Goal: Information Seeking & Learning: Compare options

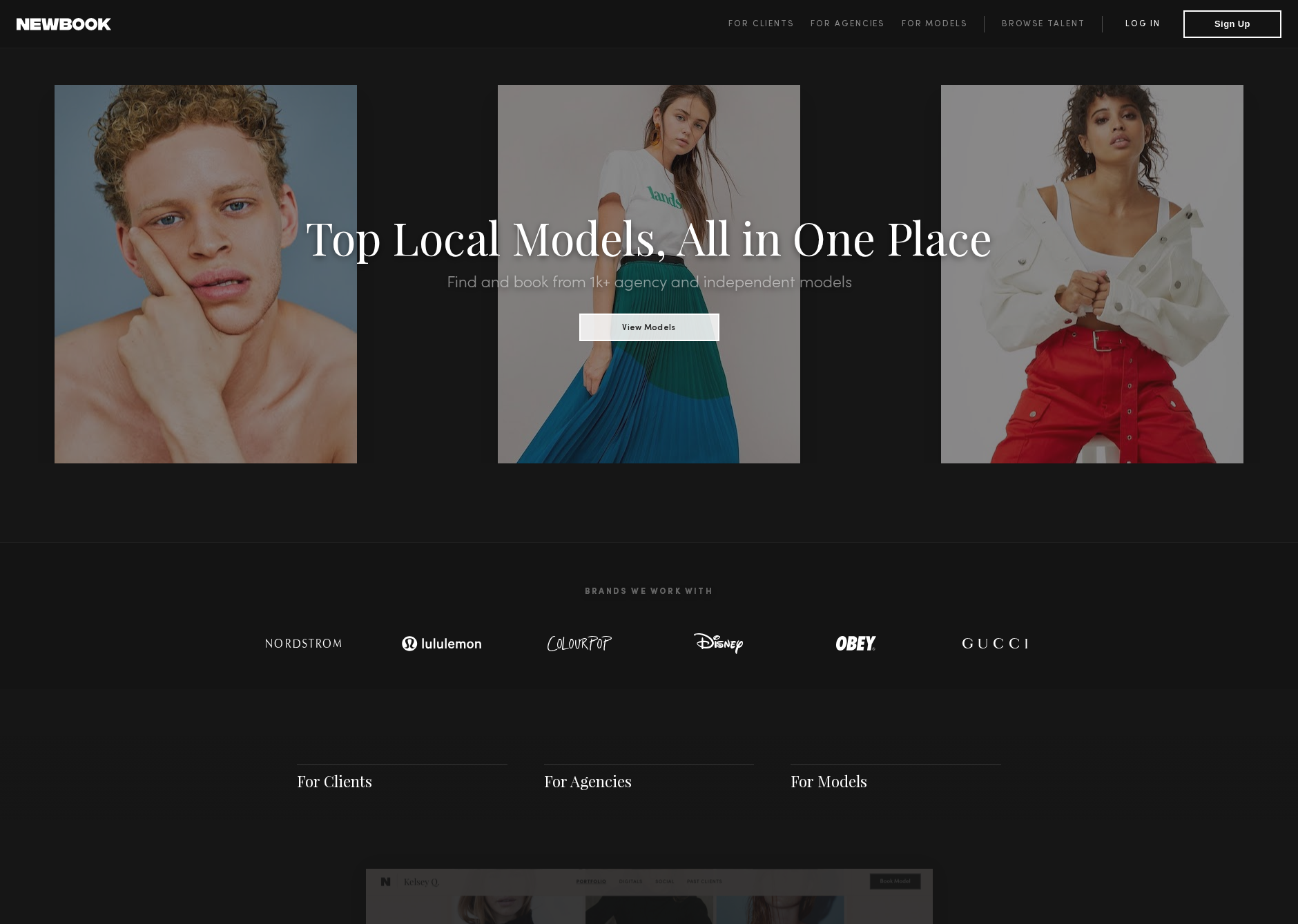
click at [1142, 31] on link "Log in" at bounding box center [1143, 24] width 82 height 16
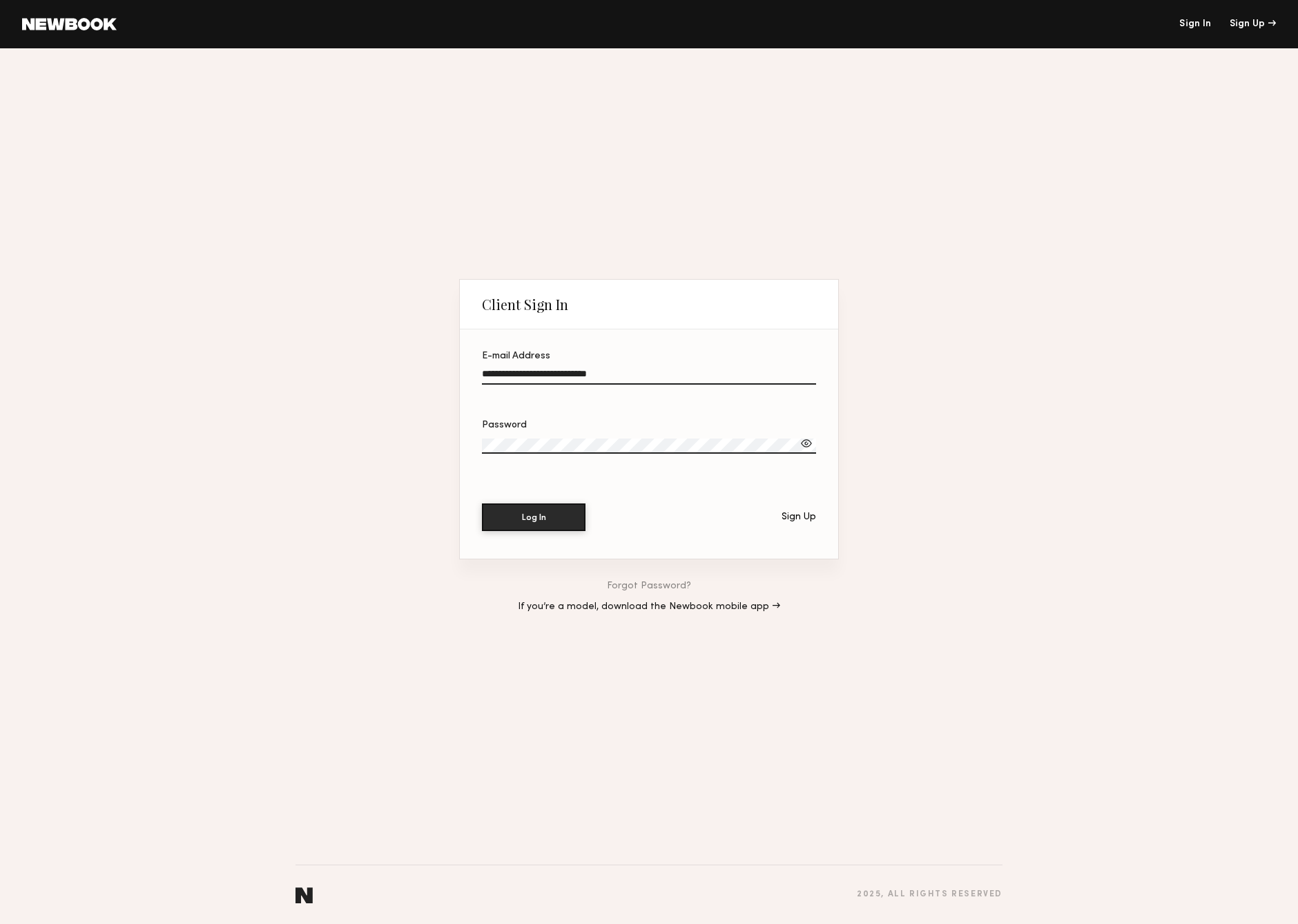
type input "**********"
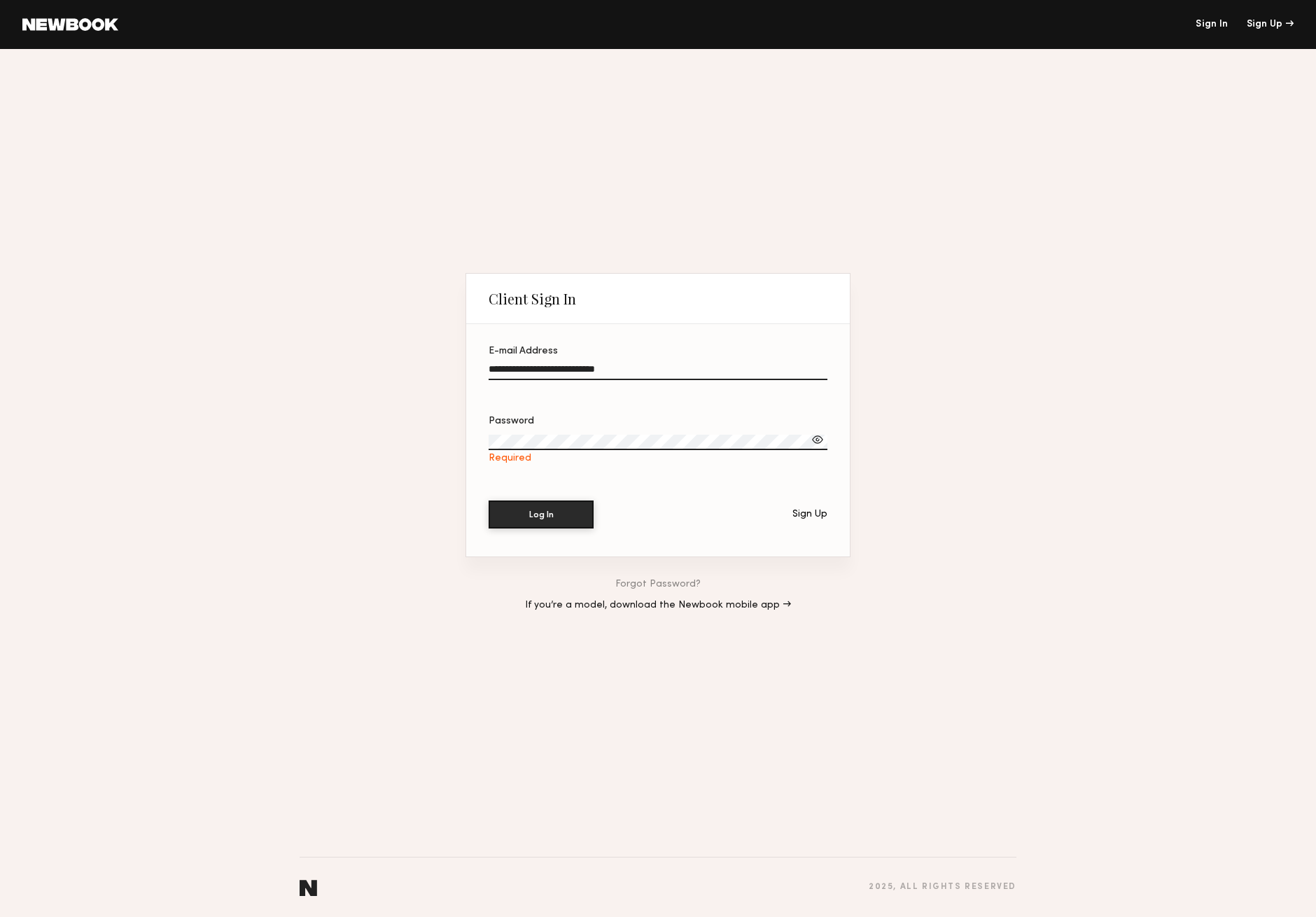
click at [593, 498] on section "**********" at bounding box center [658, 439] width 384 height 232
click at [535, 520] on button "Log In" at bounding box center [541, 514] width 105 height 28
click at [541, 514] on button "Log In" at bounding box center [541, 514] width 105 height 28
click at [655, 586] on link "Forgot Password?" at bounding box center [658, 584] width 85 height 10
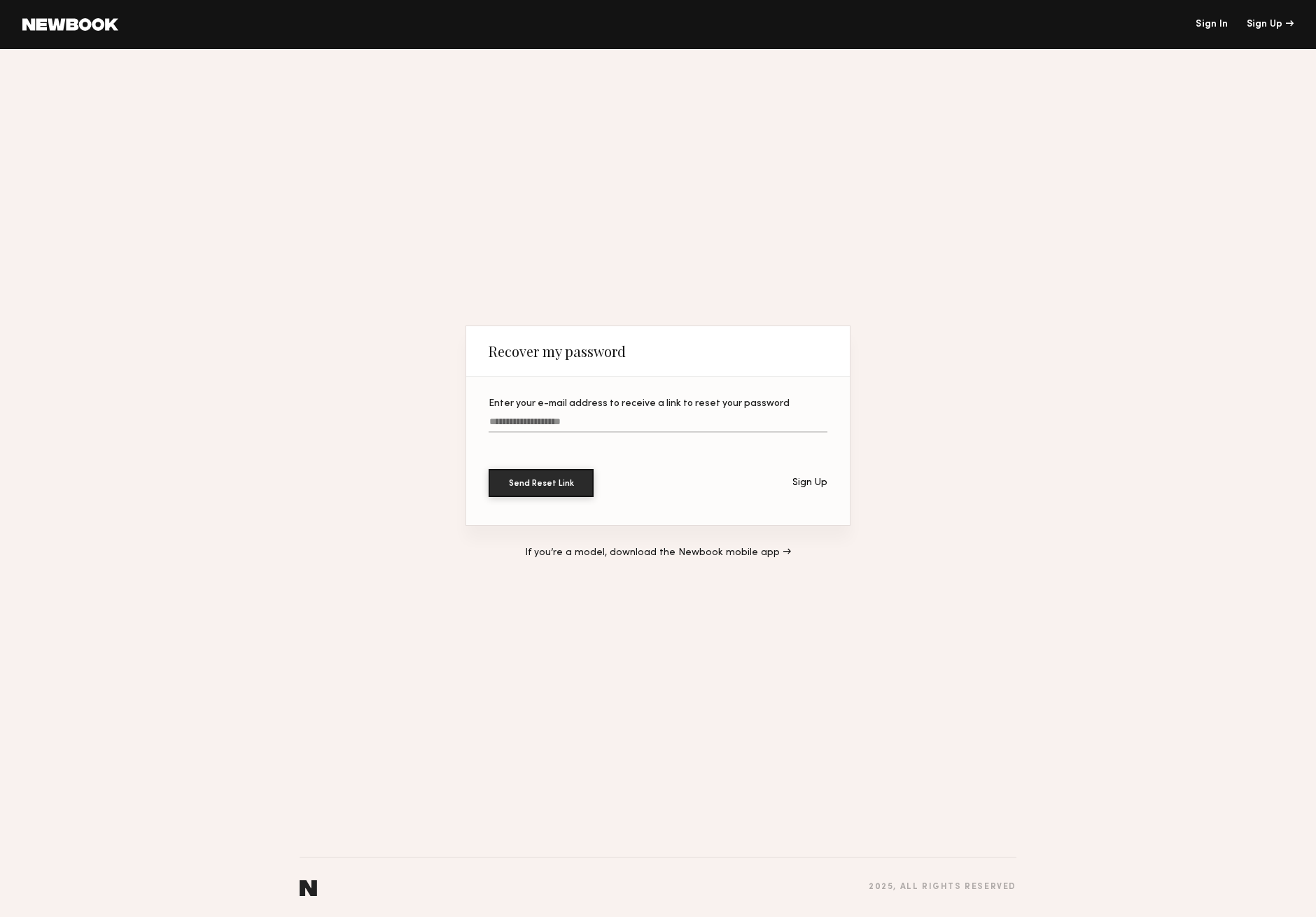
click at [574, 431] on input "Enter your e-mail address to receive a link to reset your password" at bounding box center [658, 424] width 339 height 16
type input "**********"
click at [541, 483] on button "Send Reset Link" at bounding box center [541, 483] width 105 height 28
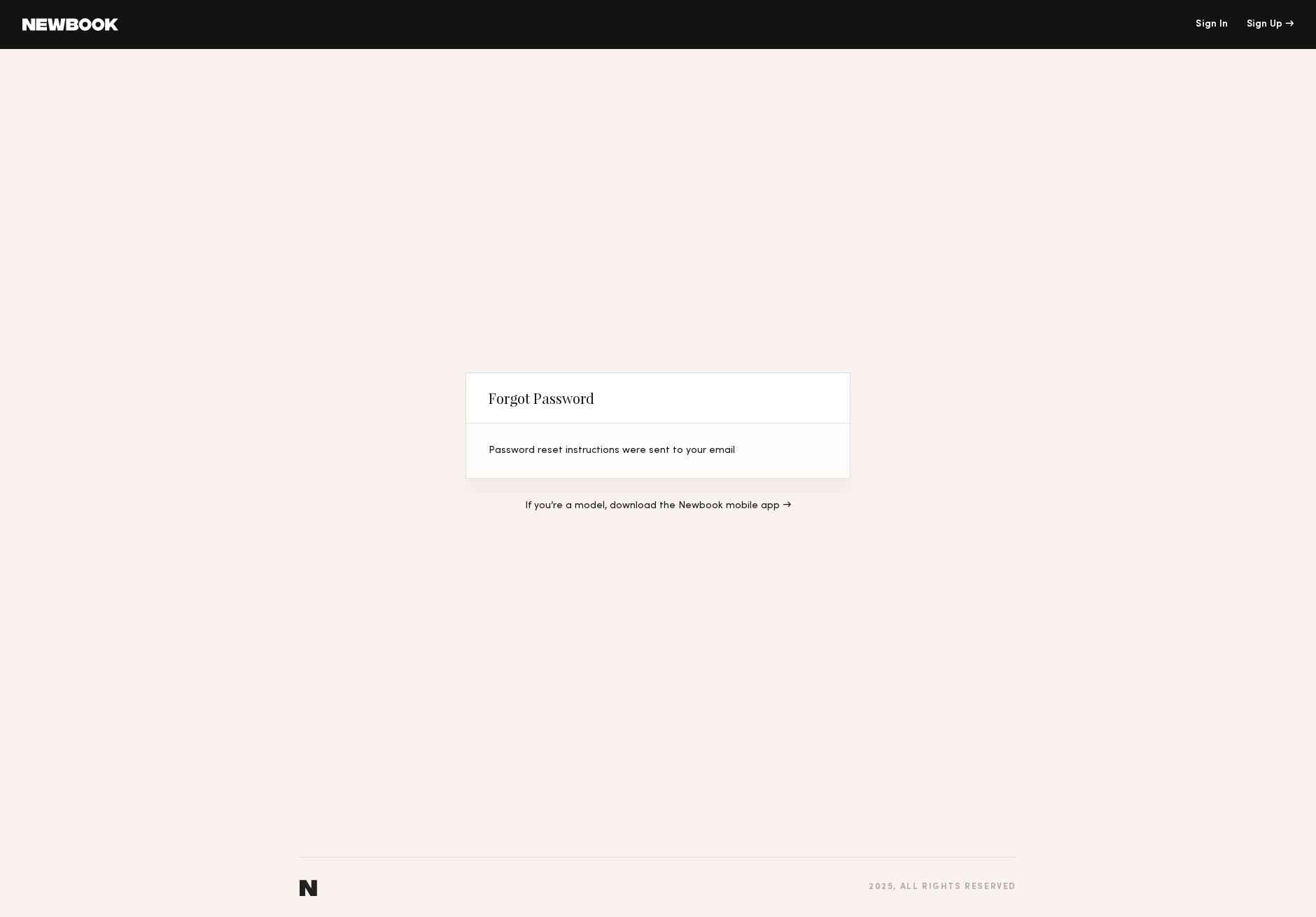
click at [1217, 19] on header "Sign In Sign Up" at bounding box center [658, 24] width 1316 height 49
click at [1217, 25] on link "Sign In" at bounding box center [1211, 24] width 32 height 10
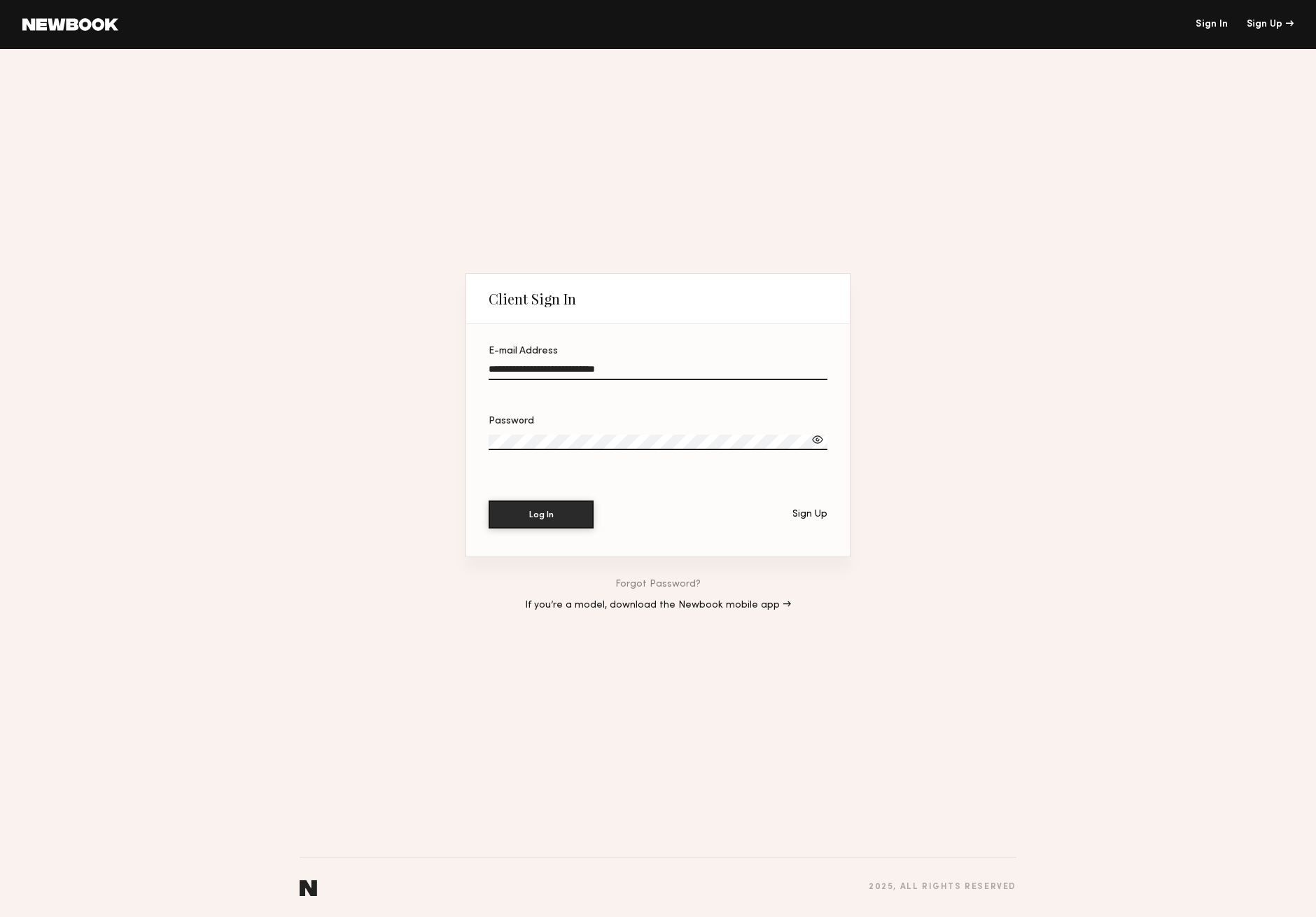
type input "**********"
click at [541, 514] on button "Log In" at bounding box center [541, 514] width 105 height 28
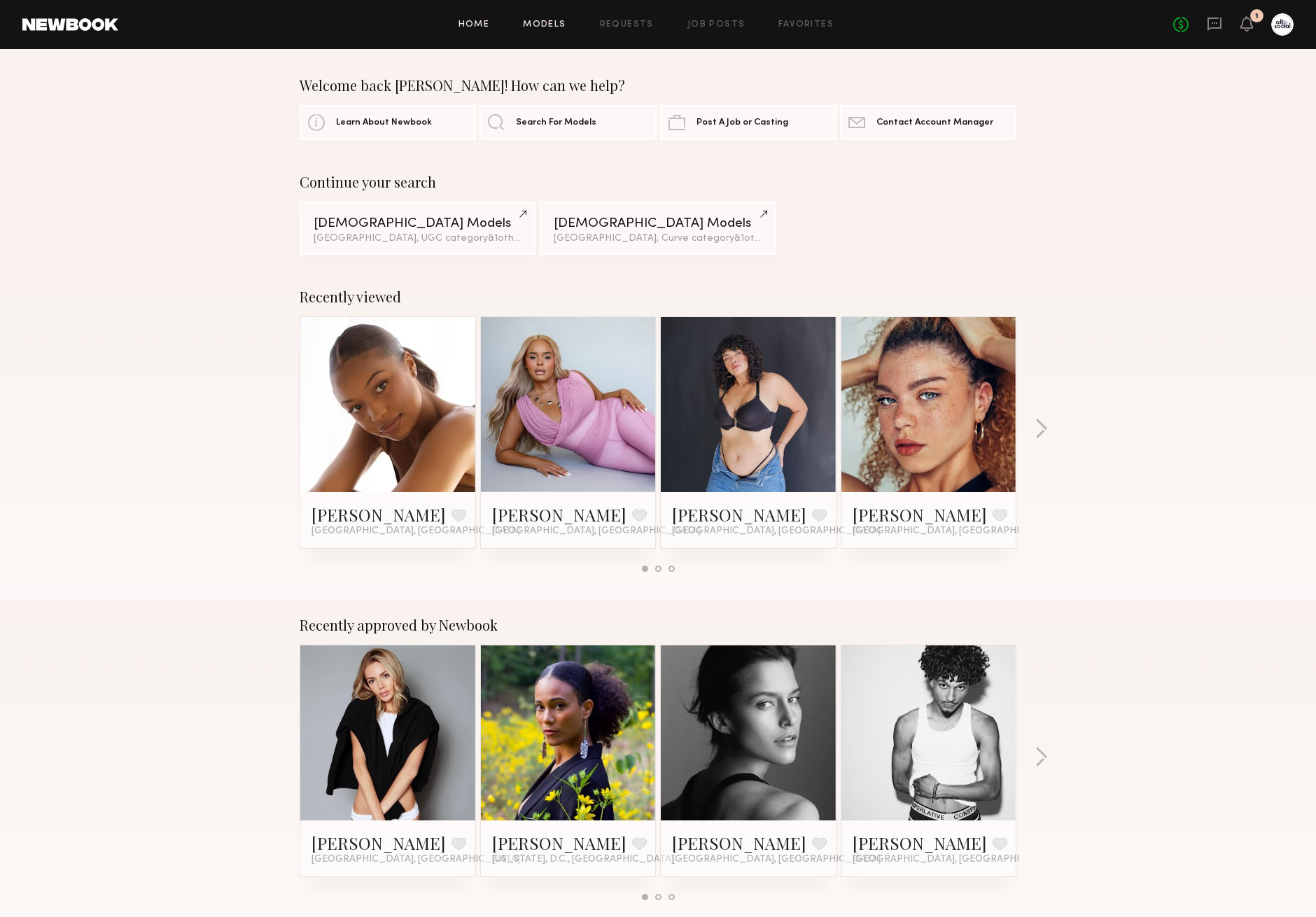
click at [547, 26] on link "Models" at bounding box center [544, 25] width 43 height 9
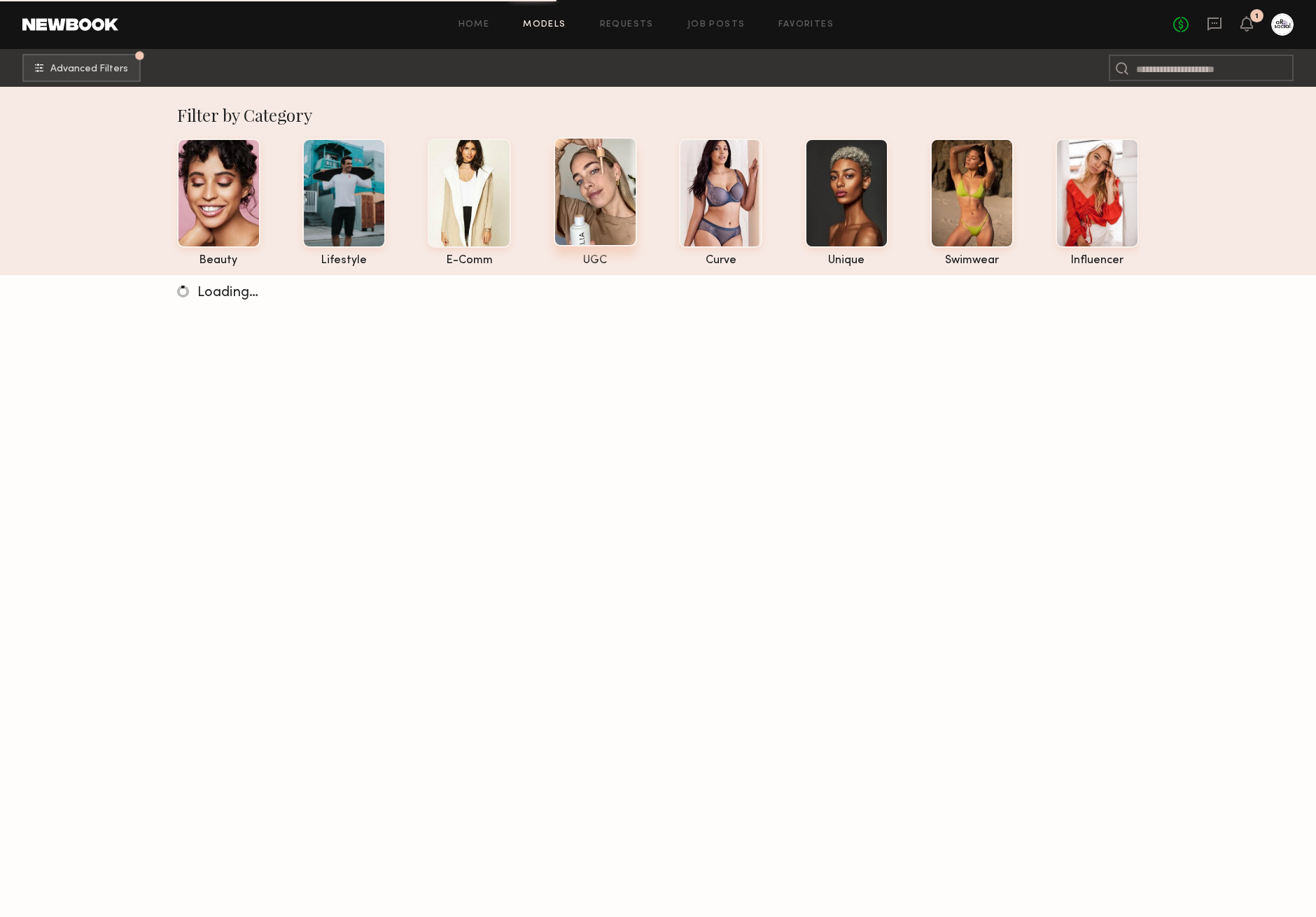
click at [601, 258] on div "UGC" at bounding box center [595, 260] width 84 height 12
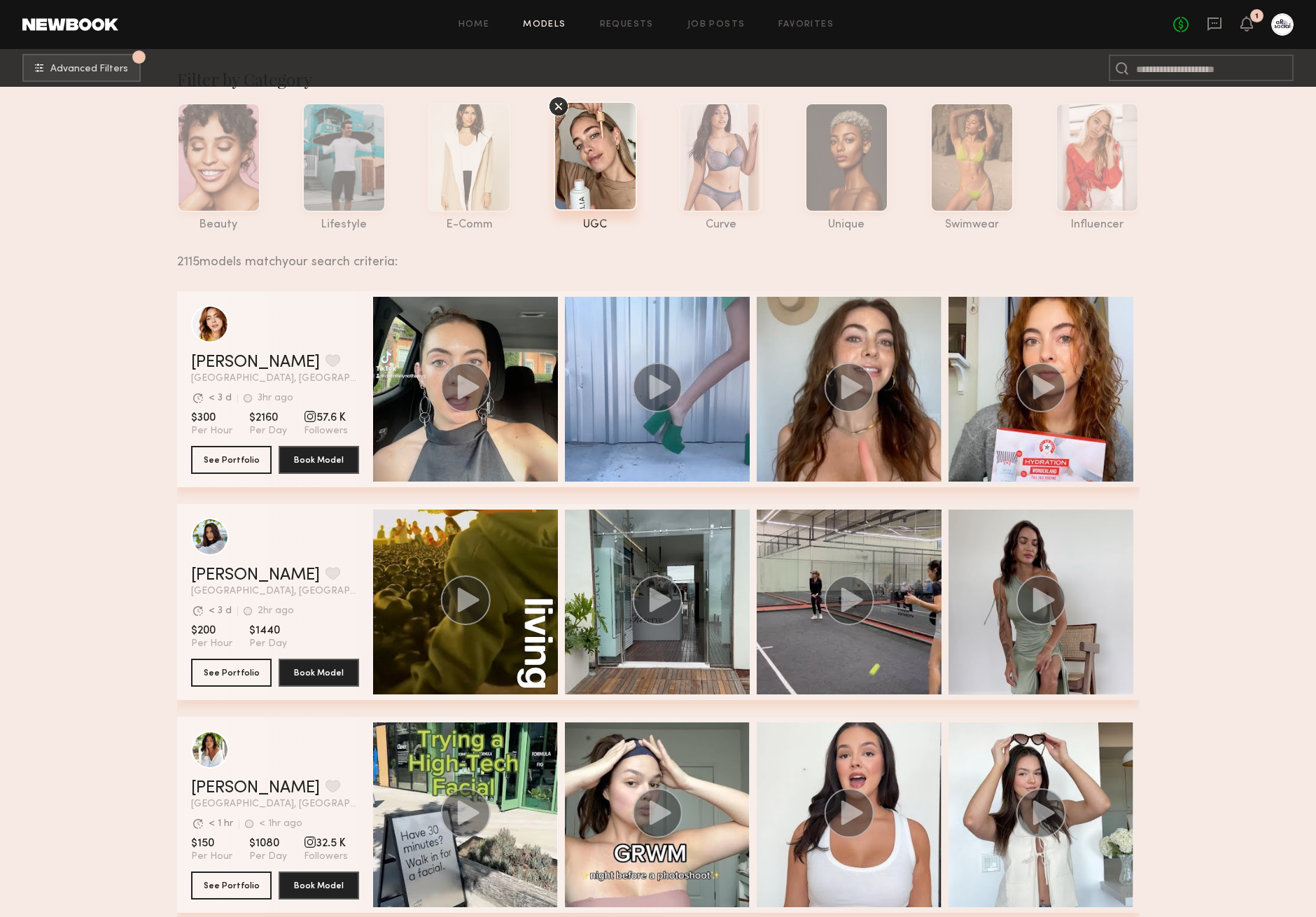
scroll to position [40, 0]
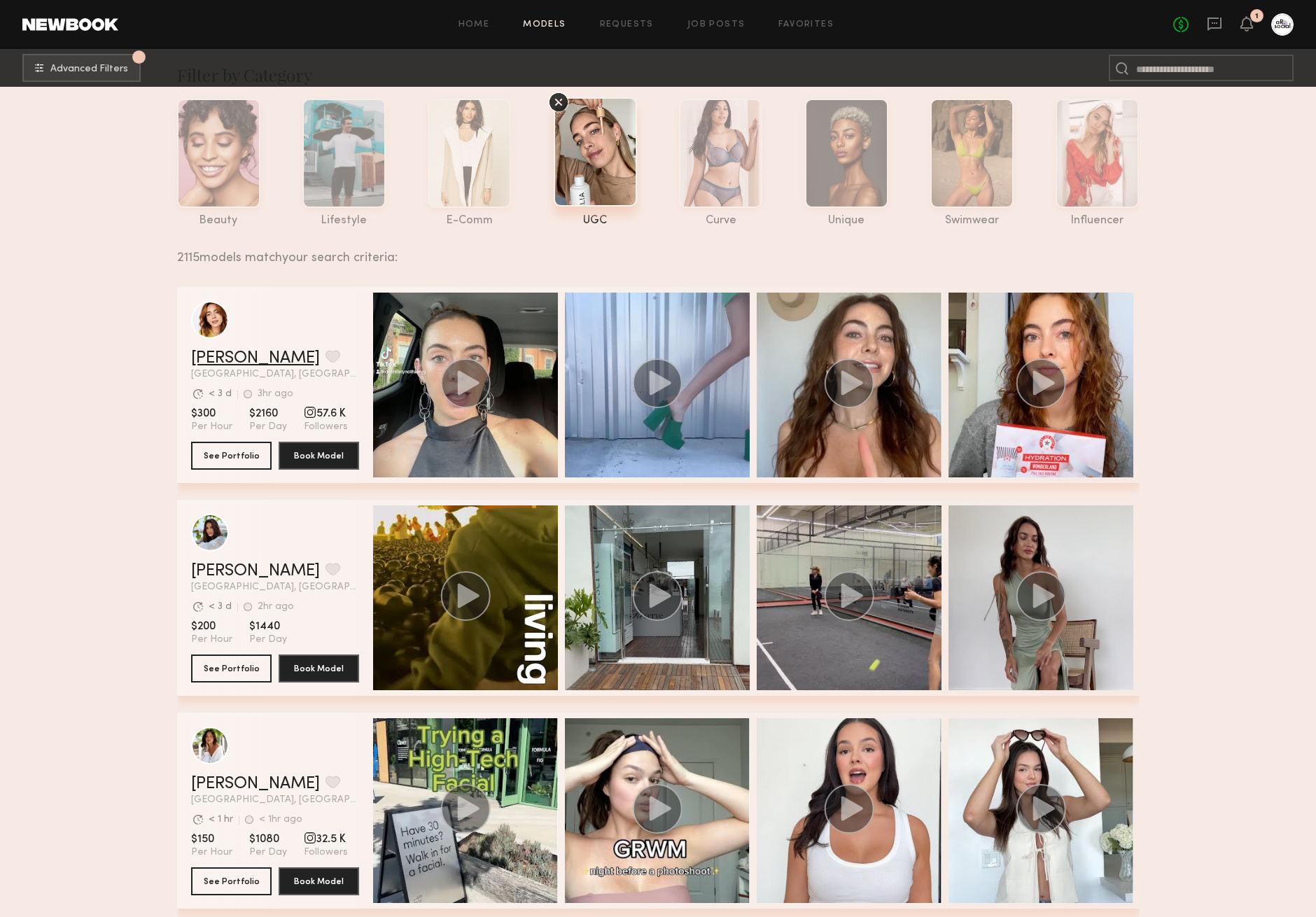
click at [221, 358] on link "Haley G." at bounding box center [255, 358] width 129 height 16
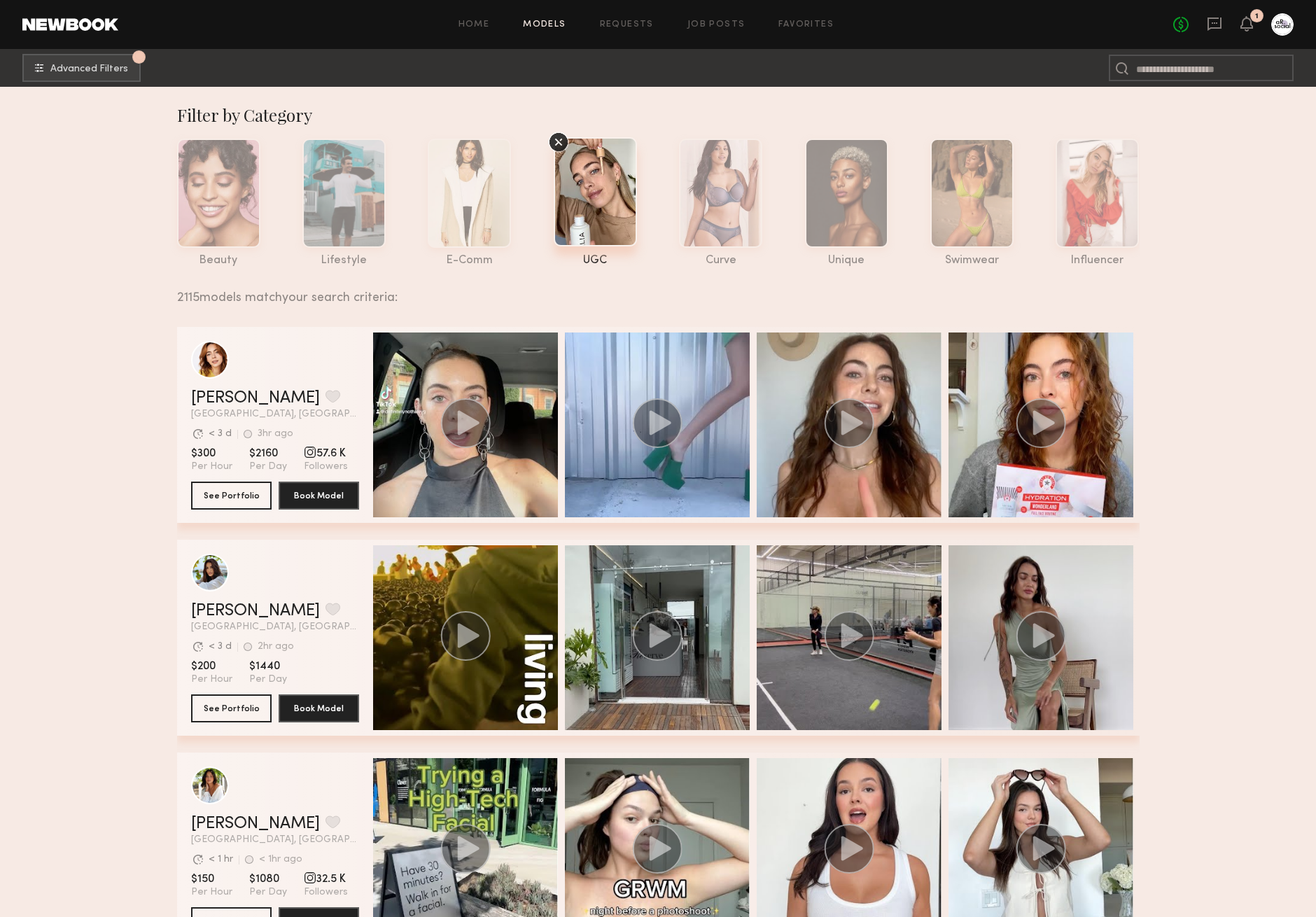
scroll to position [0, 0]
click at [109, 72] on span "Advanced Filters" at bounding box center [88, 68] width 77 height 10
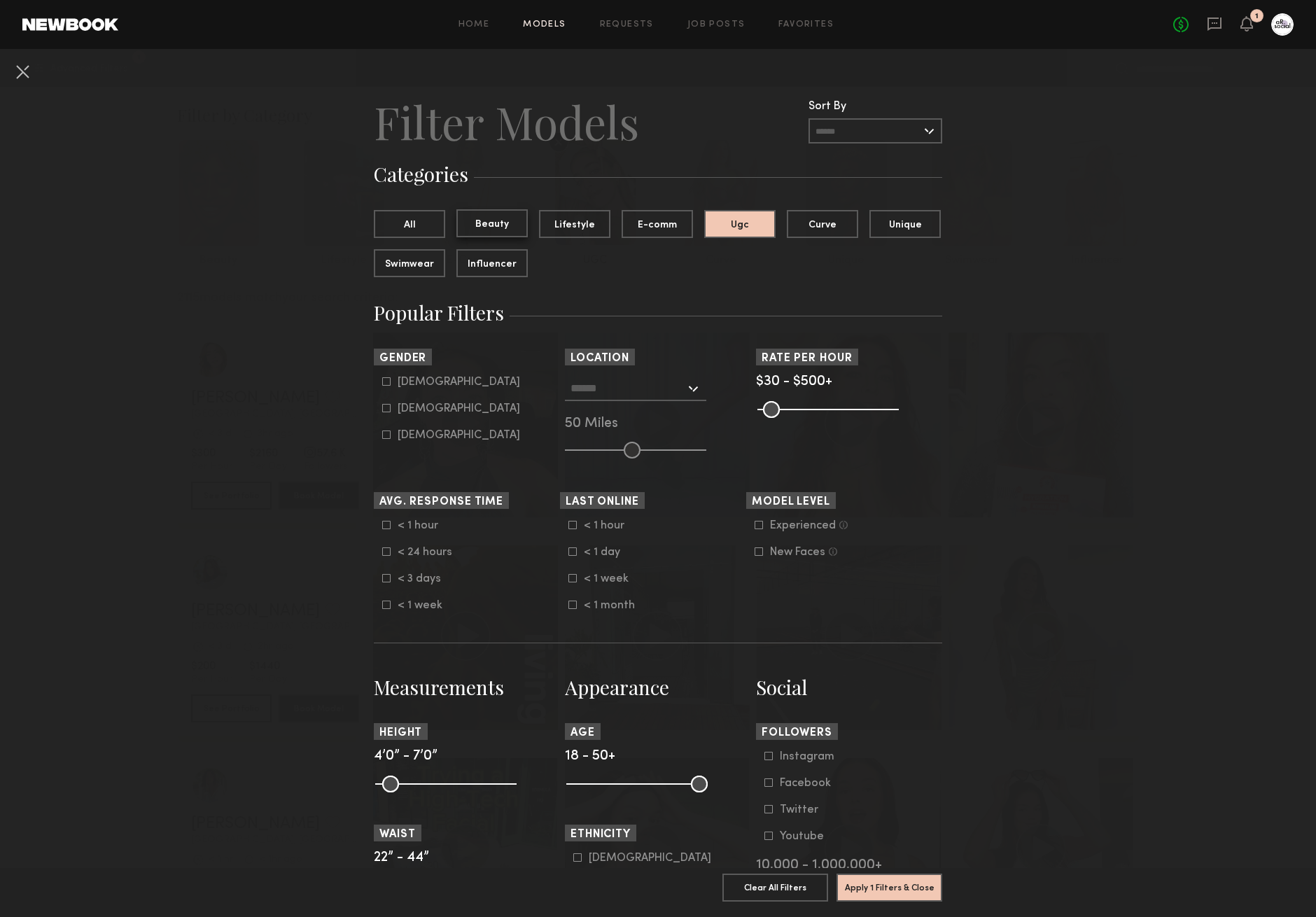
click at [500, 220] on button "Beauty" at bounding box center [492, 224] width 71 height 28
click at [747, 215] on button "Ugc" at bounding box center [740, 224] width 71 height 28
click at [412, 407] on div "Female" at bounding box center [458, 408] width 123 height 9
type input "**"
click at [687, 394] on div at bounding box center [635, 389] width 142 height 25
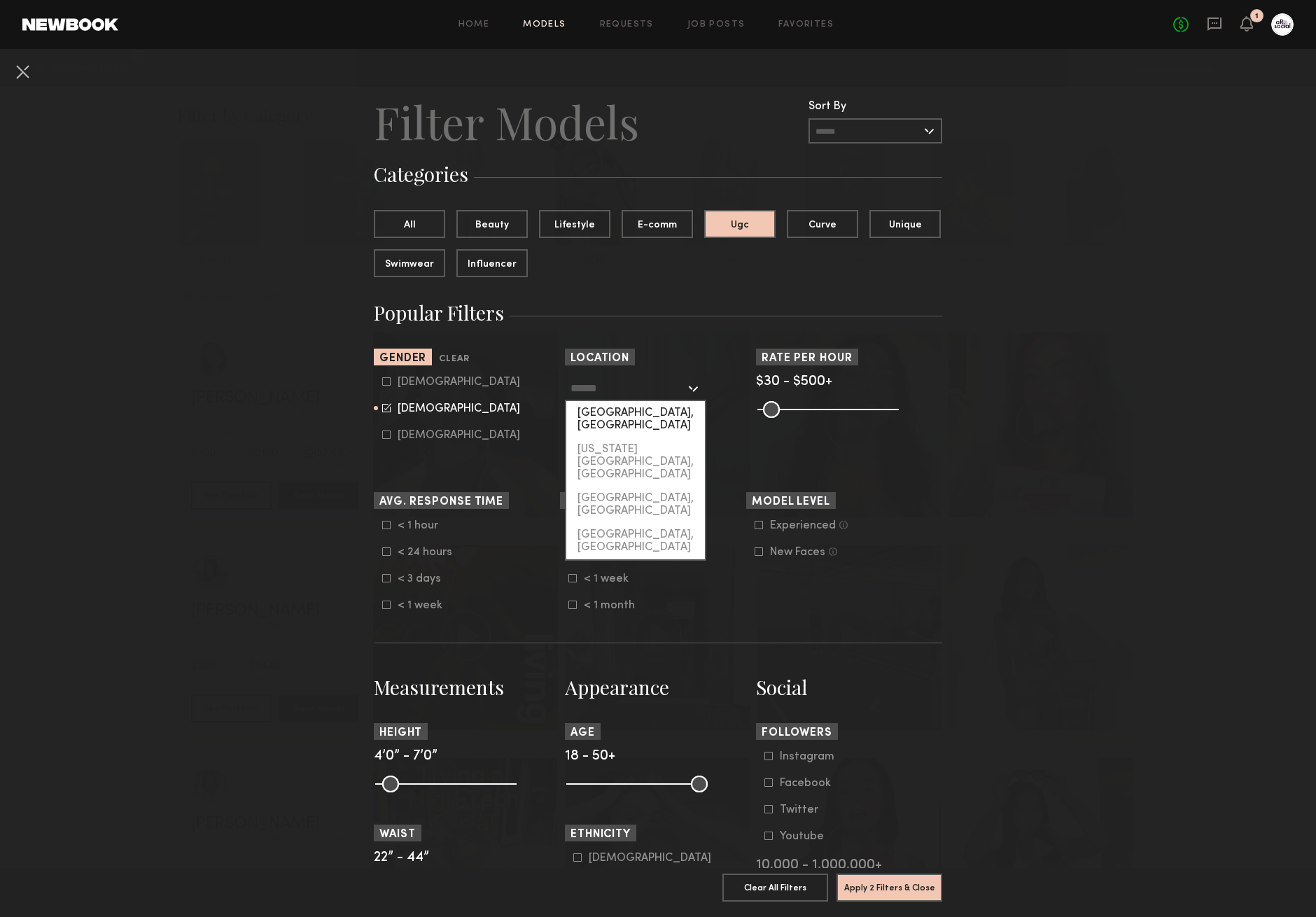
click at [633, 414] on div "[GEOGRAPHIC_DATA], [GEOGRAPHIC_DATA]" at bounding box center [635, 419] width 138 height 37
type input "**********"
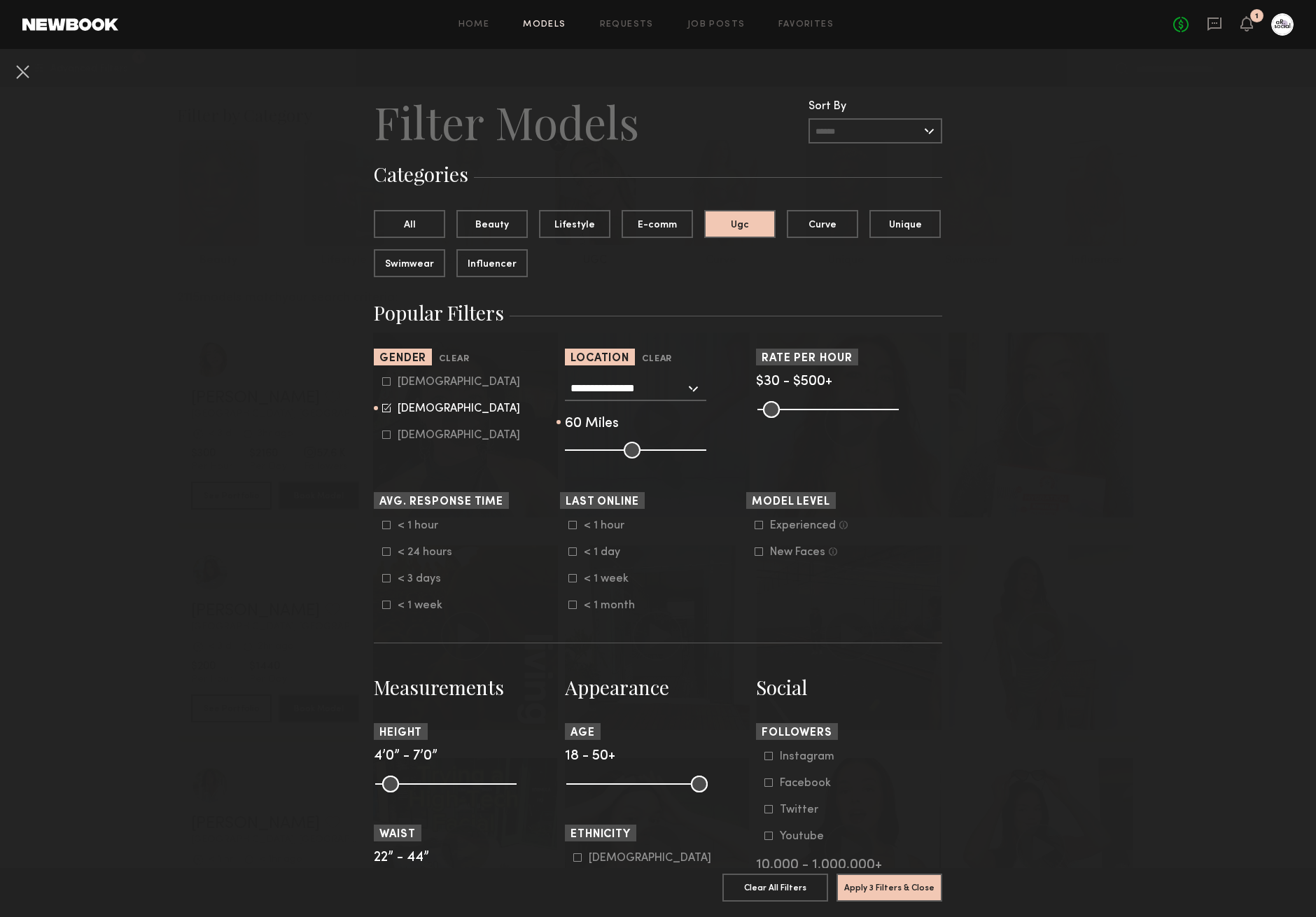
type input "**"
click at [647, 446] on input "range" at bounding box center [635, 450] width 142 height 16
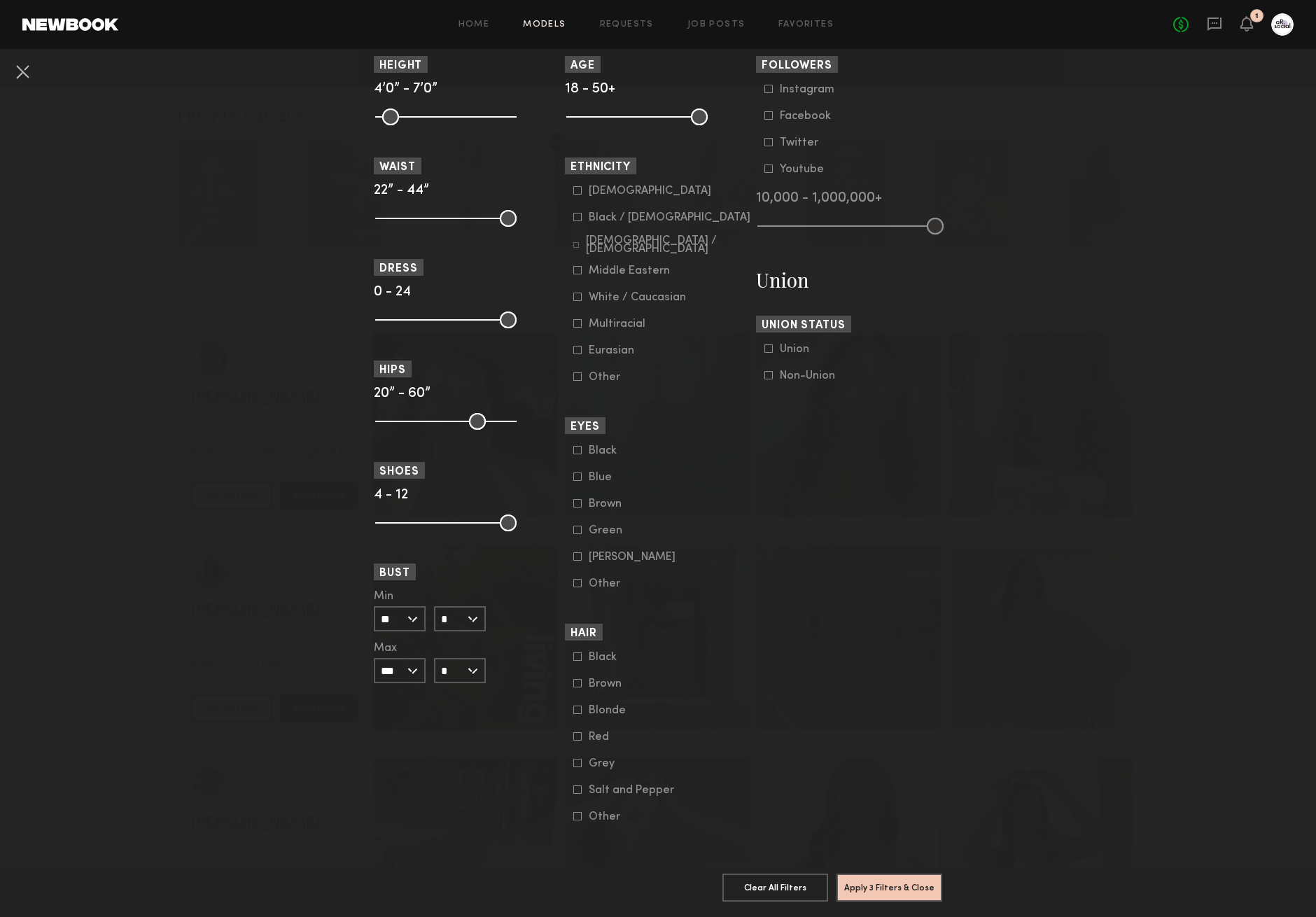
scroll to position [667, 0]
click at [887, 882] on button "Apply 3 Filters & Close" at bounding box center [889, 887] width 106 height 28
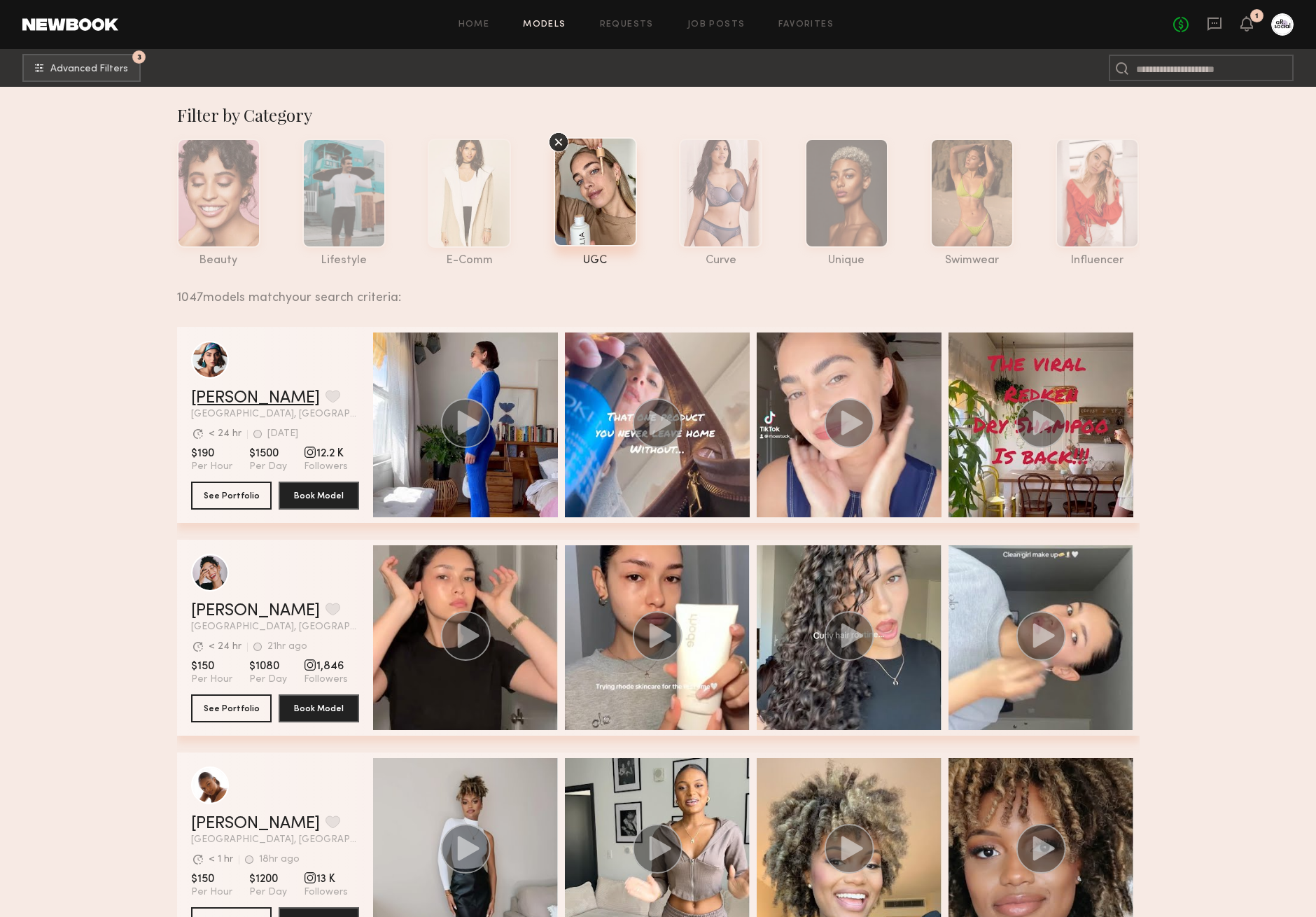
click at [212, 394] on link "Moe S." at bounding box center [255, 398] width 129 height 16
click at [215, 611] on link "Anisa N." at bounding box center [255, 611] width 129 height 16
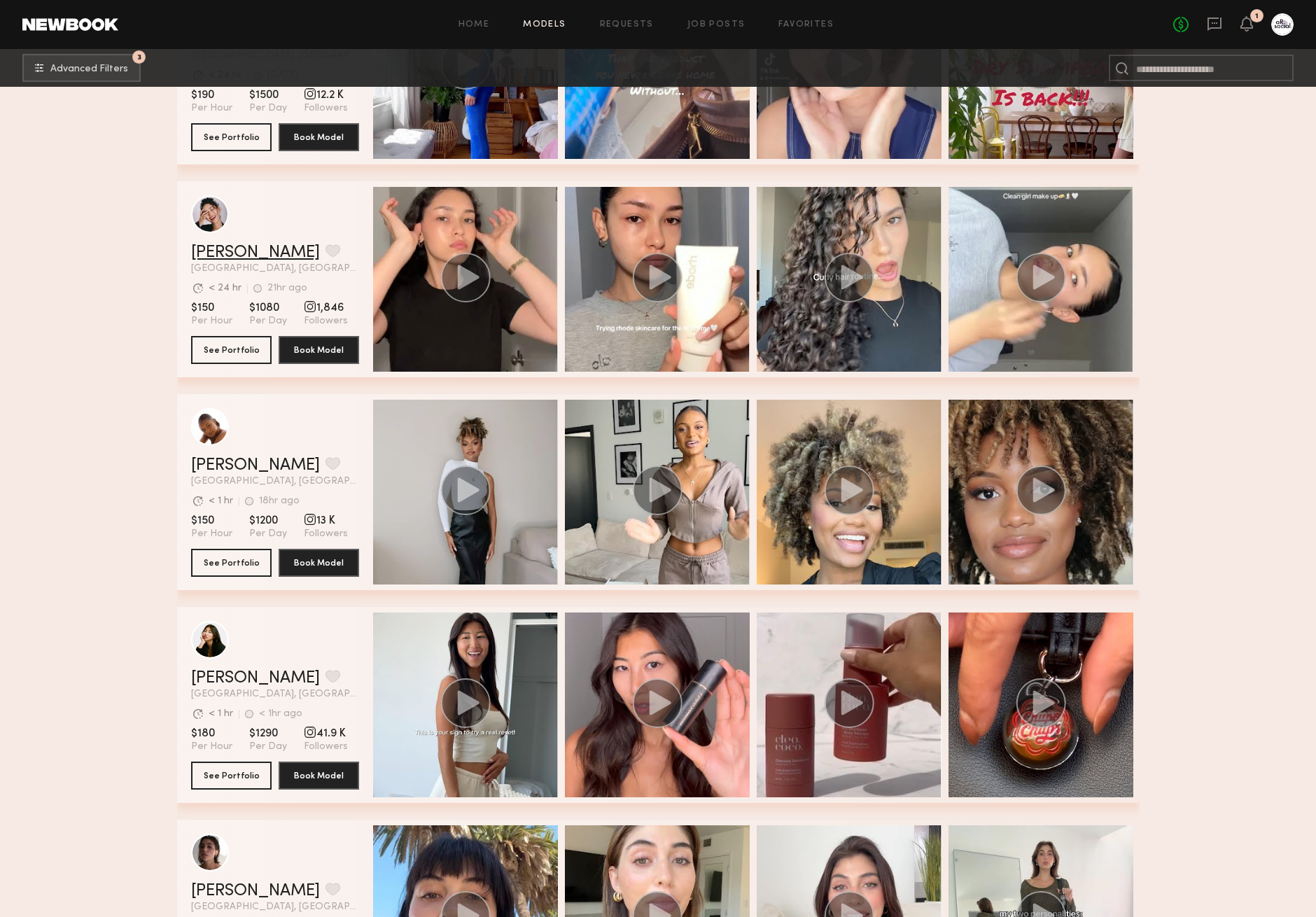
scroll to position [362, 0]
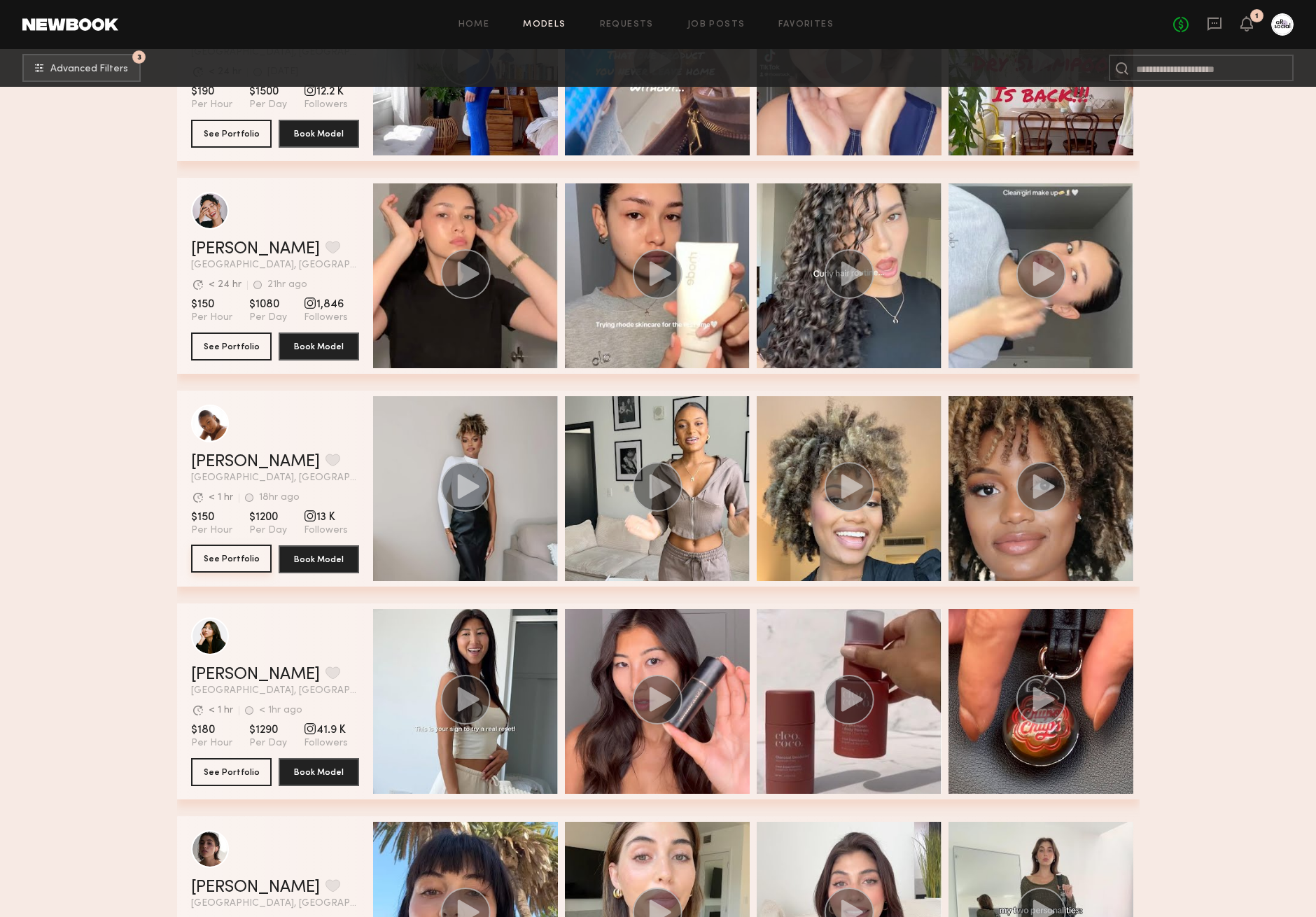
click at [228, 553] on button "See Portfolio" at bounding box center [231, 558] width 81 height 28
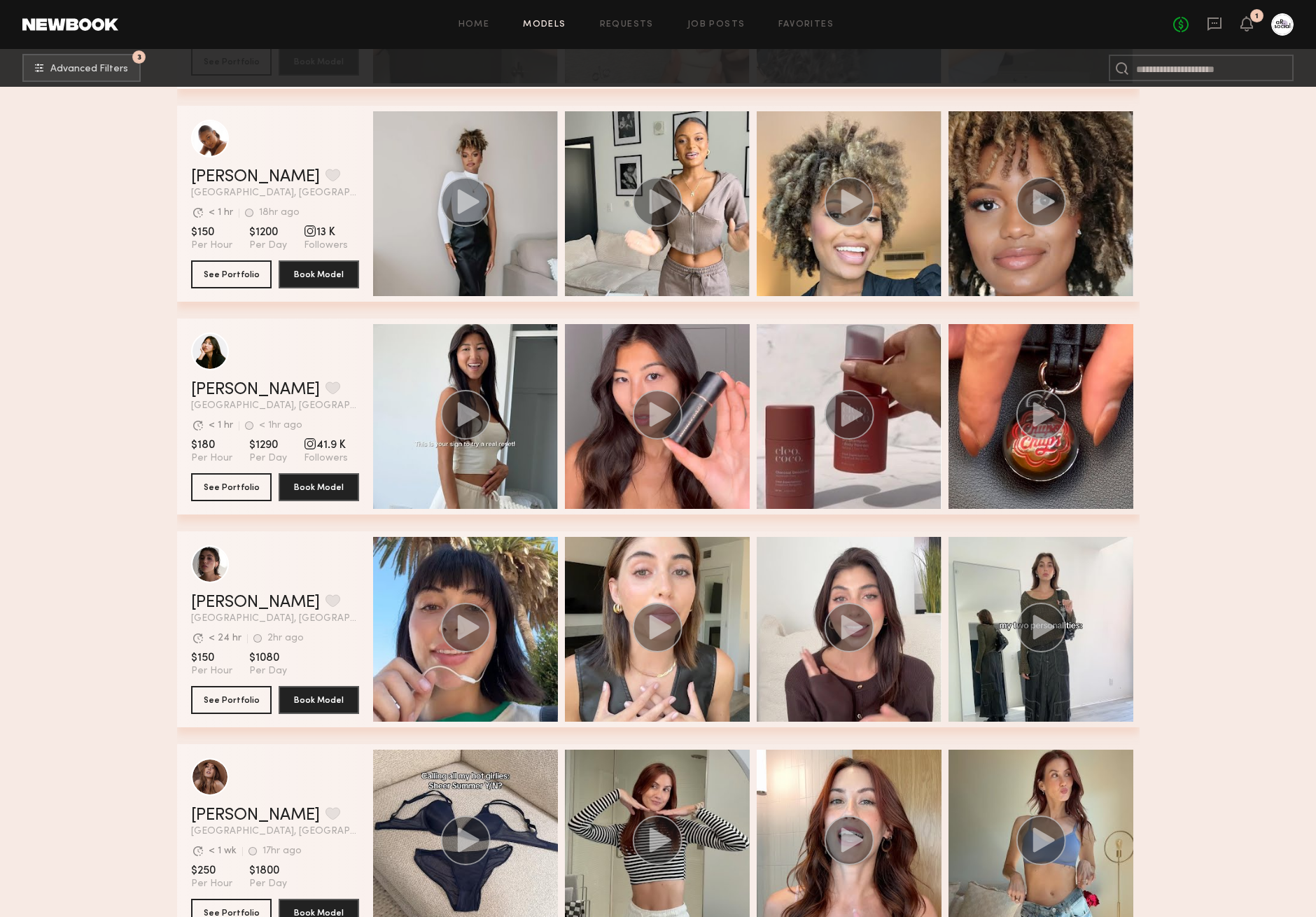
scroll to position [651, 0]
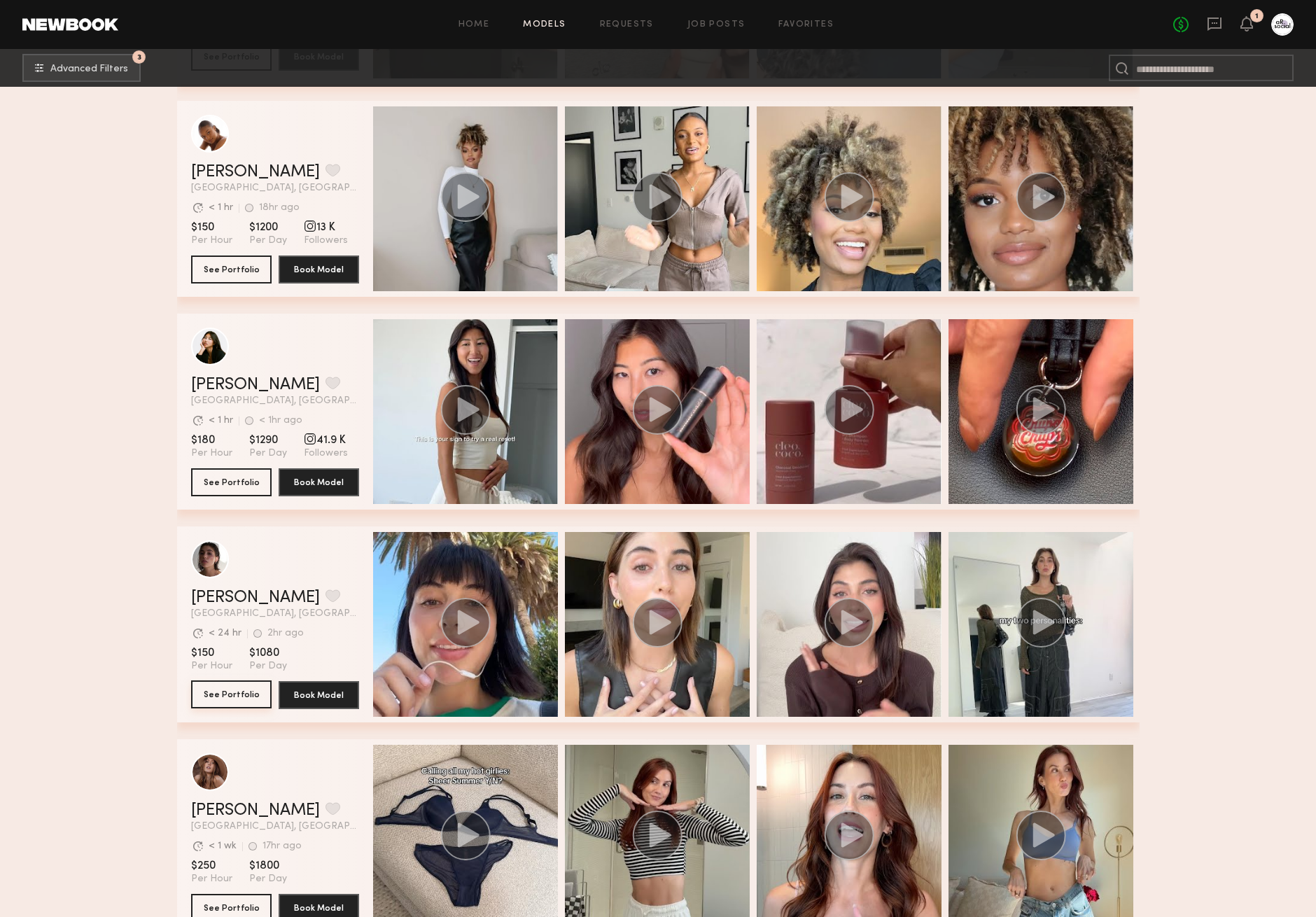
click at [217, 689] on button "See Portfolio" at bounding box center [231, 694] width 81 height 28
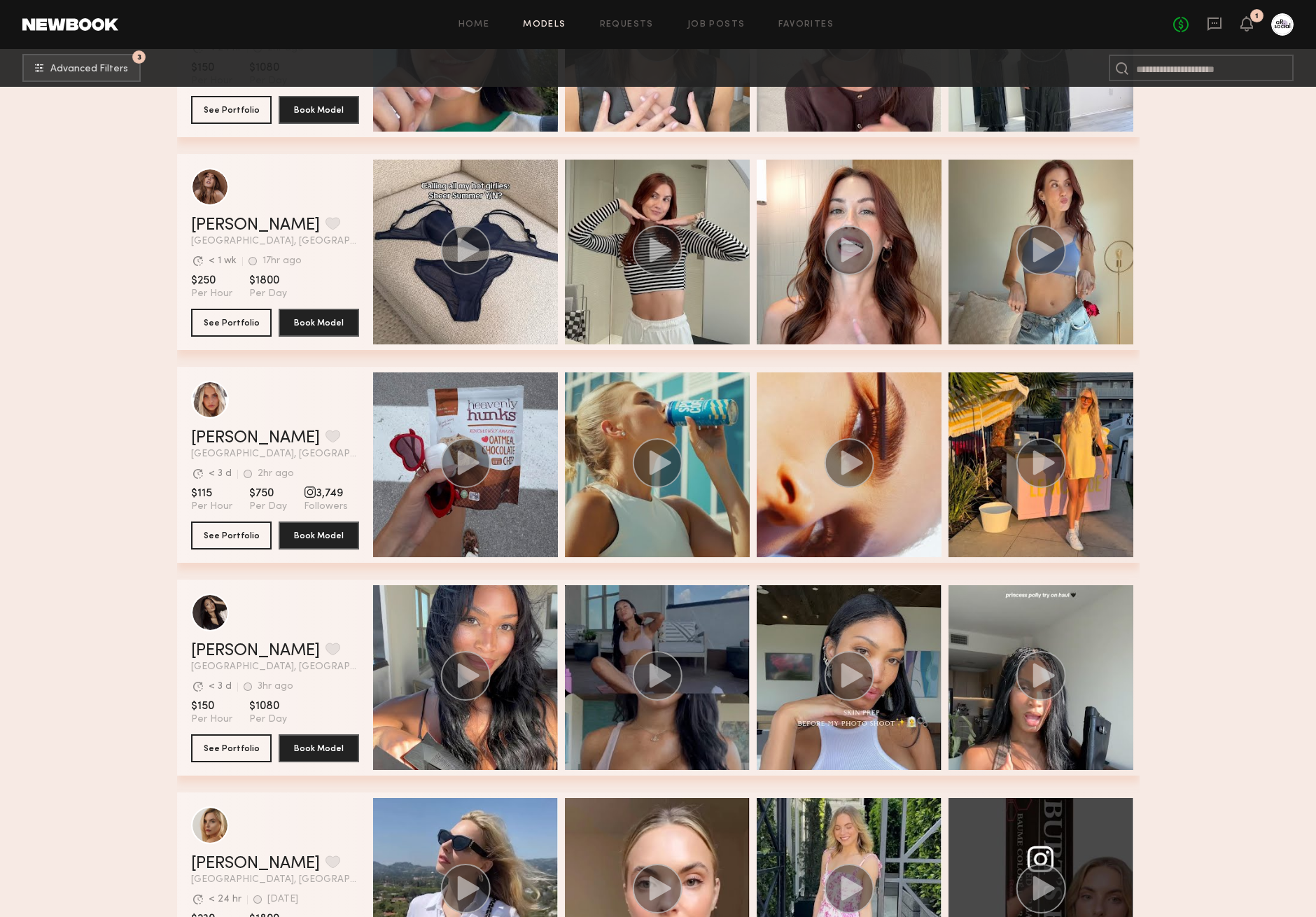
scroll to position [1241, 0]
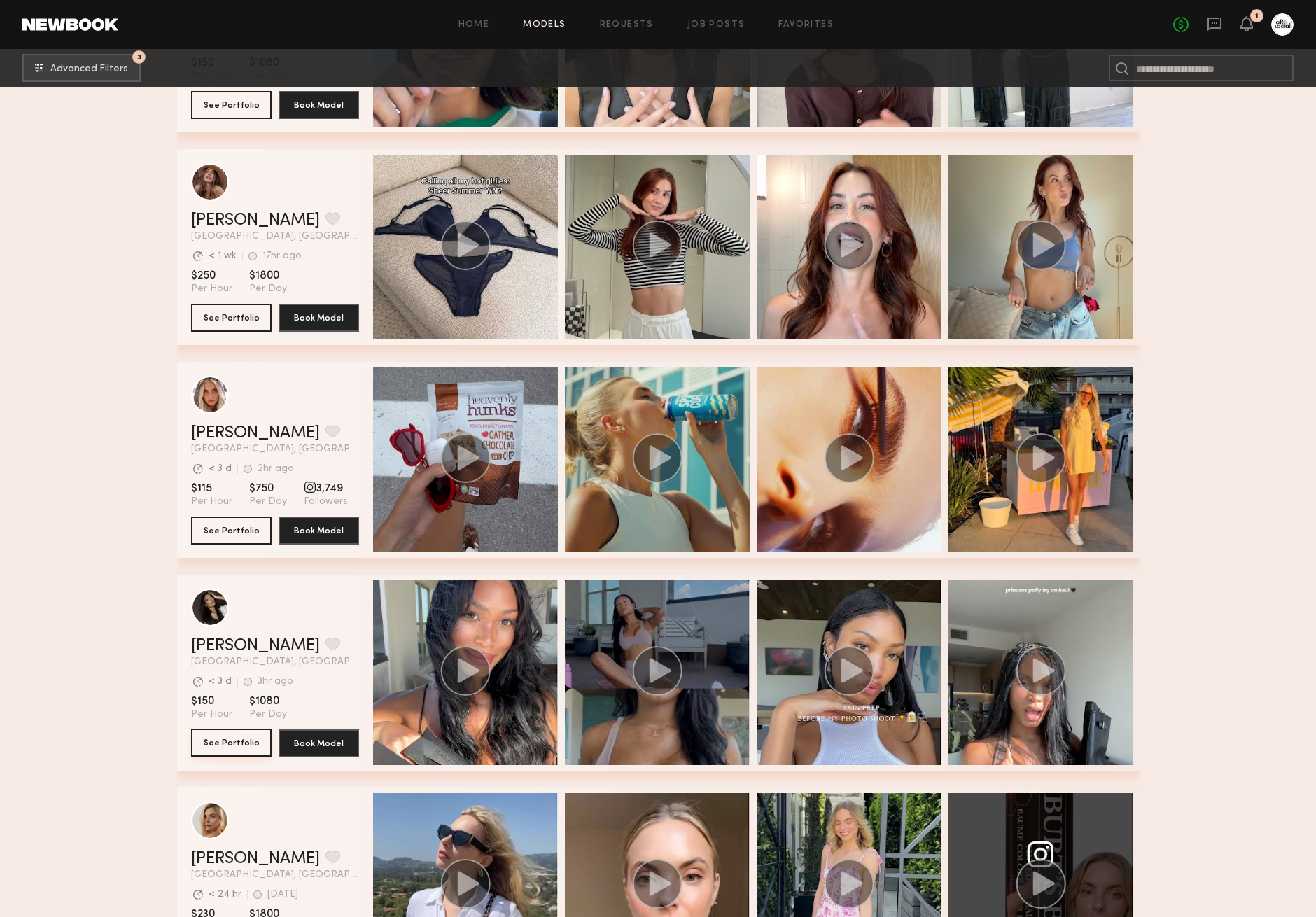
click at [231, 747] on button "See Portfolio" at bounding box center [231, 743] width 81 height 28
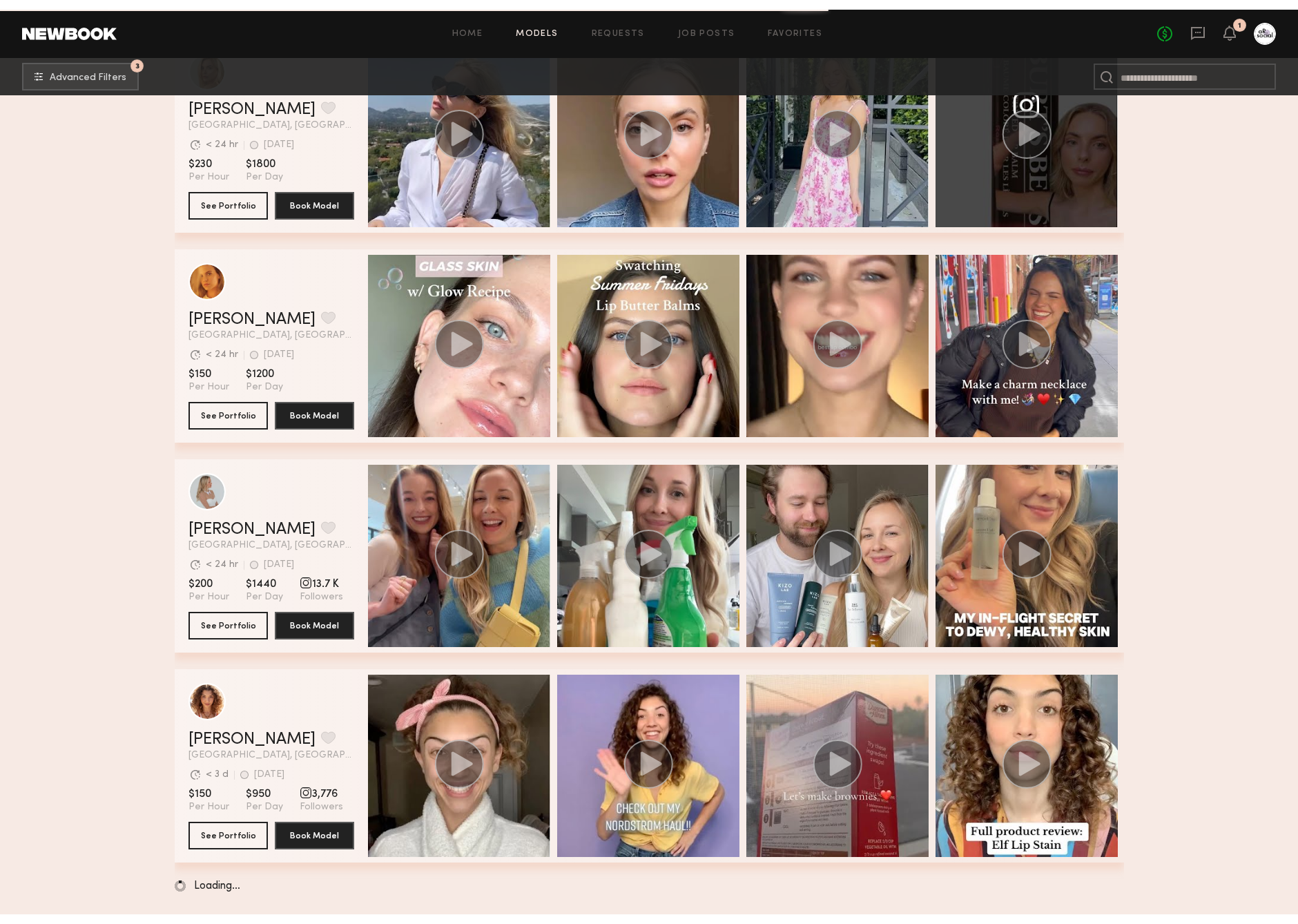
scroll to position [1972, 0]
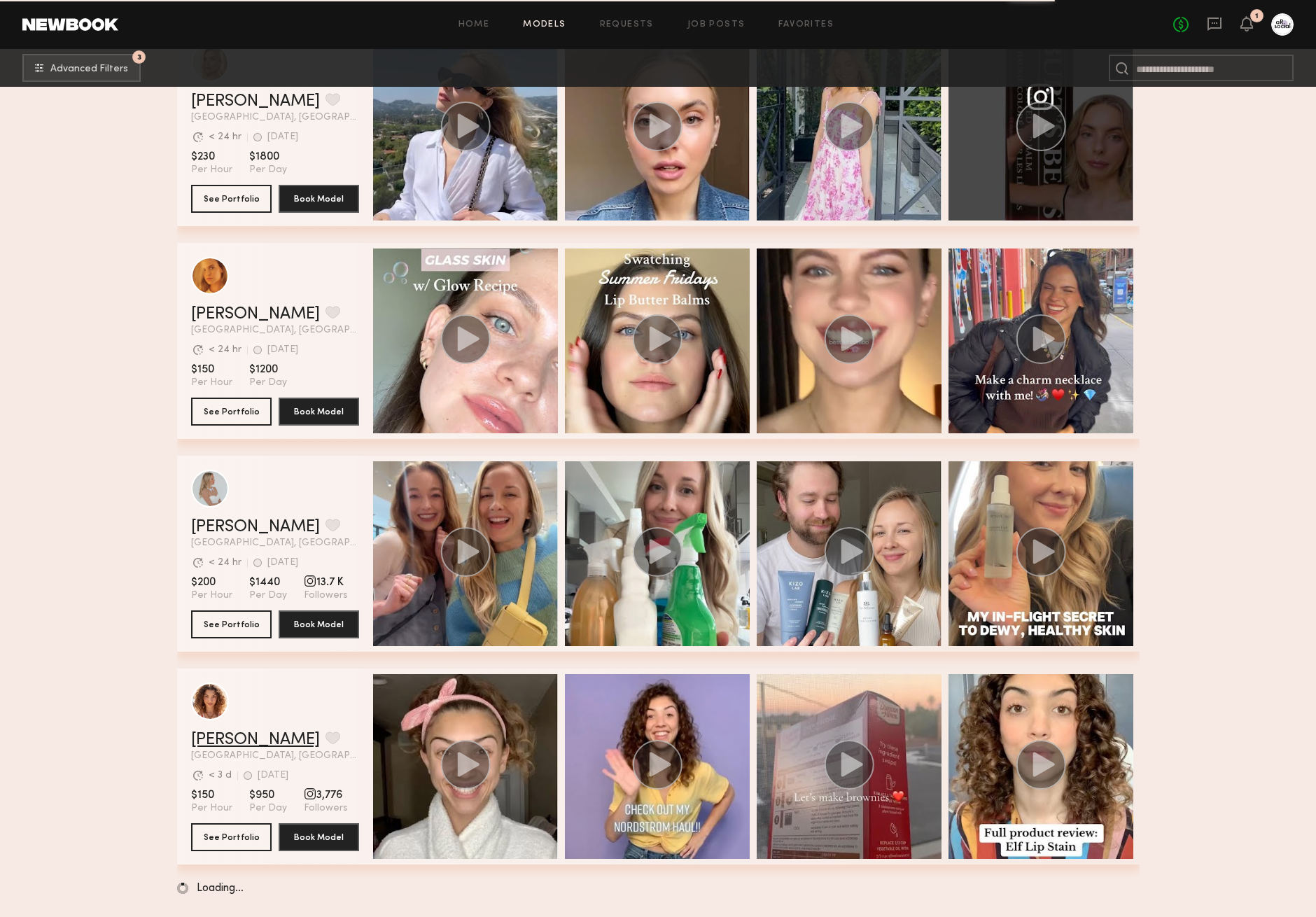
click at [223, 740] on link "[PERSON_NAME]" at bounding box center [255, 739] width 129 height 16
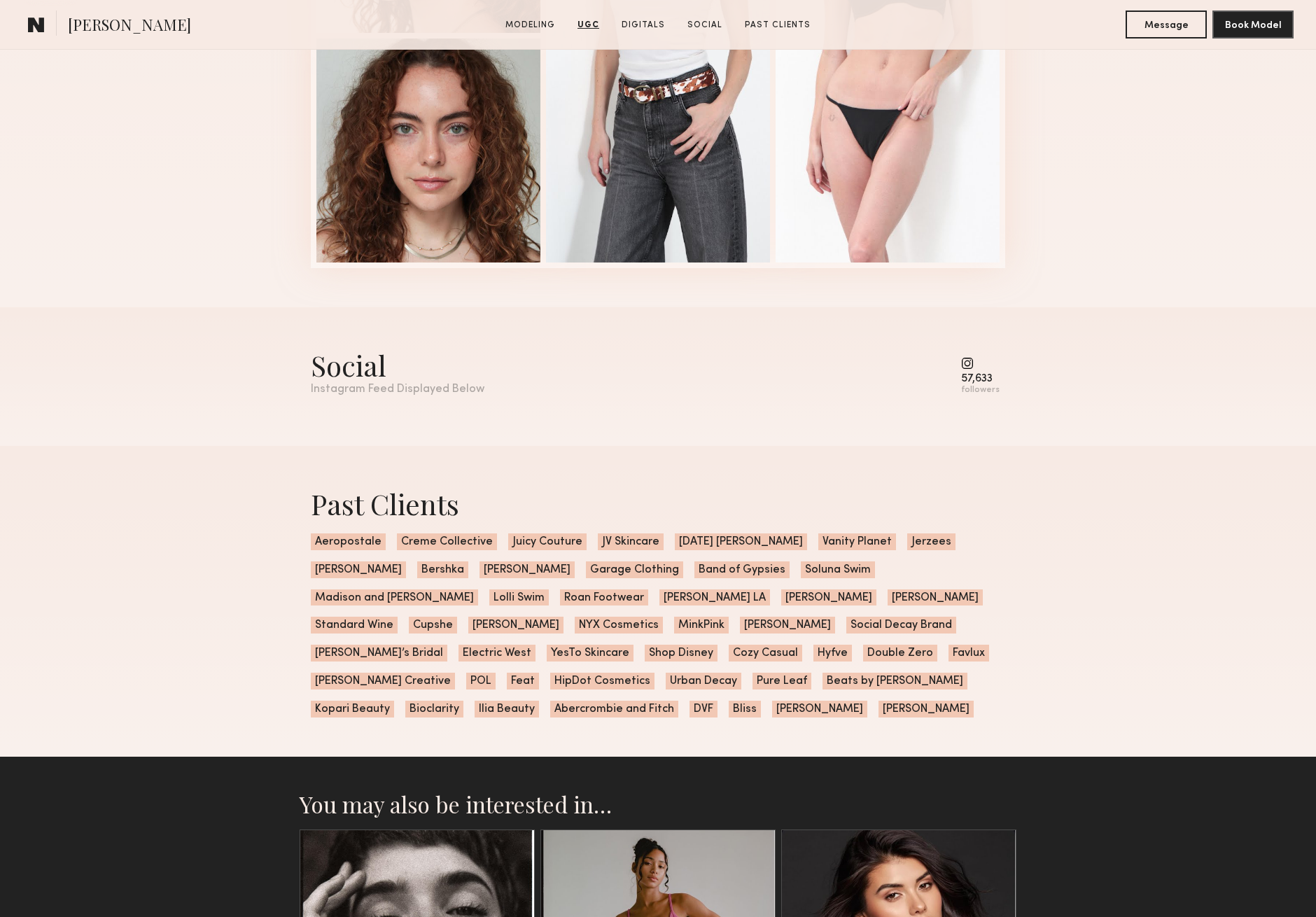
scroll to position [3307, 0]
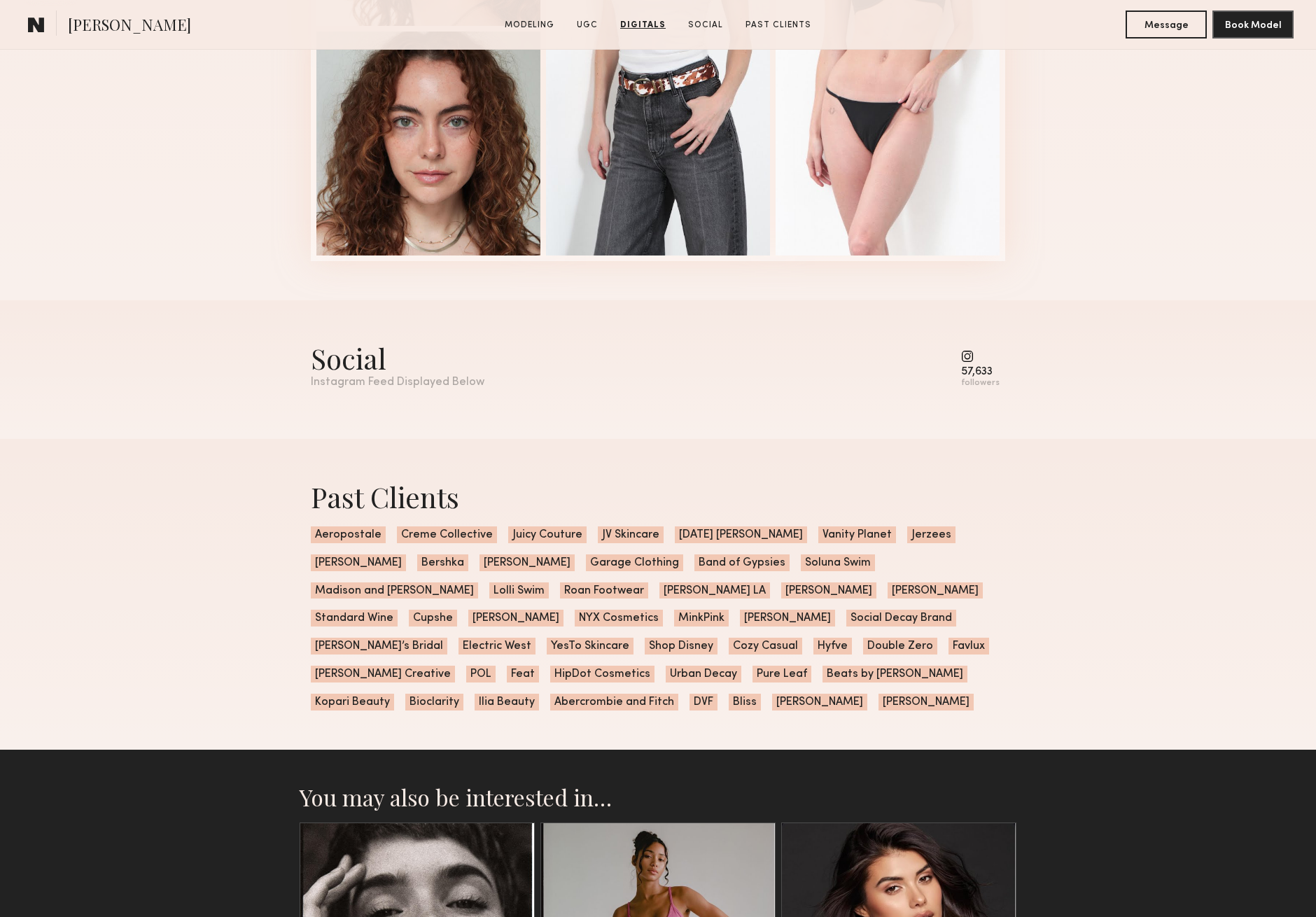
click at [446, 378] on div "Instagram Feed Displayed Below" at bounding box center [397, 382] width 174 height 12
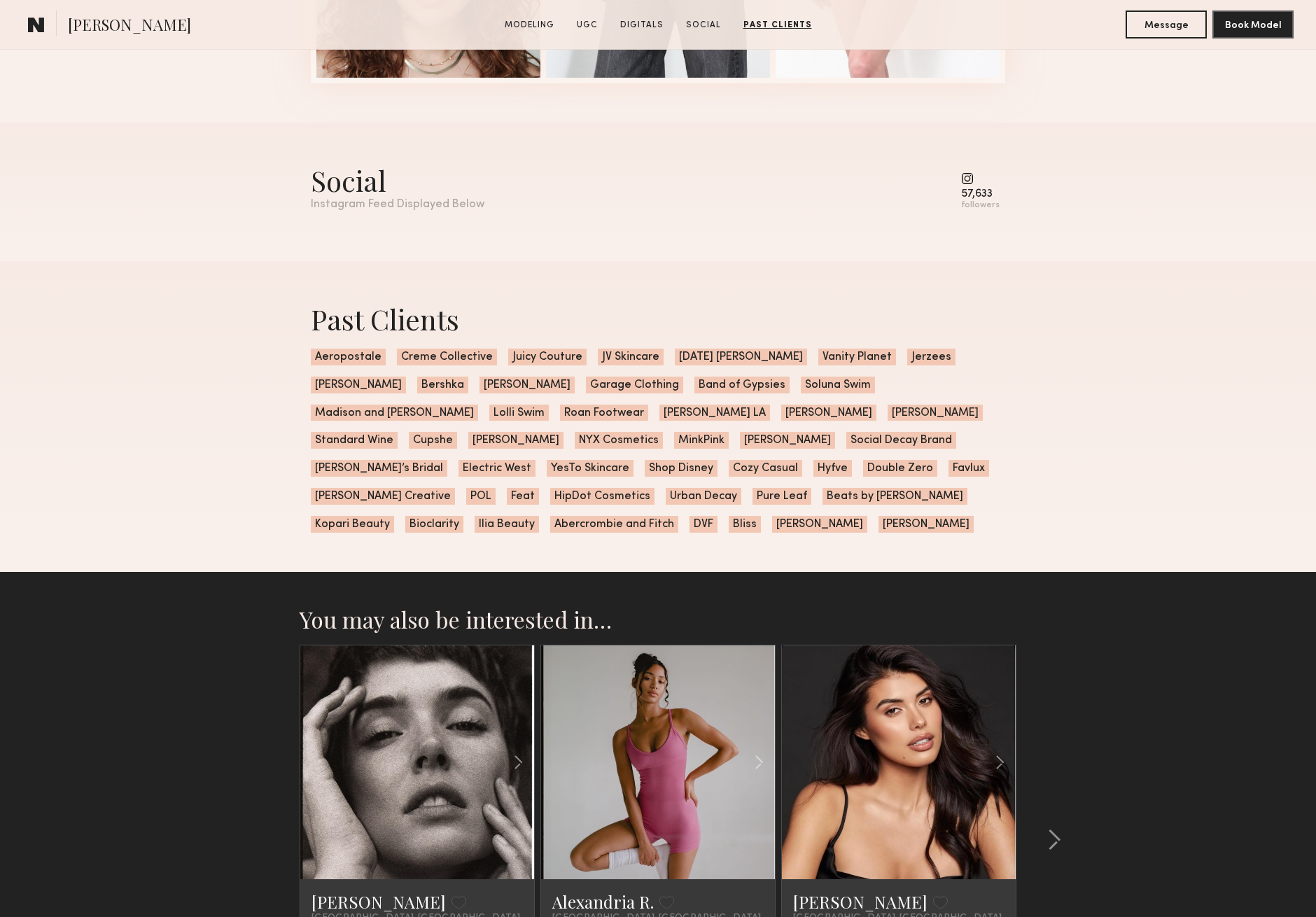
scroll to position [3247, 0]
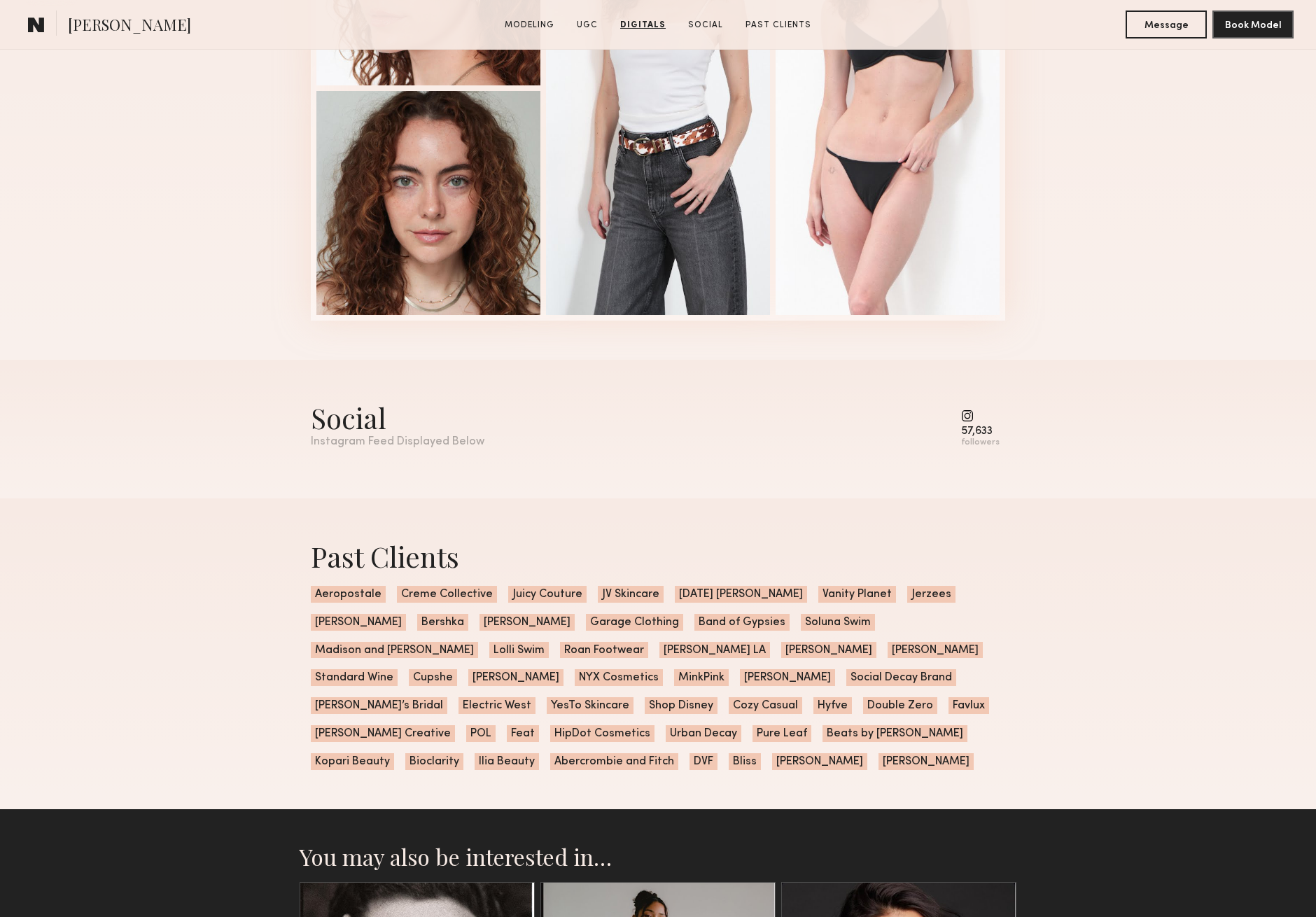
click at [981, 430] on div "57,633" at bounding box center [980, 431] width 38 height 10
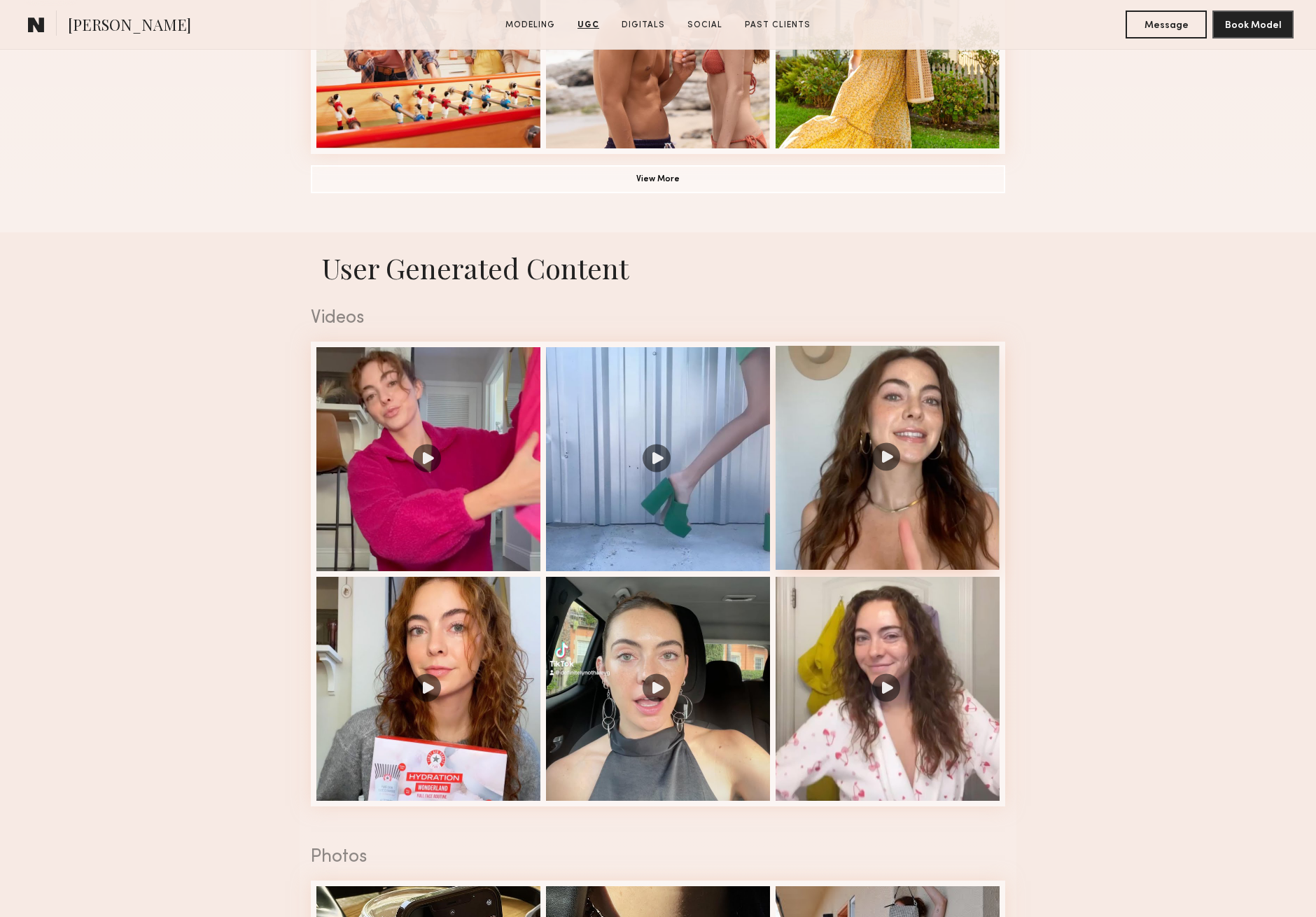
scroll to position [1119, 0]
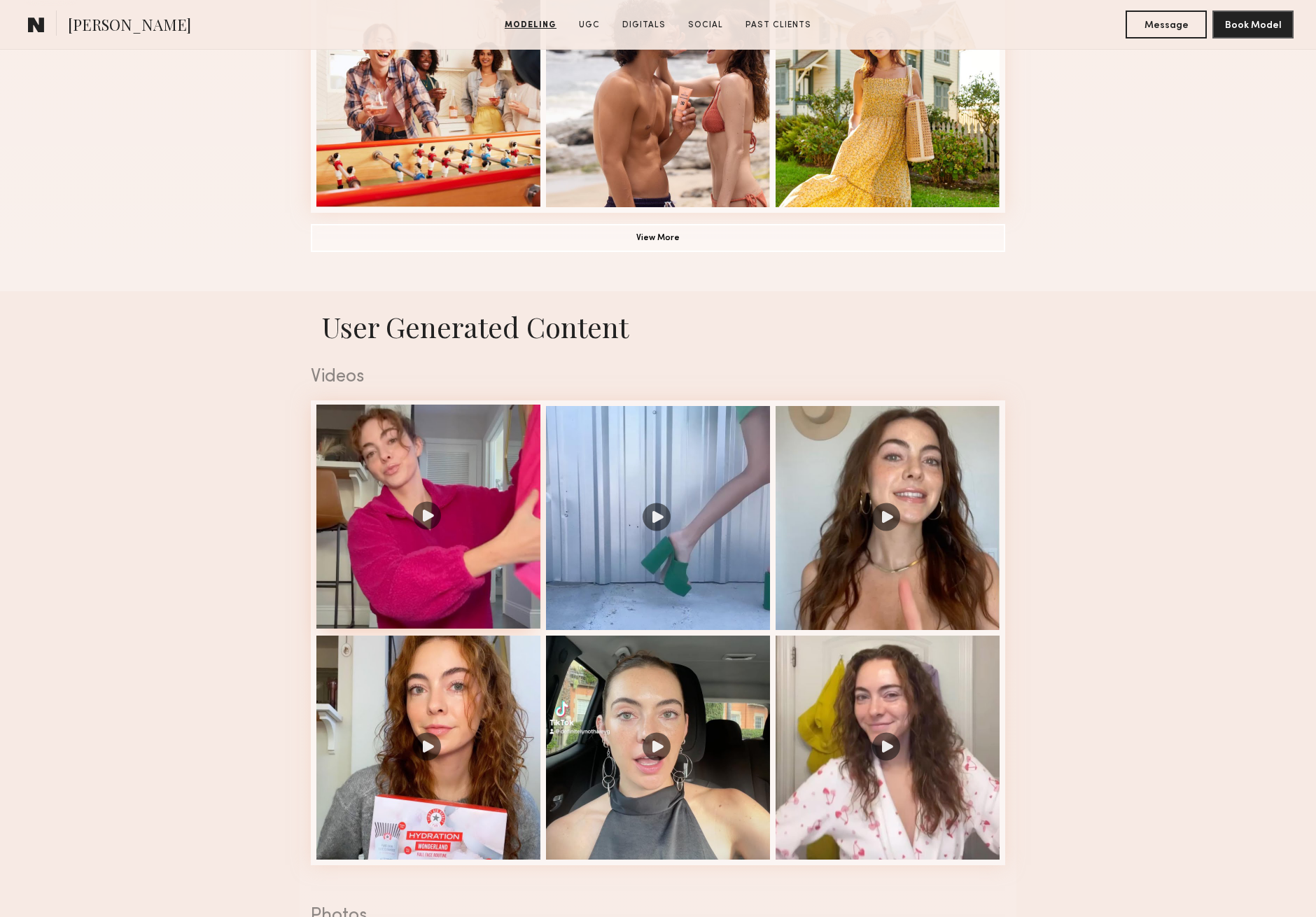
click at [466, 514] on div at bounding box center [429, 516] width 224 height 224
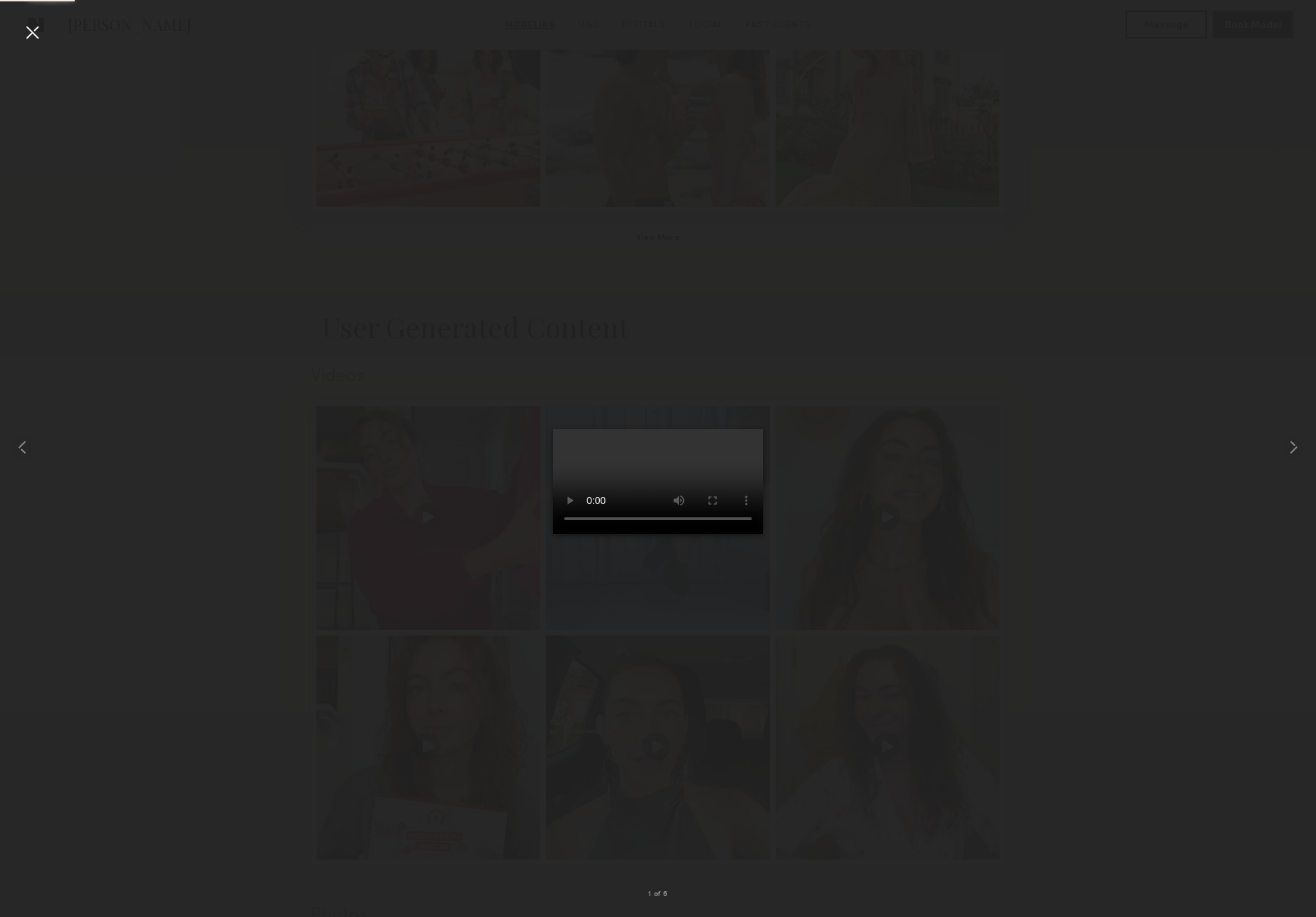
click at [30, 30] on div at bounding box center [32, 32] width 23 height 23
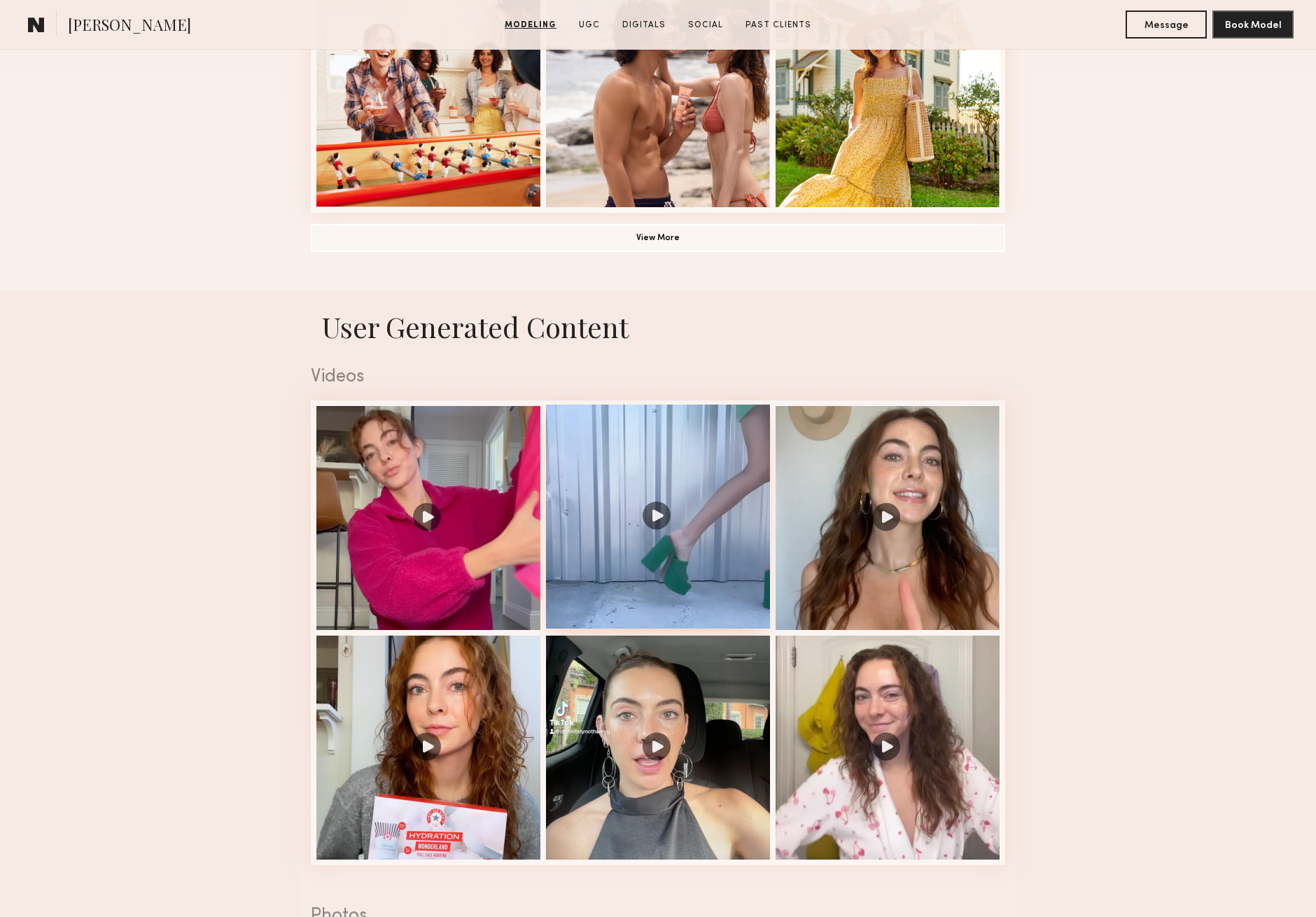
click at [658, 468] on div at bounding box center [658, 516] width 224 height 224
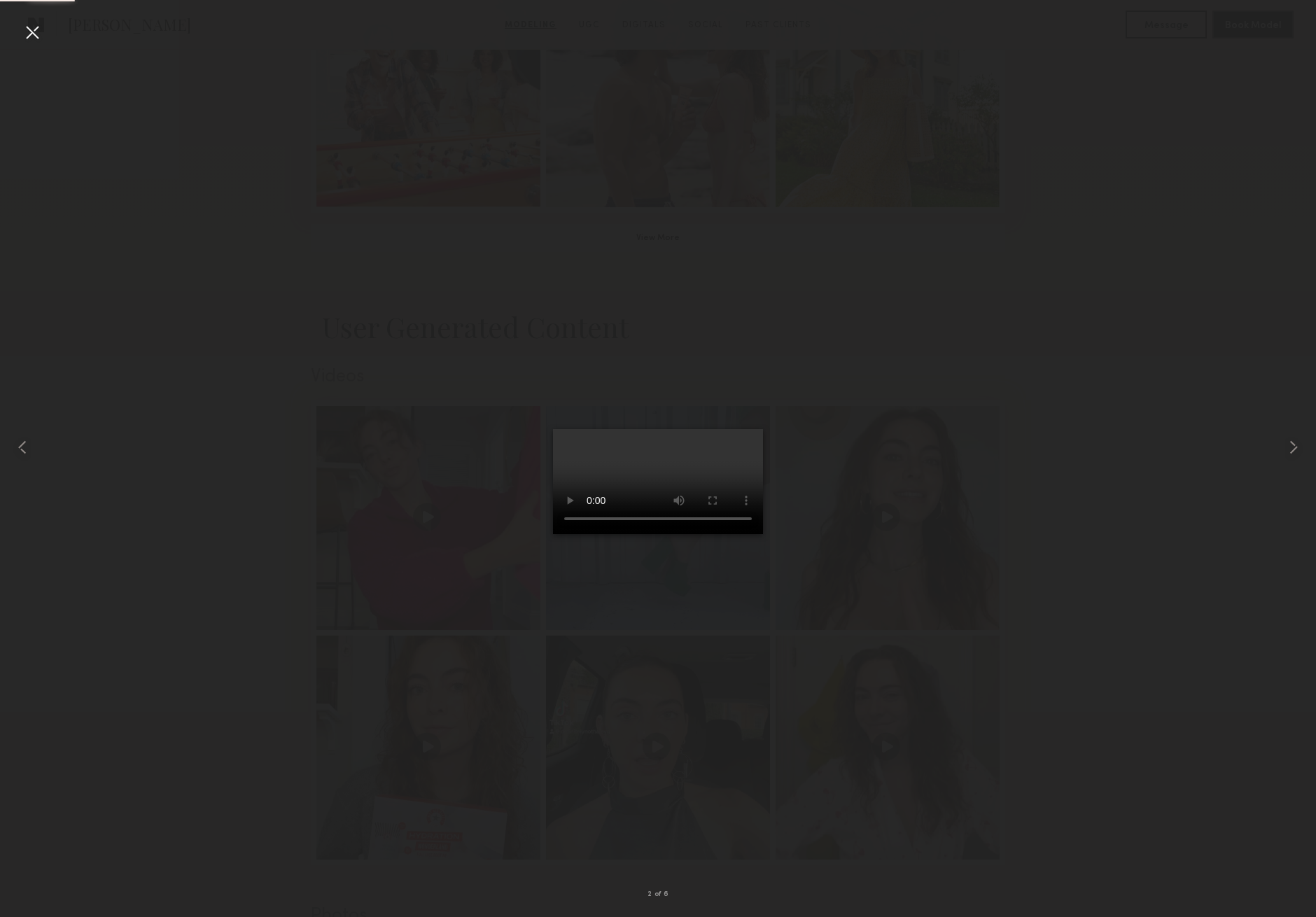
click at [32, 34] on div at bounding box center [32, 32] width 23 height 23
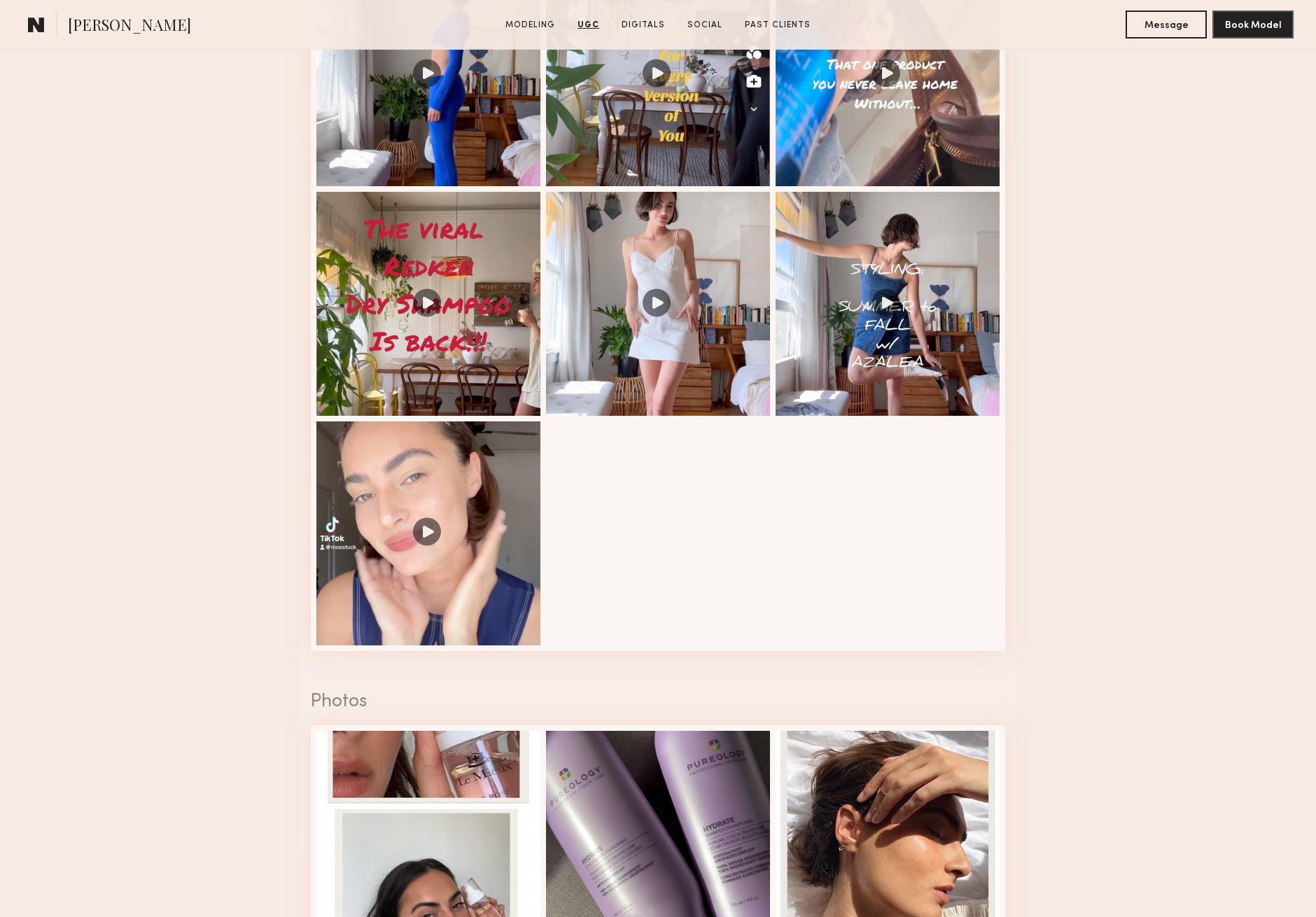
scroll to position [1492, 0]
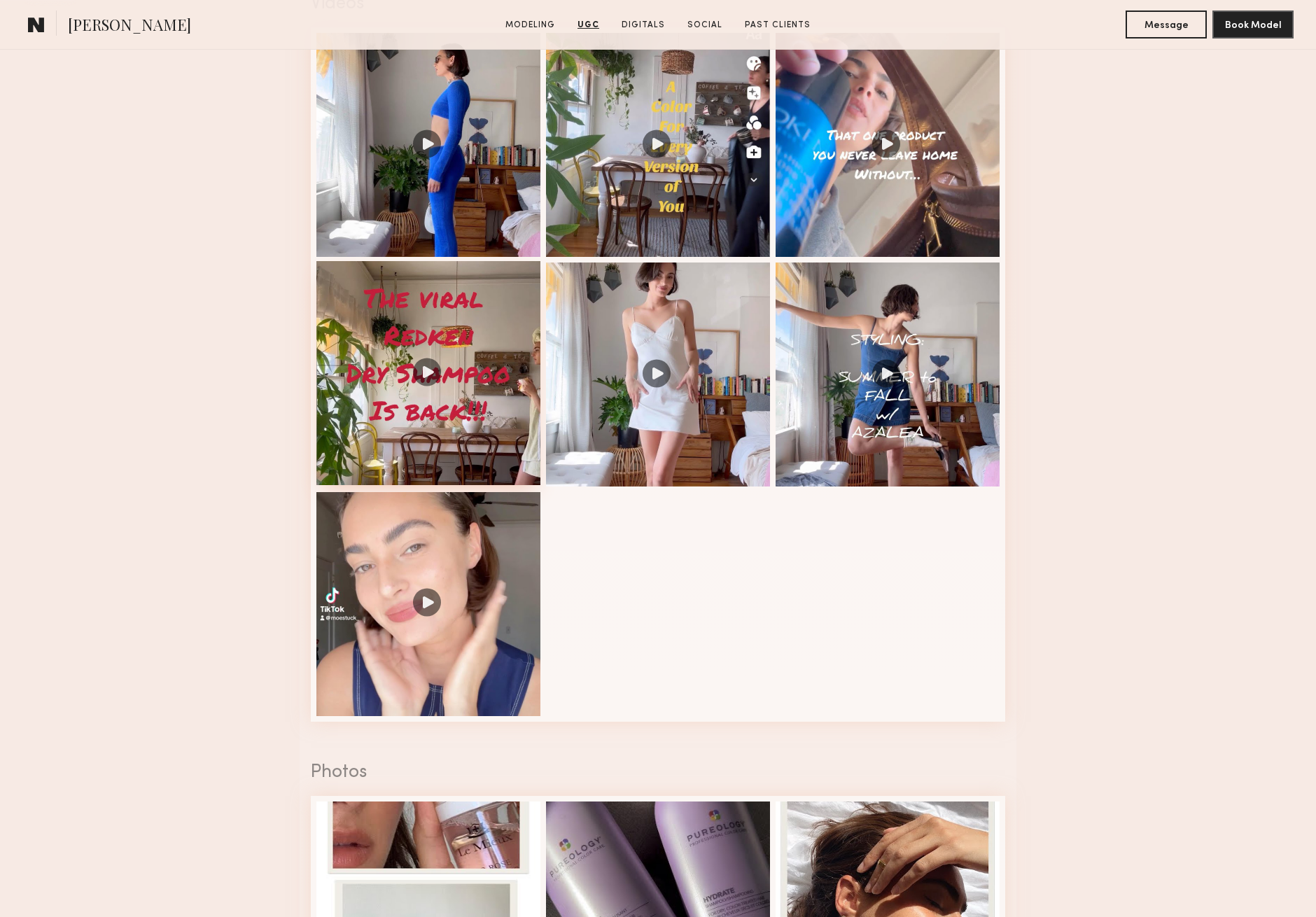
click at [424, 364] on div at bounding box center [429, 373] width 224 height 224
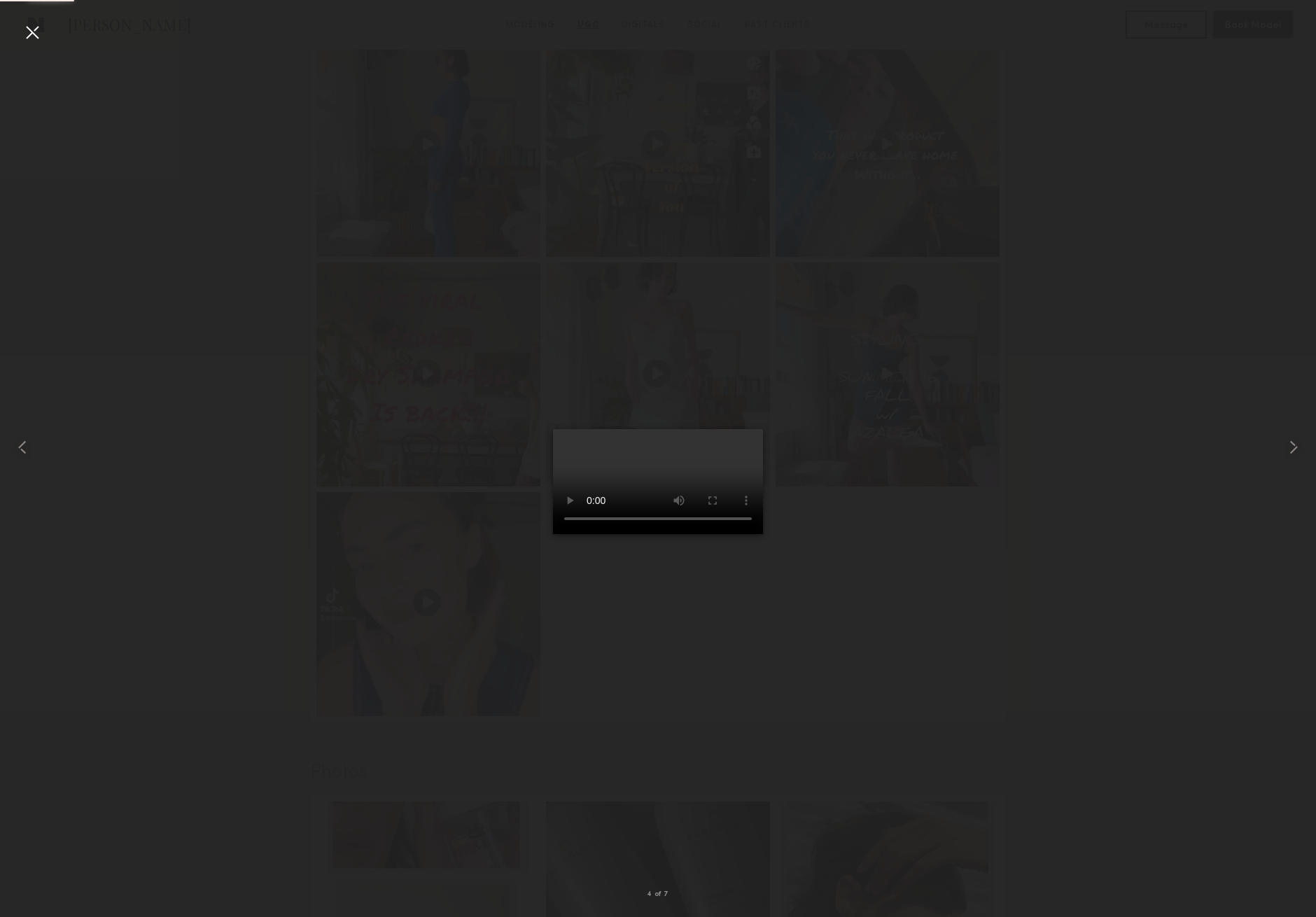
click at [34, 31] on div at bounding box center [32, 32] width 23 height 23
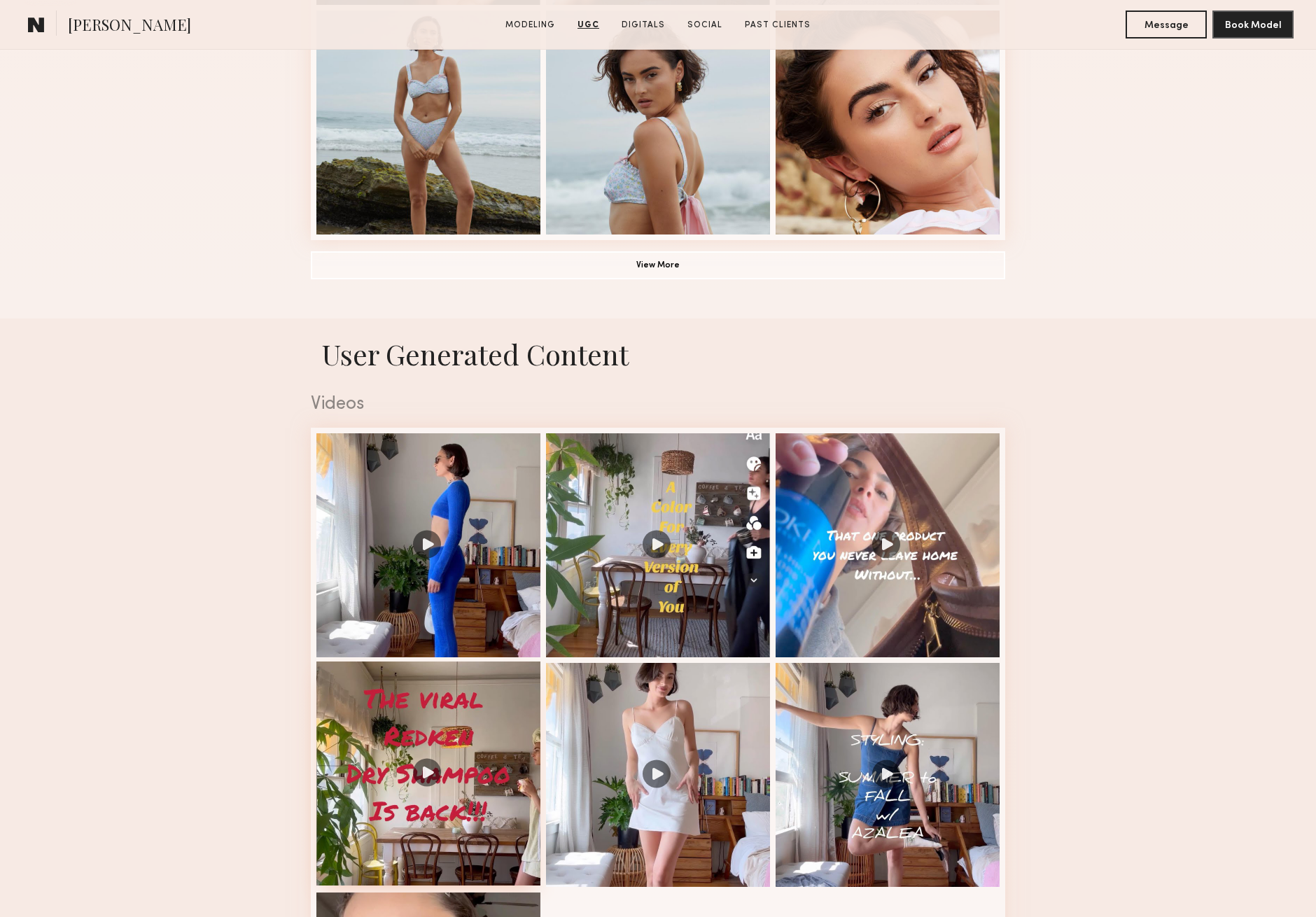
scroll to position [1091, 0]
click at [649, 543] on div at bounding box center [658, 544] width 224 height 224
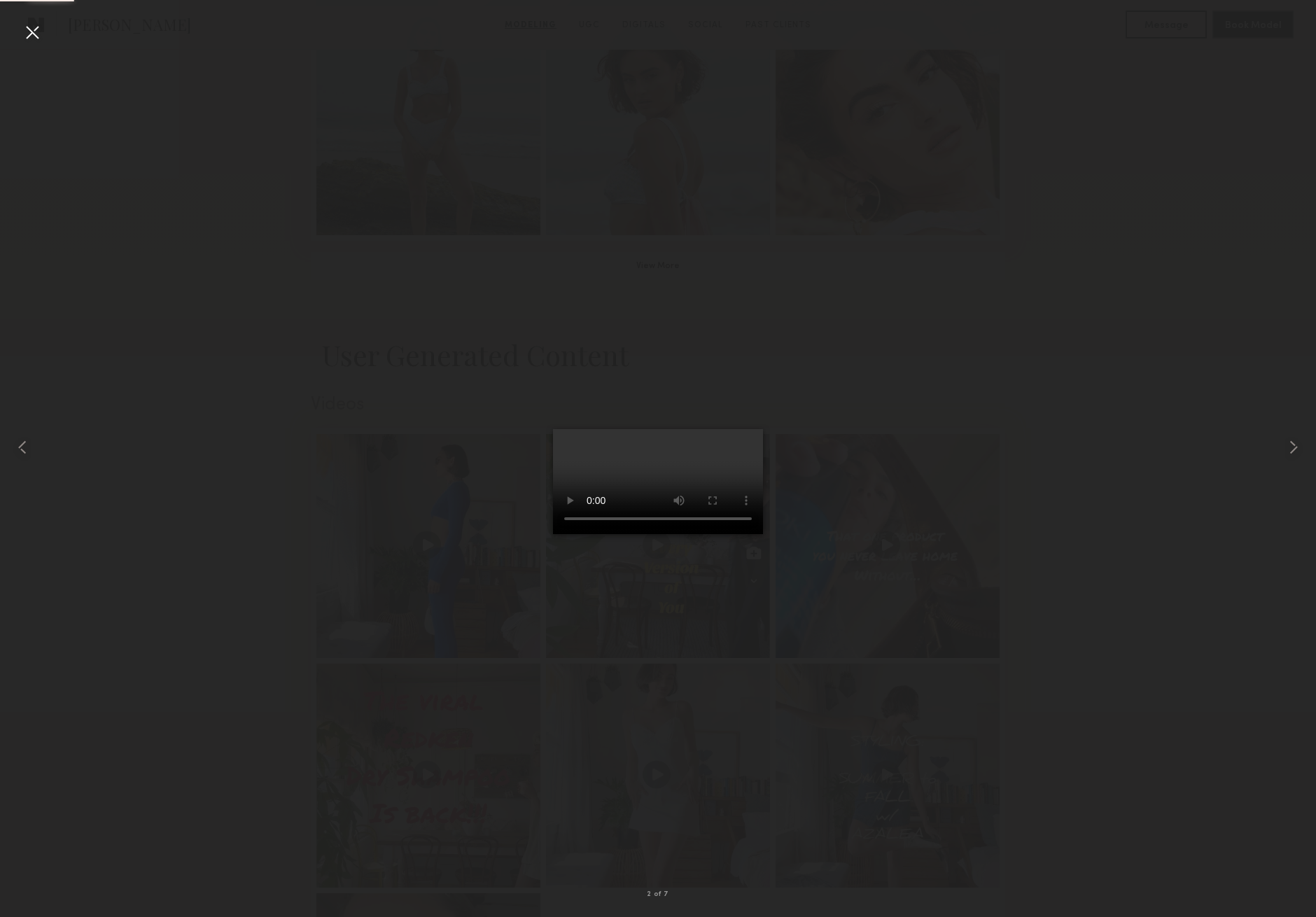
click at [30, 33] on div at bounding box center [32, 32] width 23 height 23
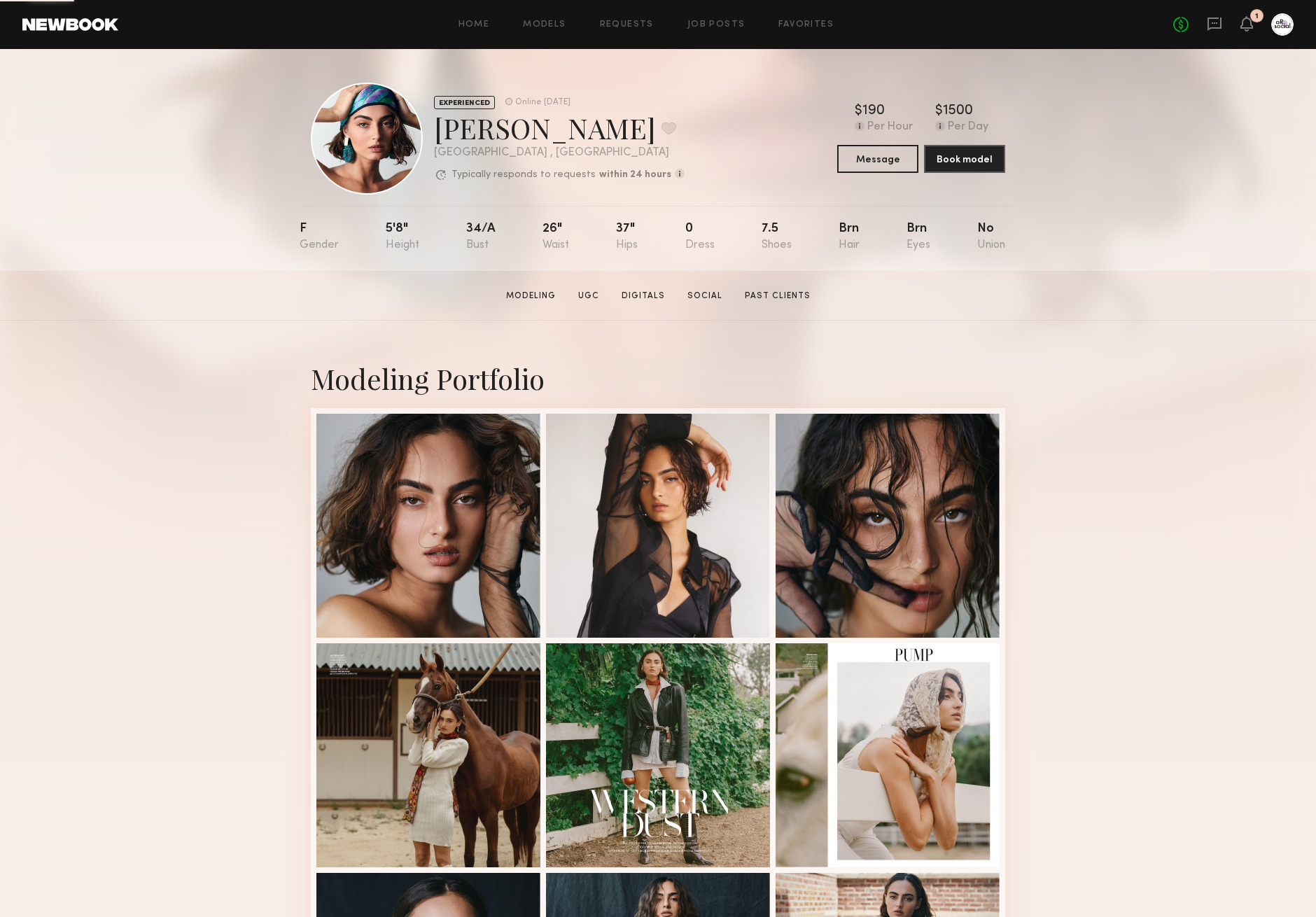
scroll to position [0, 0]
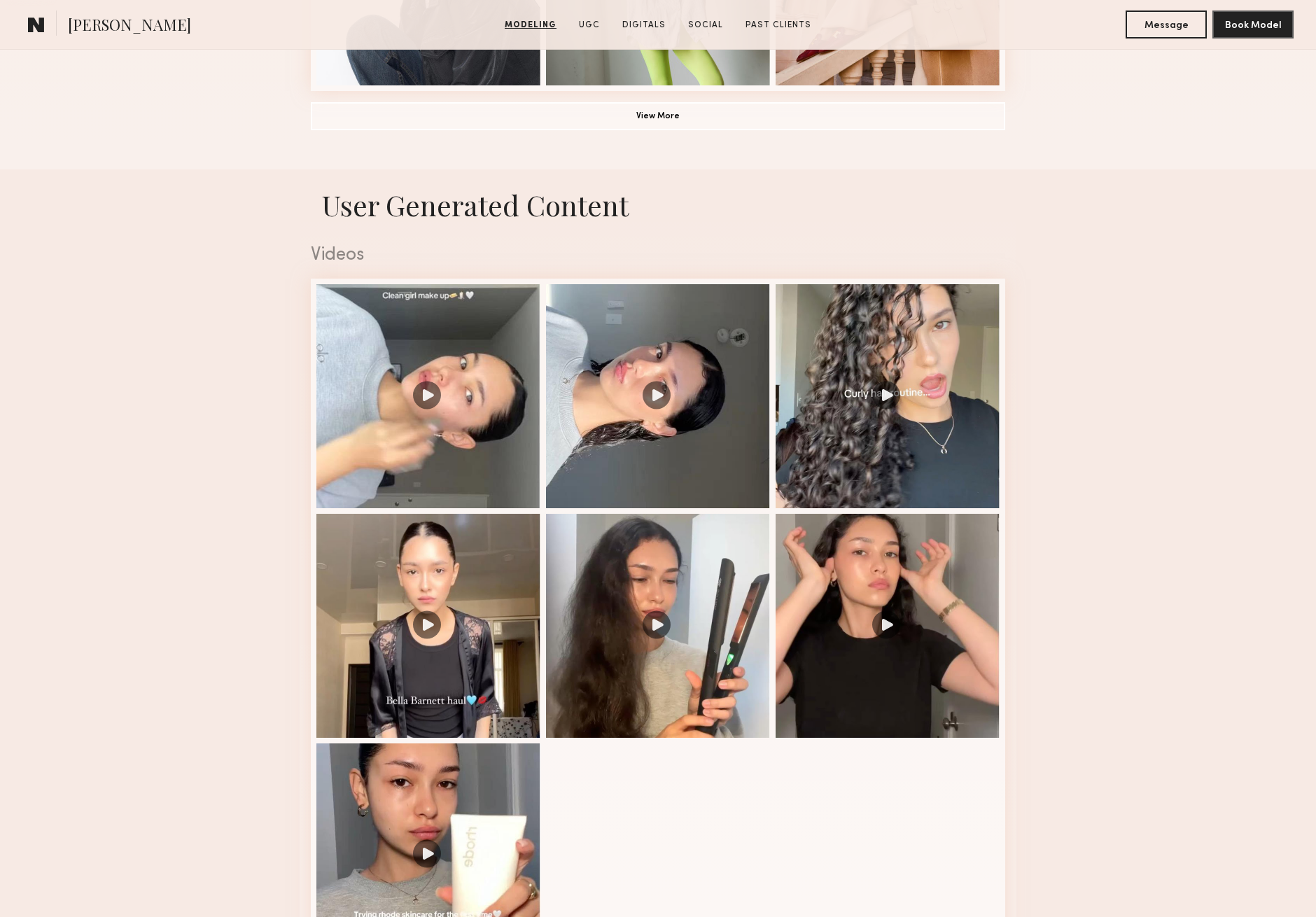
scroll to position [1266, 0]
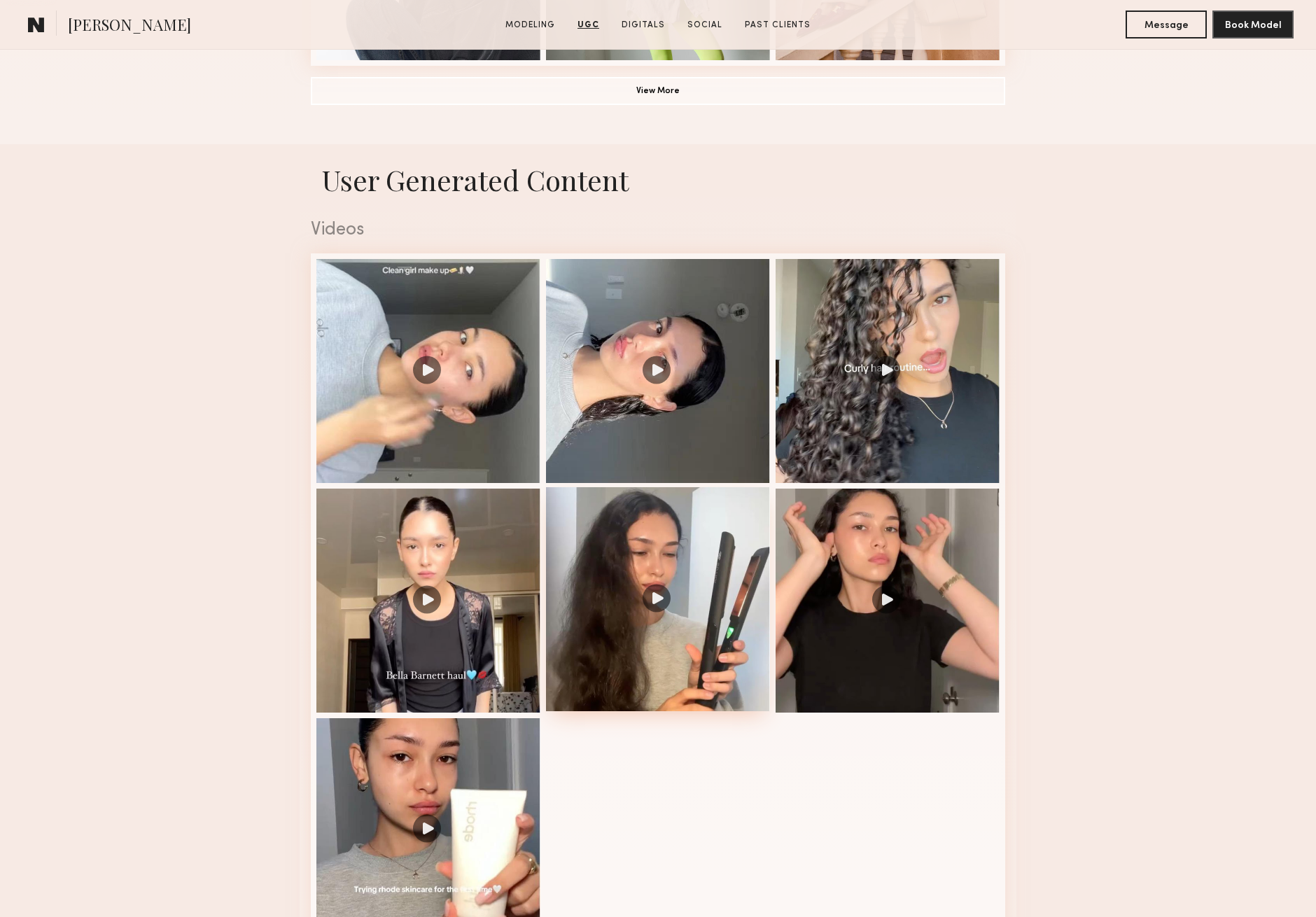
click at [655, 602] on div at bounding box center [658, 599] width 224 height 224
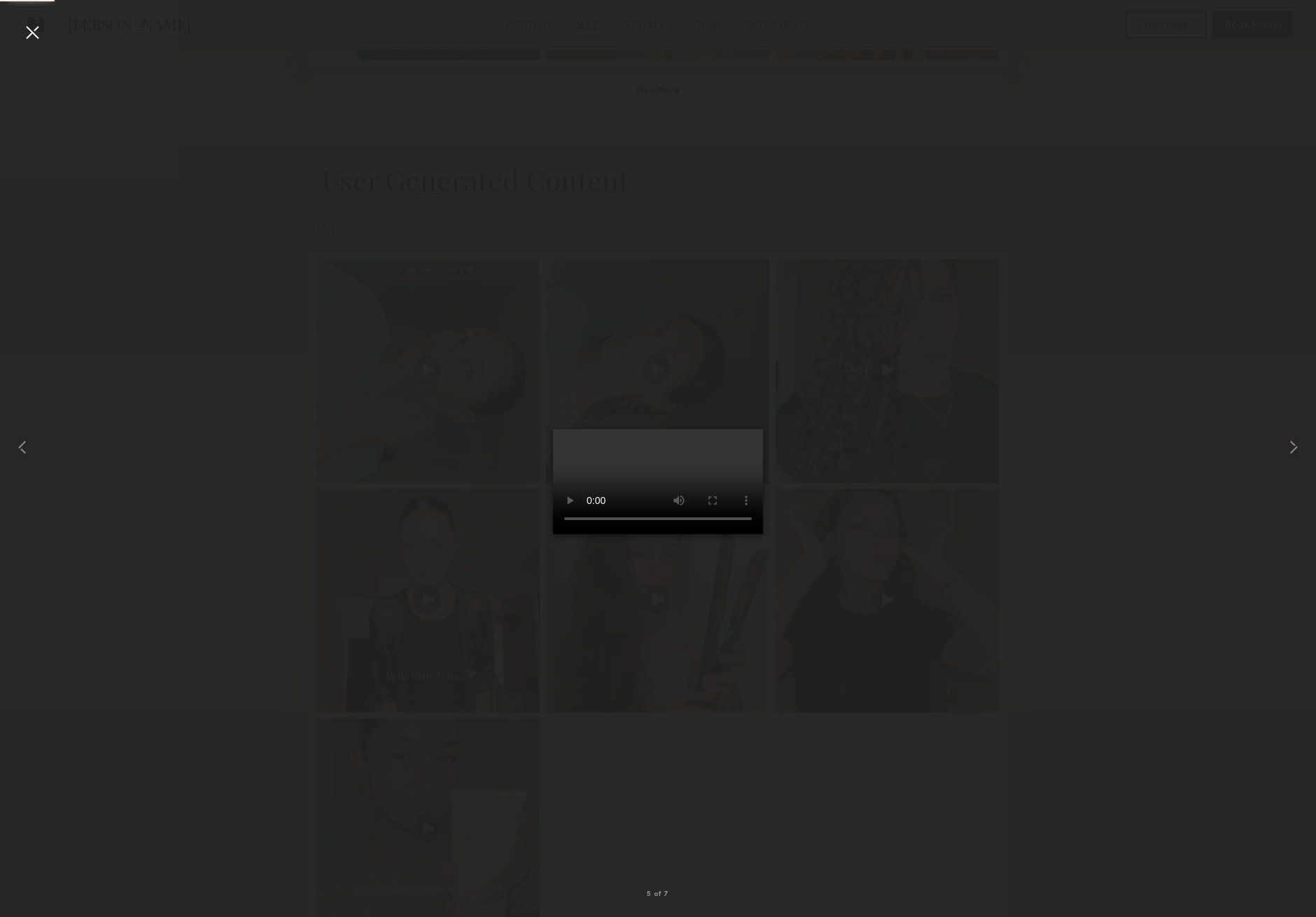
click at [31, 37] on div at bounding box center [32, 32] width 23 height 23
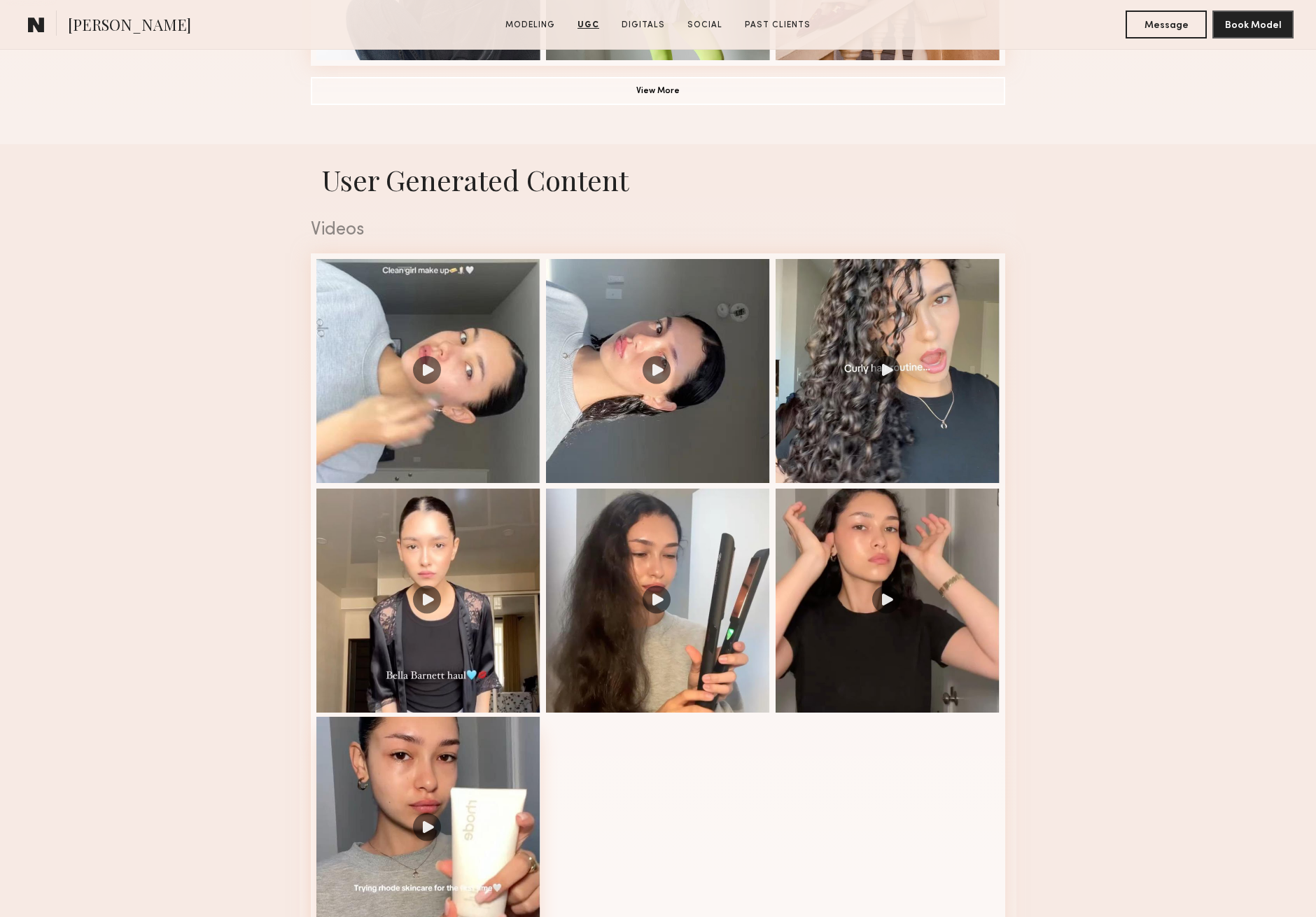
click at [479, 826] on div at bounding box center [429, 829] width 224 height 224
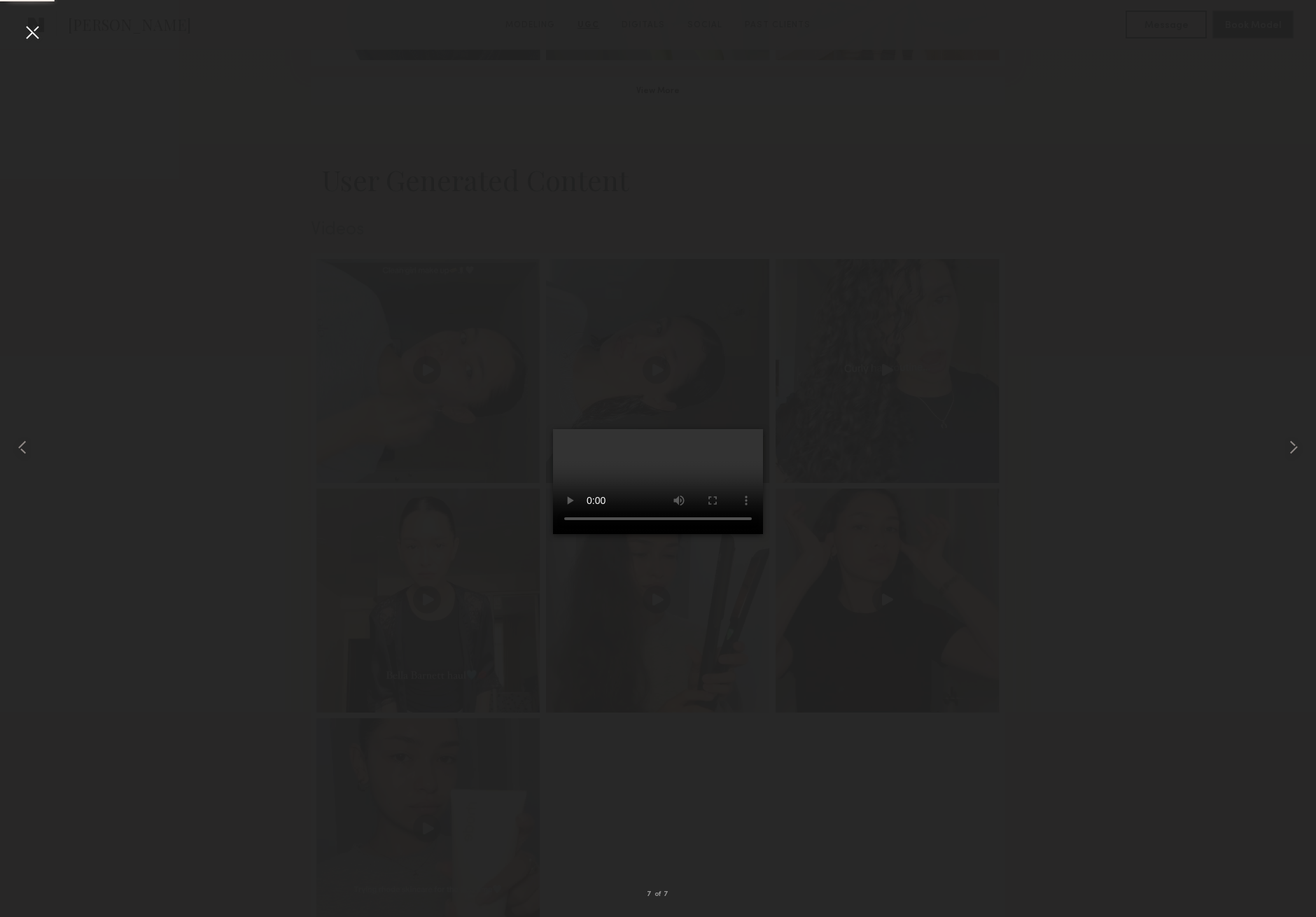
click at [30, 32] on div at bounding box center [32, 32] width 23 height 23
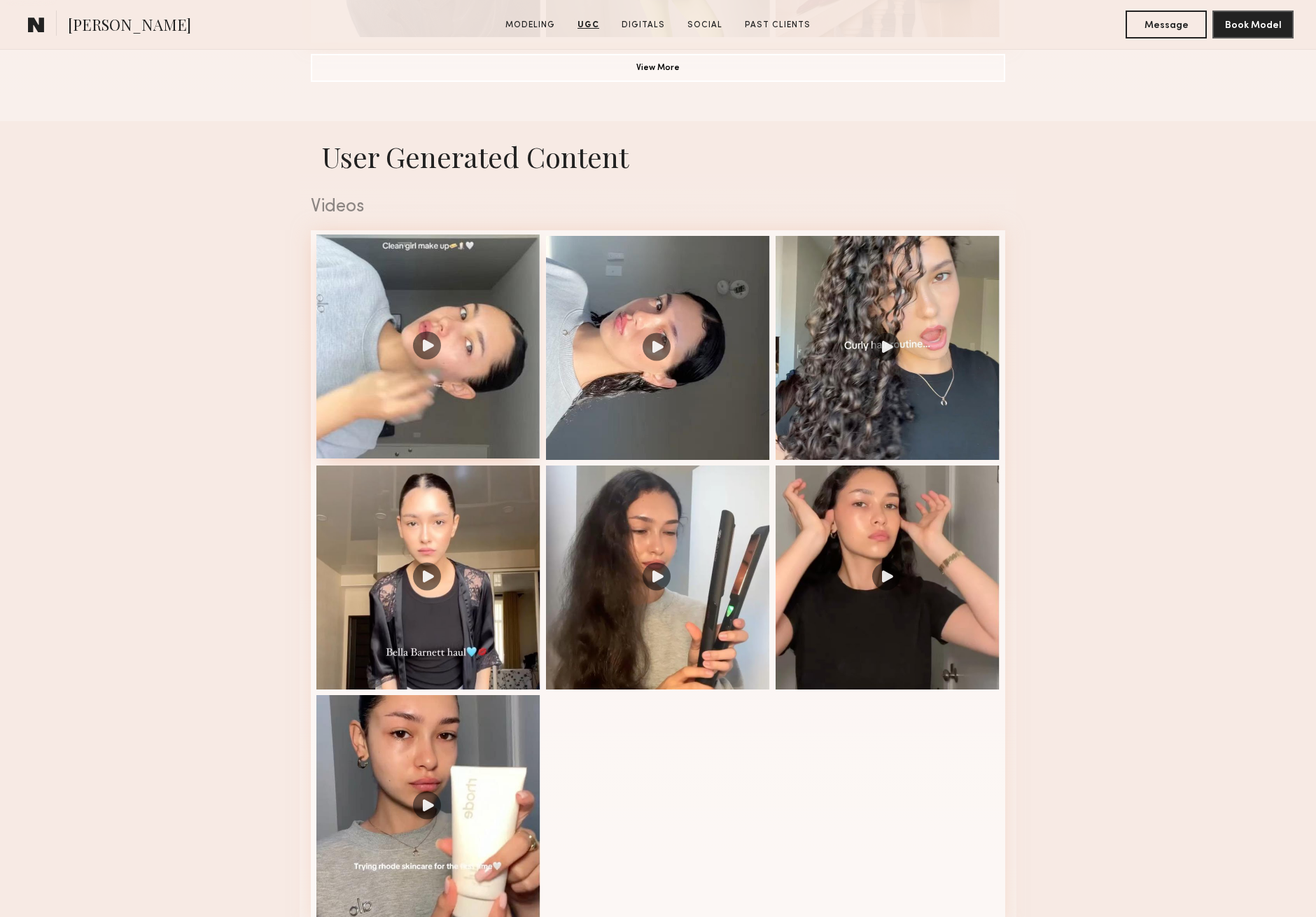
scroll to position [1294, 0]
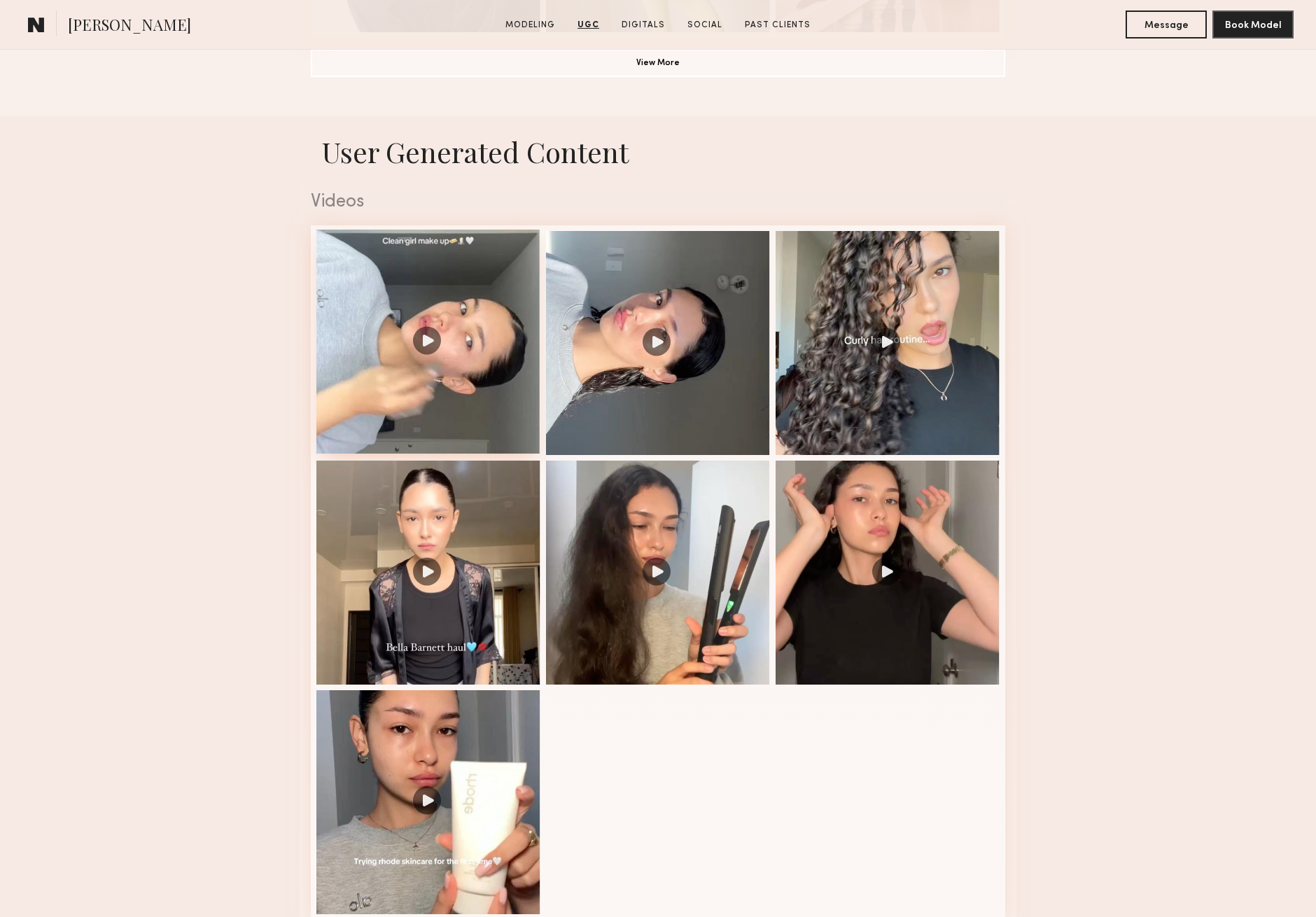
click at [478, 375] on div at bounding box center [429, 342] width 224 height 224
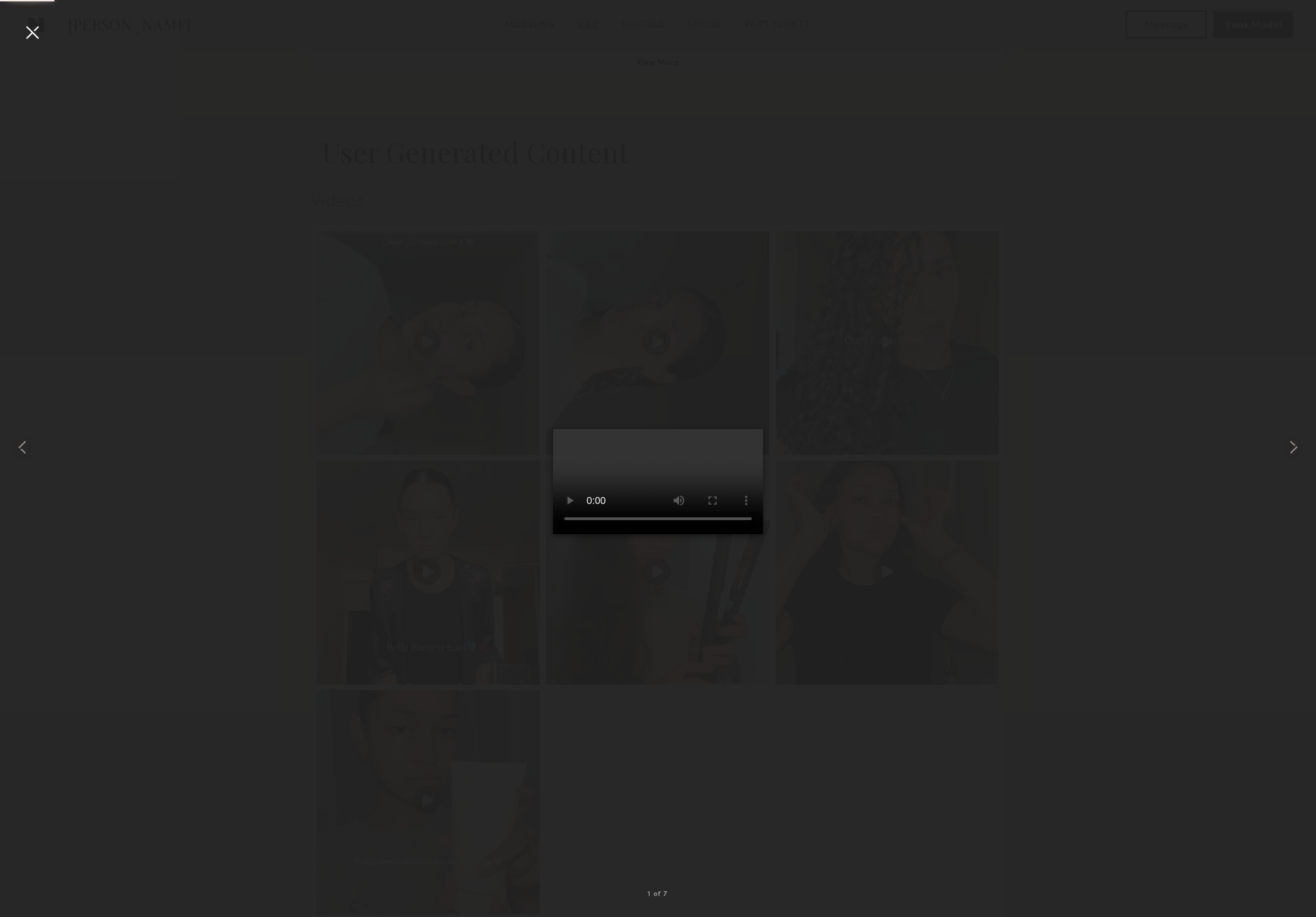
click at [27, 30] on div at bounding box center [32, 32] width 23 height 23
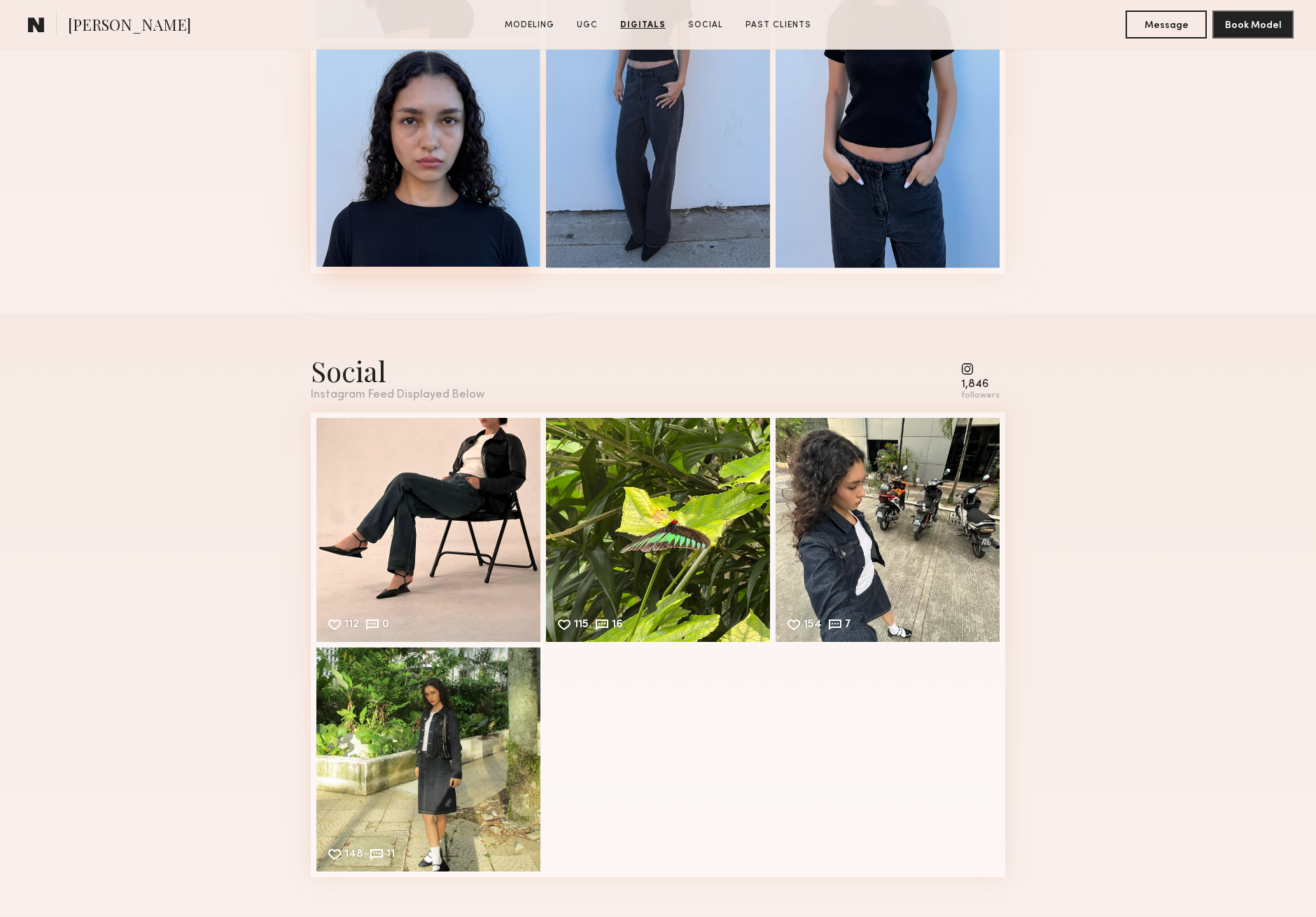
scroll to position [2581, 0]
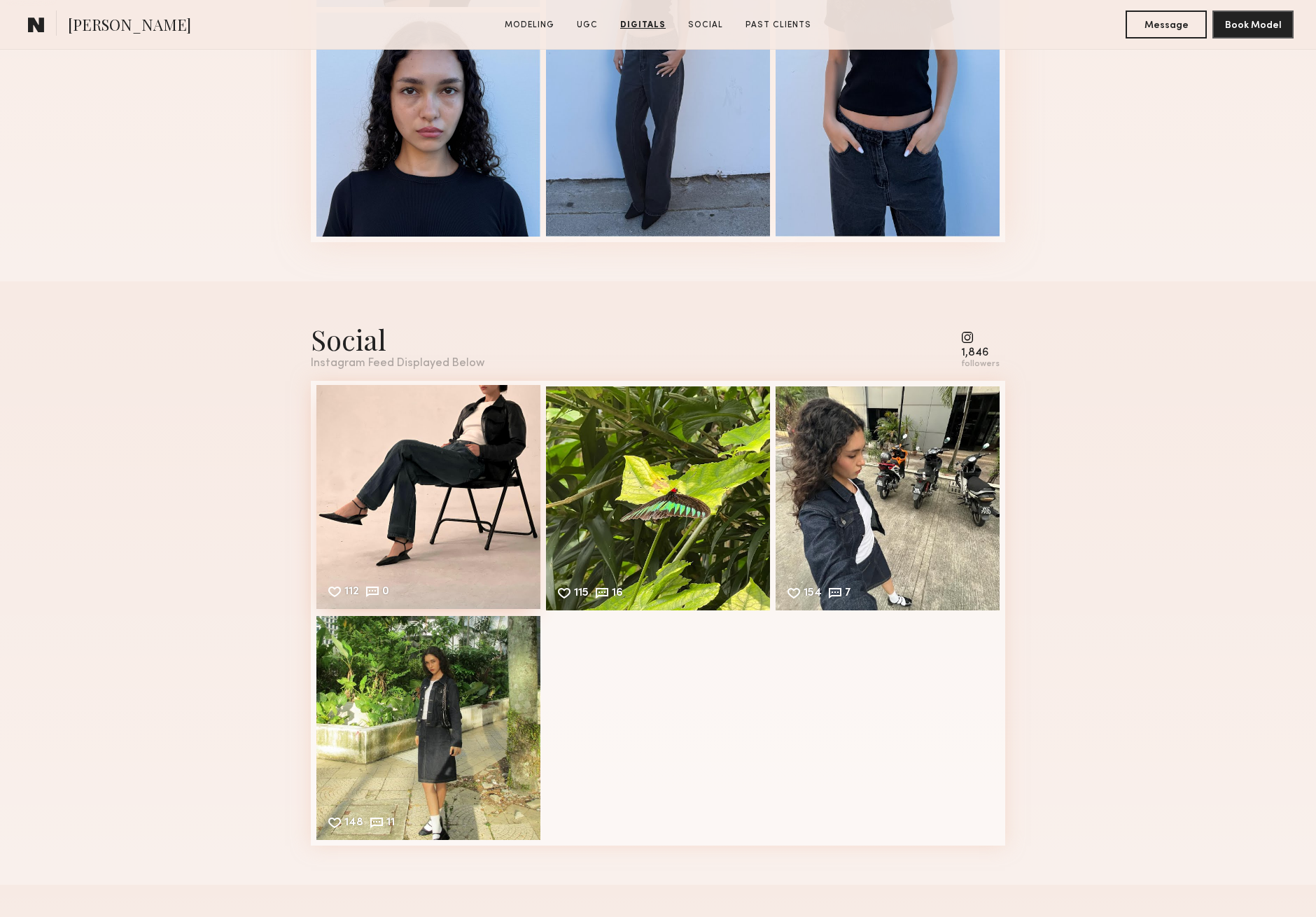
click at [441, 503] on div "112 0 Likes & comments displayed to show model’s engagement" at bounding box center [429, 496] width 224 height 224
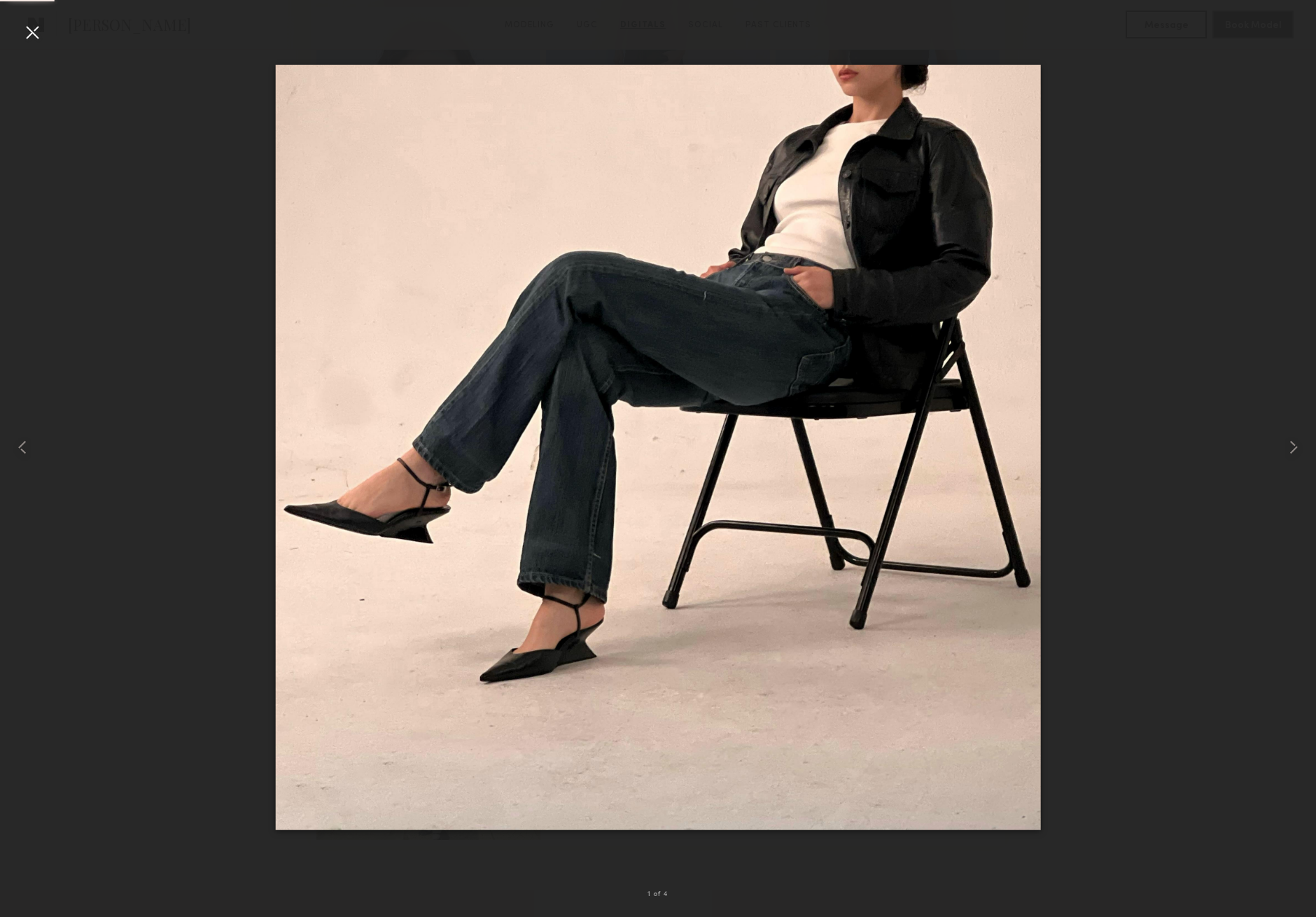
click at [34, 34] on div at bounding box center [32, 32] width 23 height 23
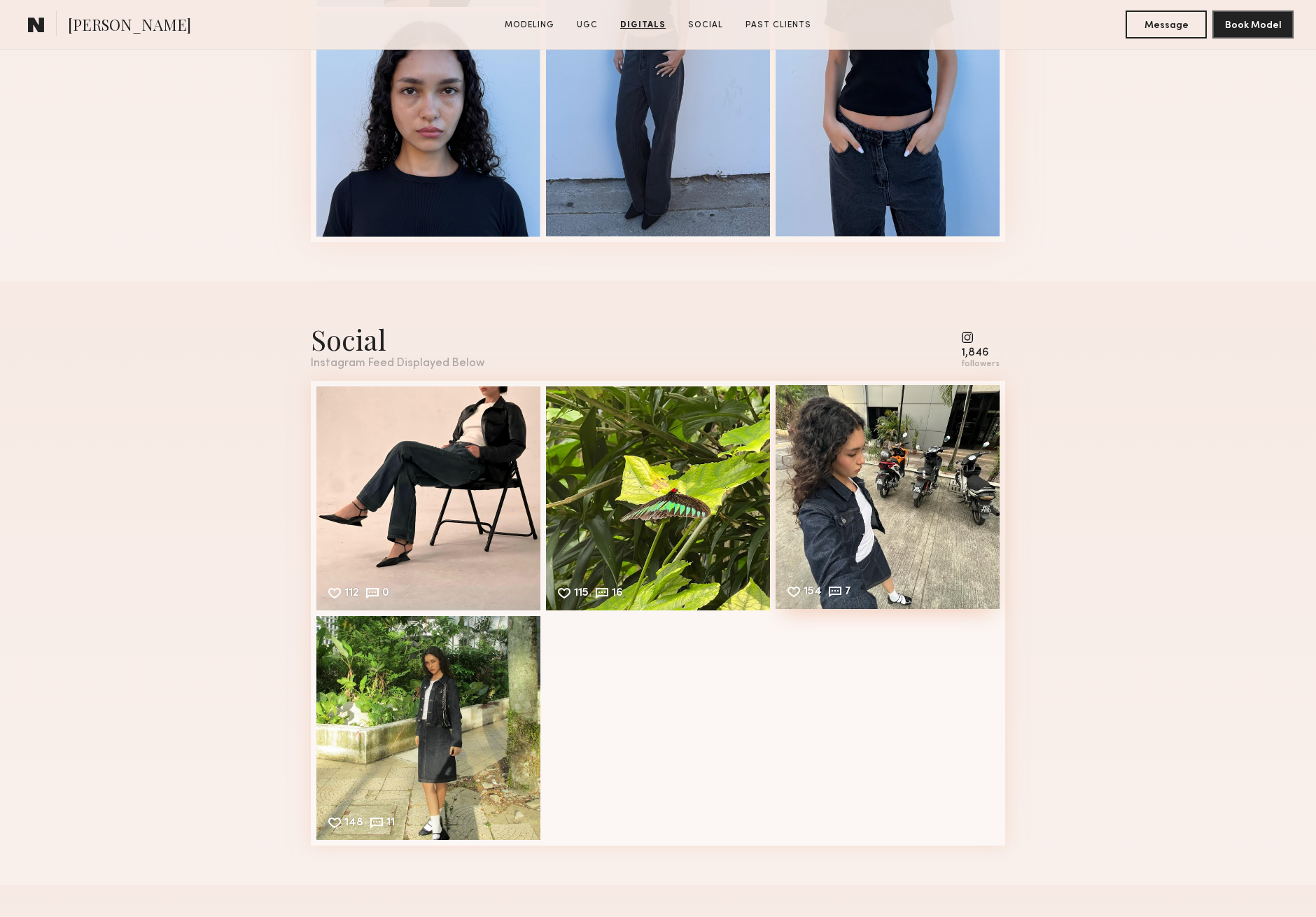
click at [881, 473] on div "154 7 Likes & comments displayed to show model’s engagement" at bounding box center [887, 496] width 224 height 224
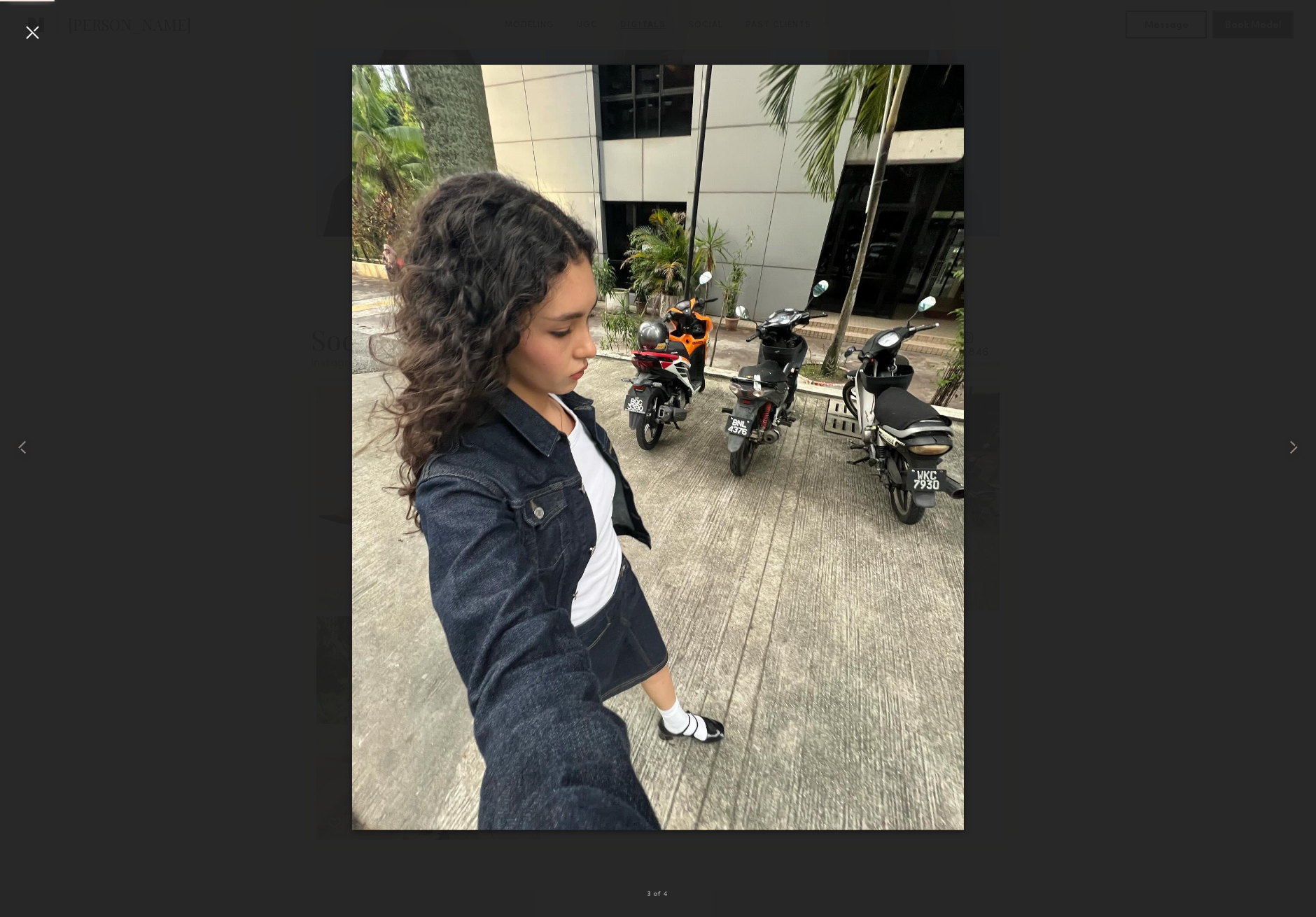
click at [35, 30] on div at bounding box center [32, 32] width 23 height 23
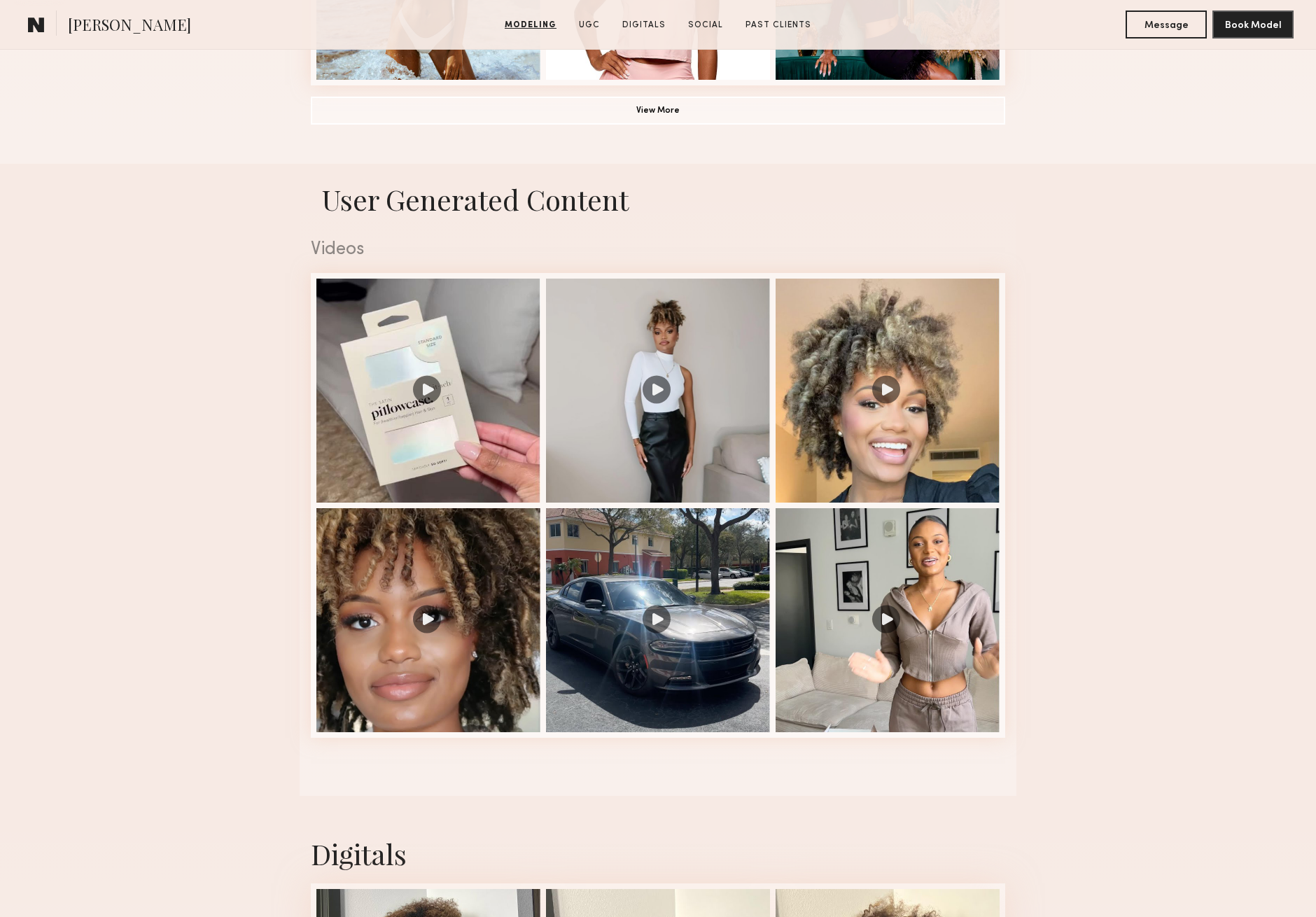
scroll to position [1320, 0]
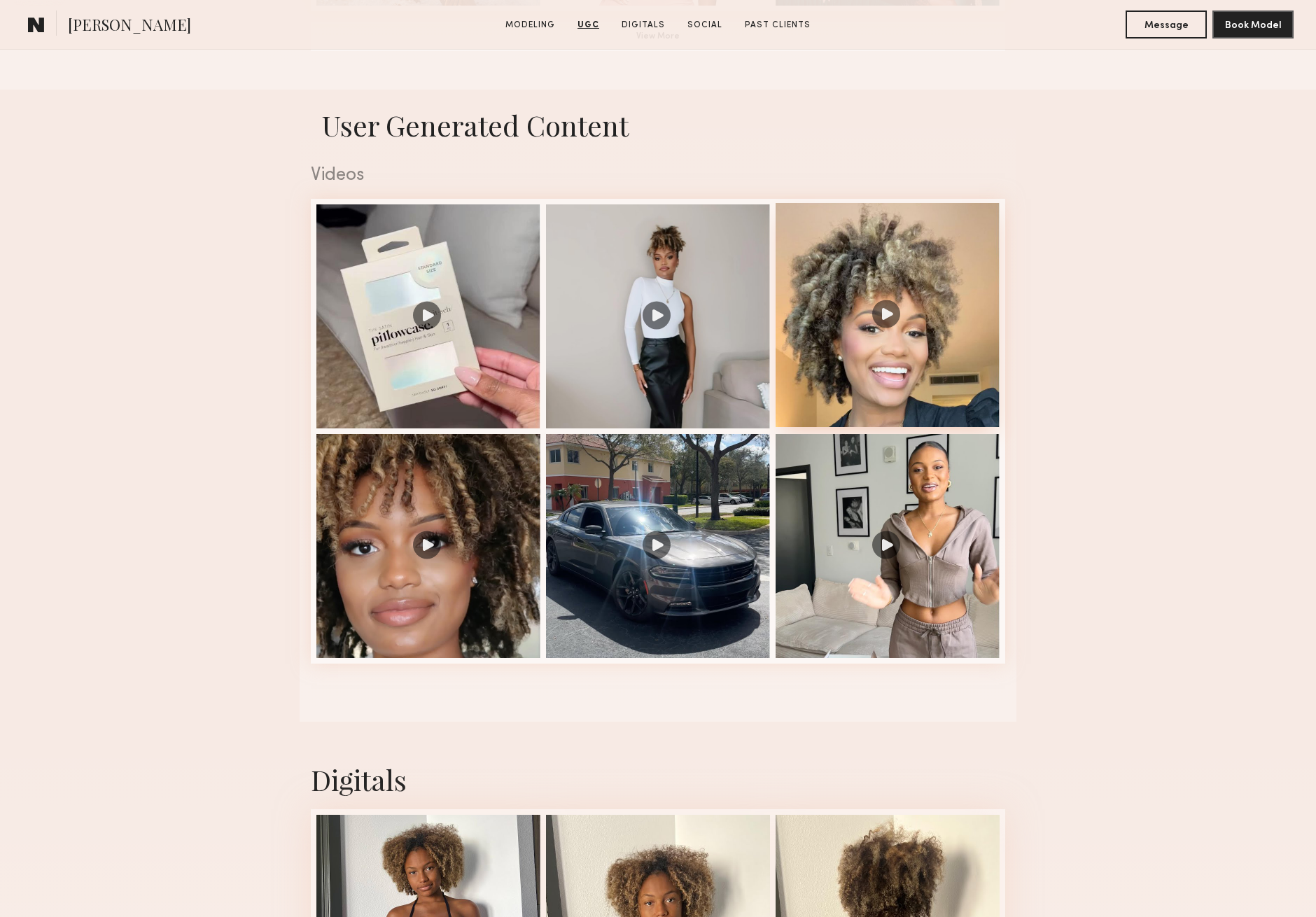
click at [884, 312] on div at bounding box center [887, 315] width 224 height 224
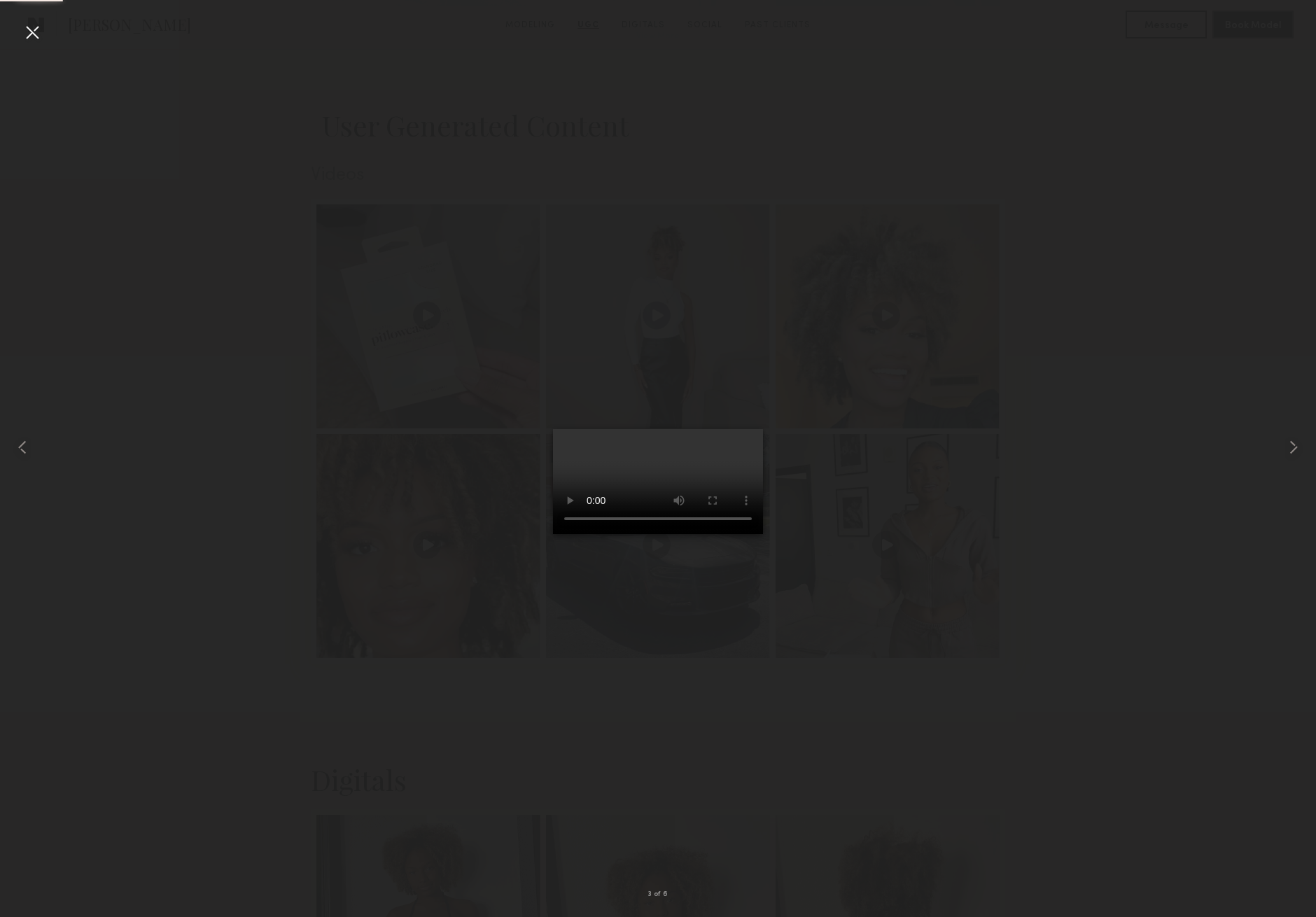
click at [30, 31] on div at bounding box center [32, 32] width 23 height 23
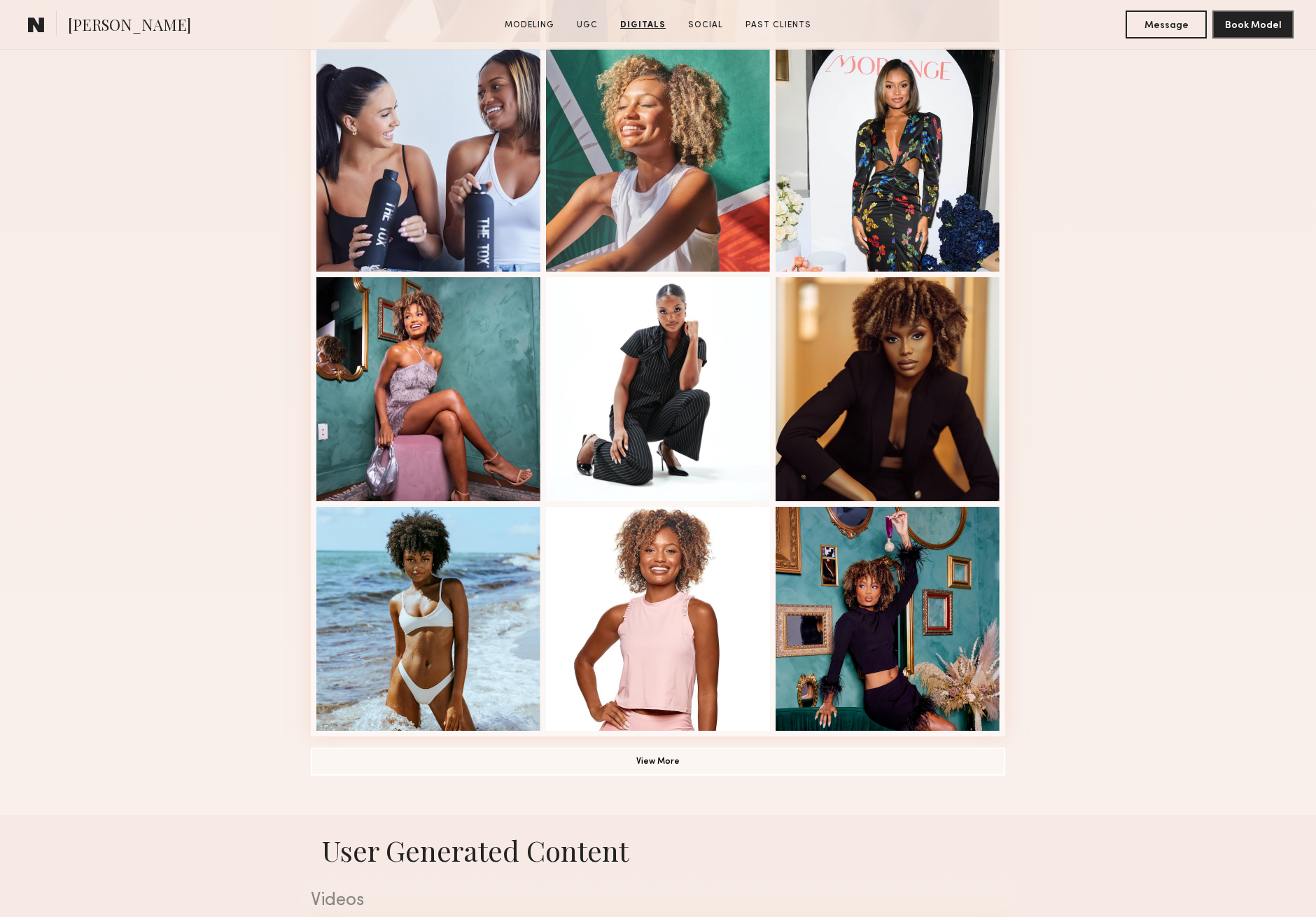
scroll to position [578, 0]
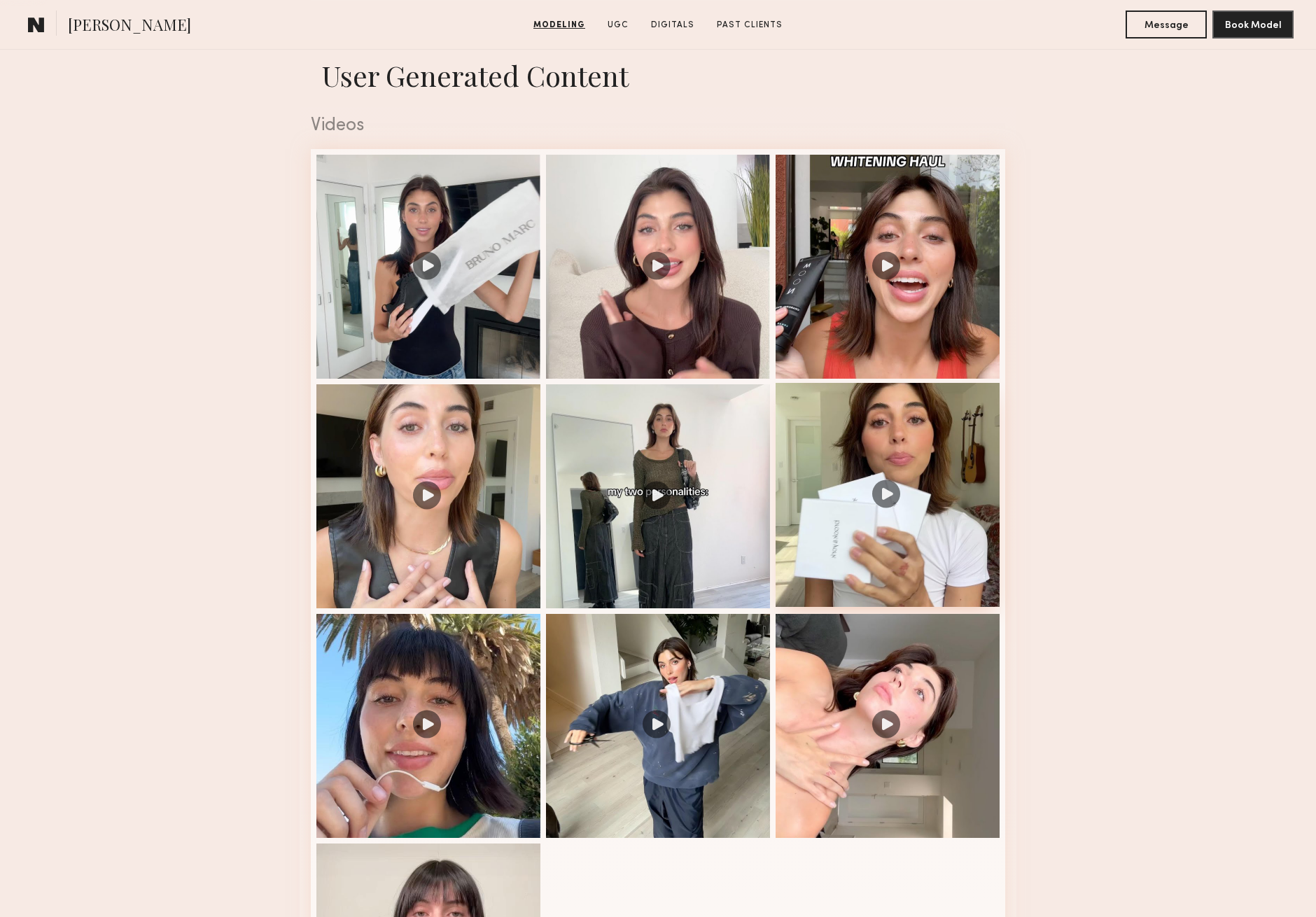
scroll to position [1372, 0]
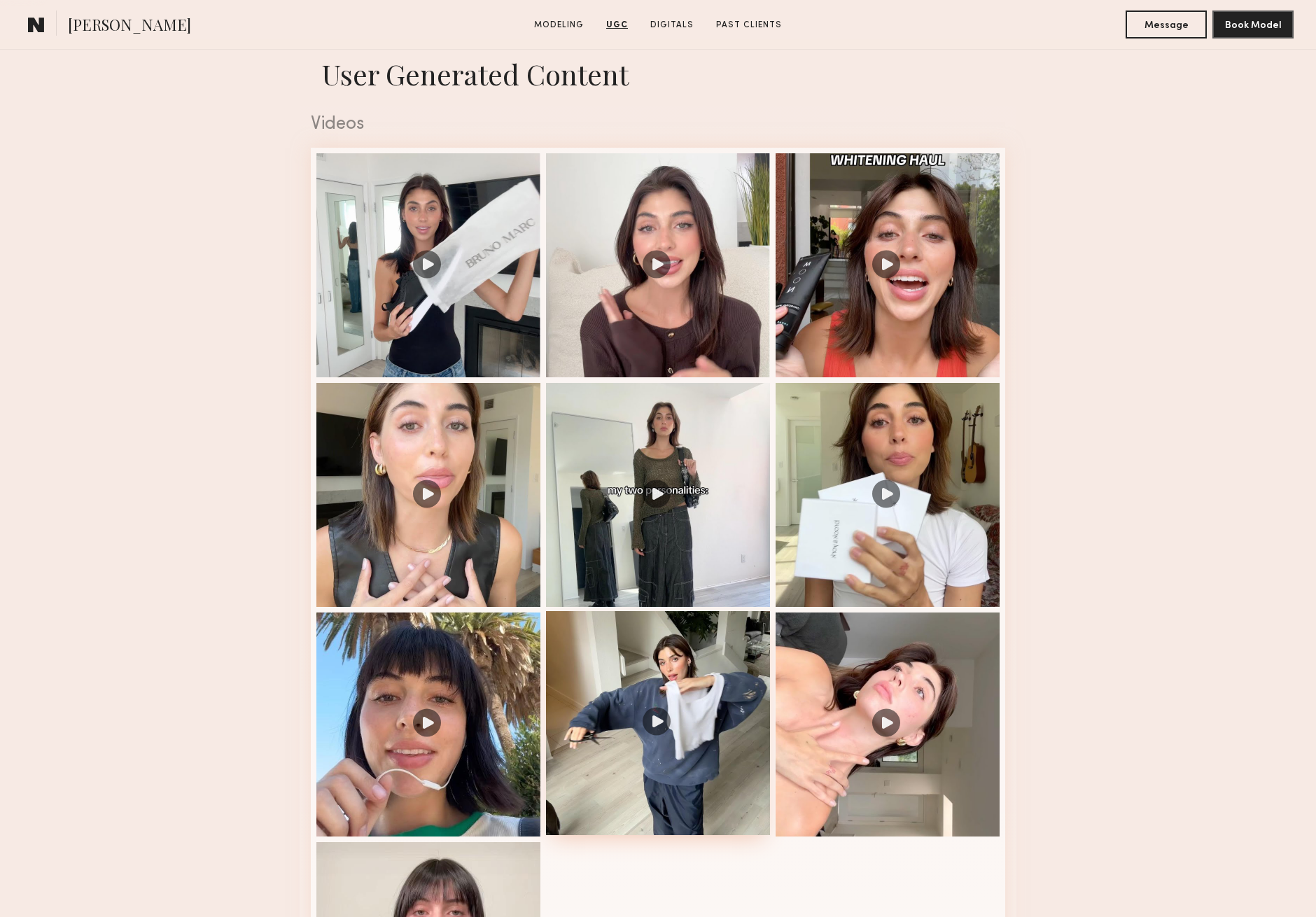
click at [654, 720] on div at bounding box center [658, 722] width 224 height 224
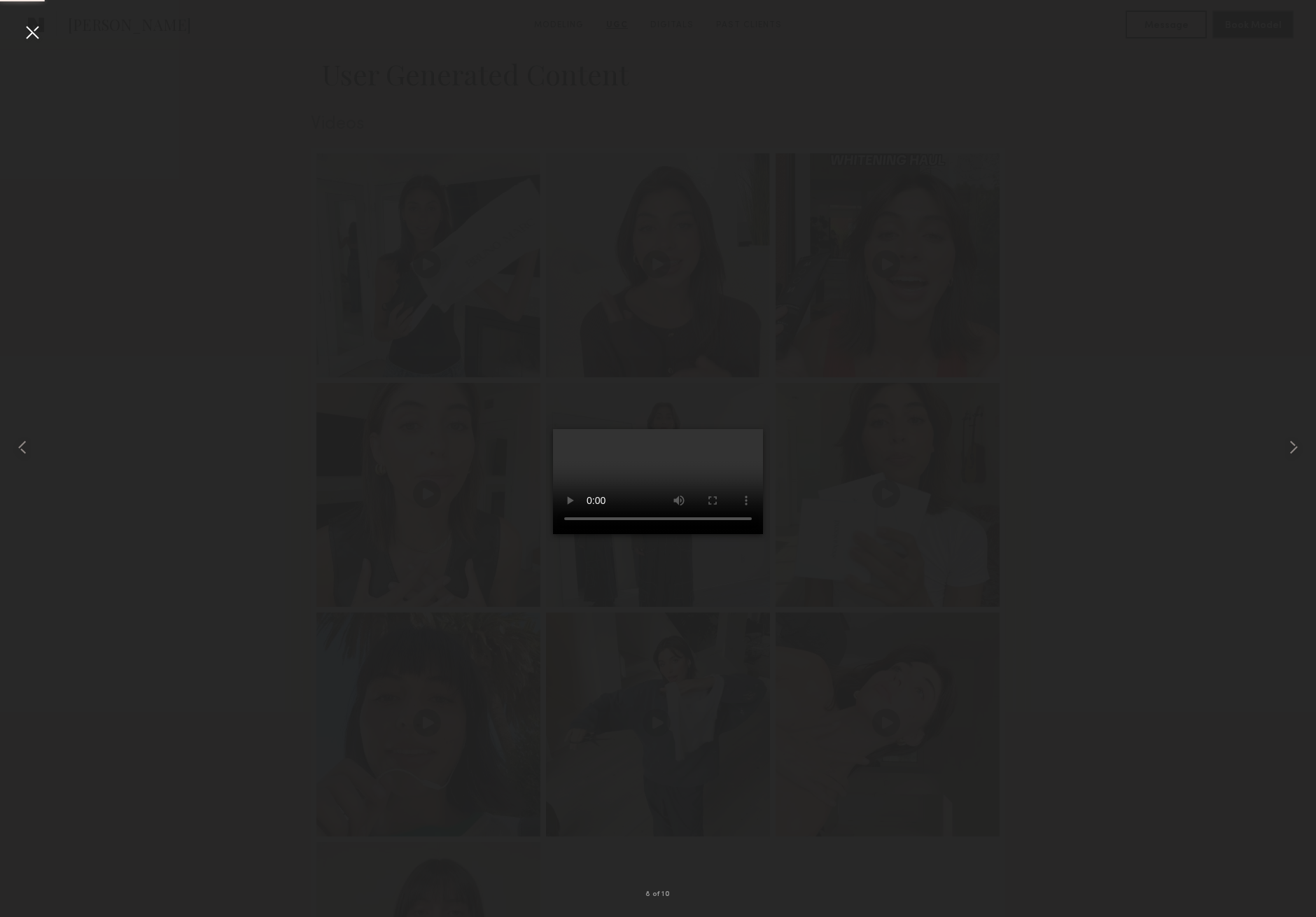
click at [25, 37] on div at bounding box center [32, 32] width 23 height 23
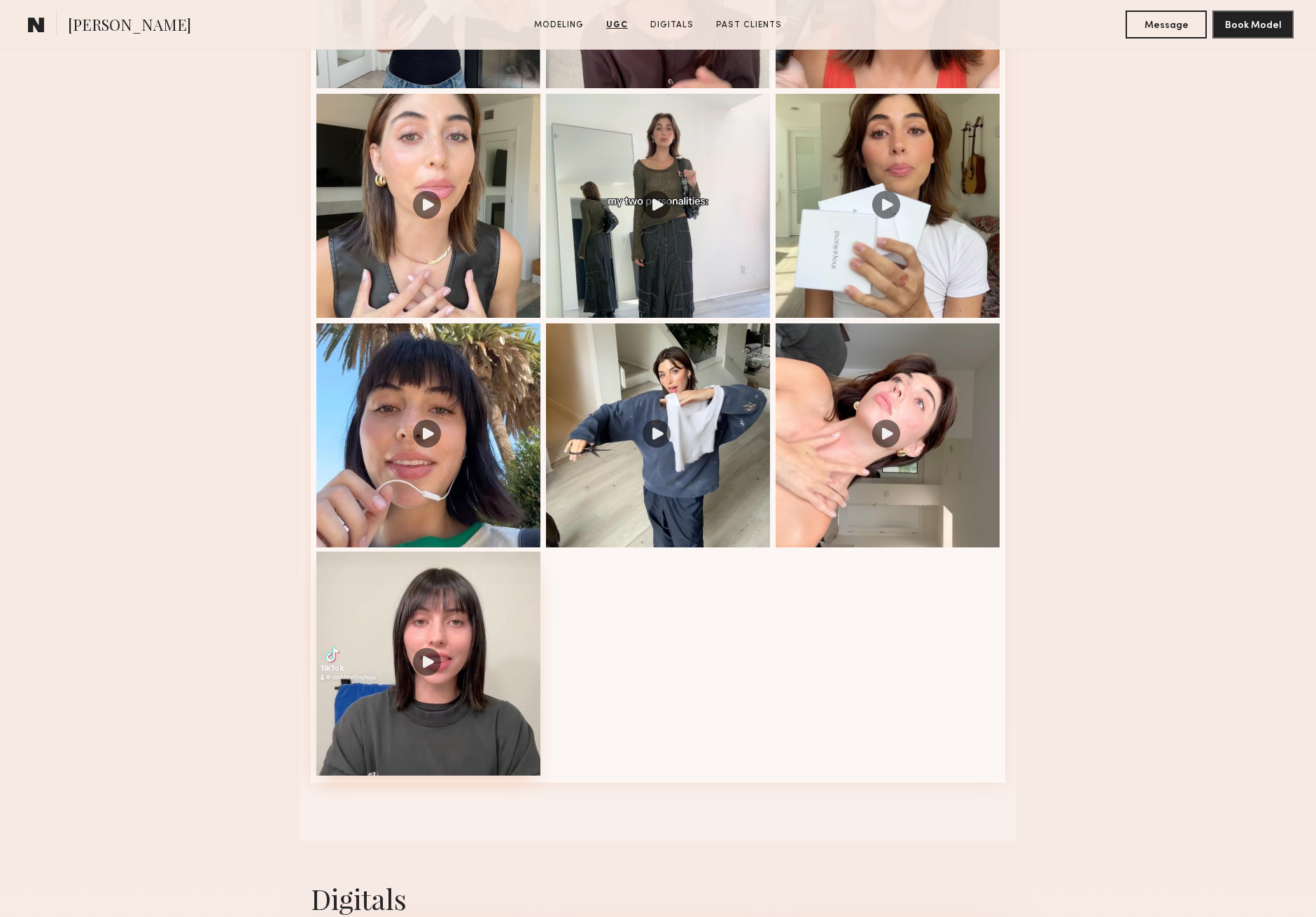
scroll to position [1730, 0]
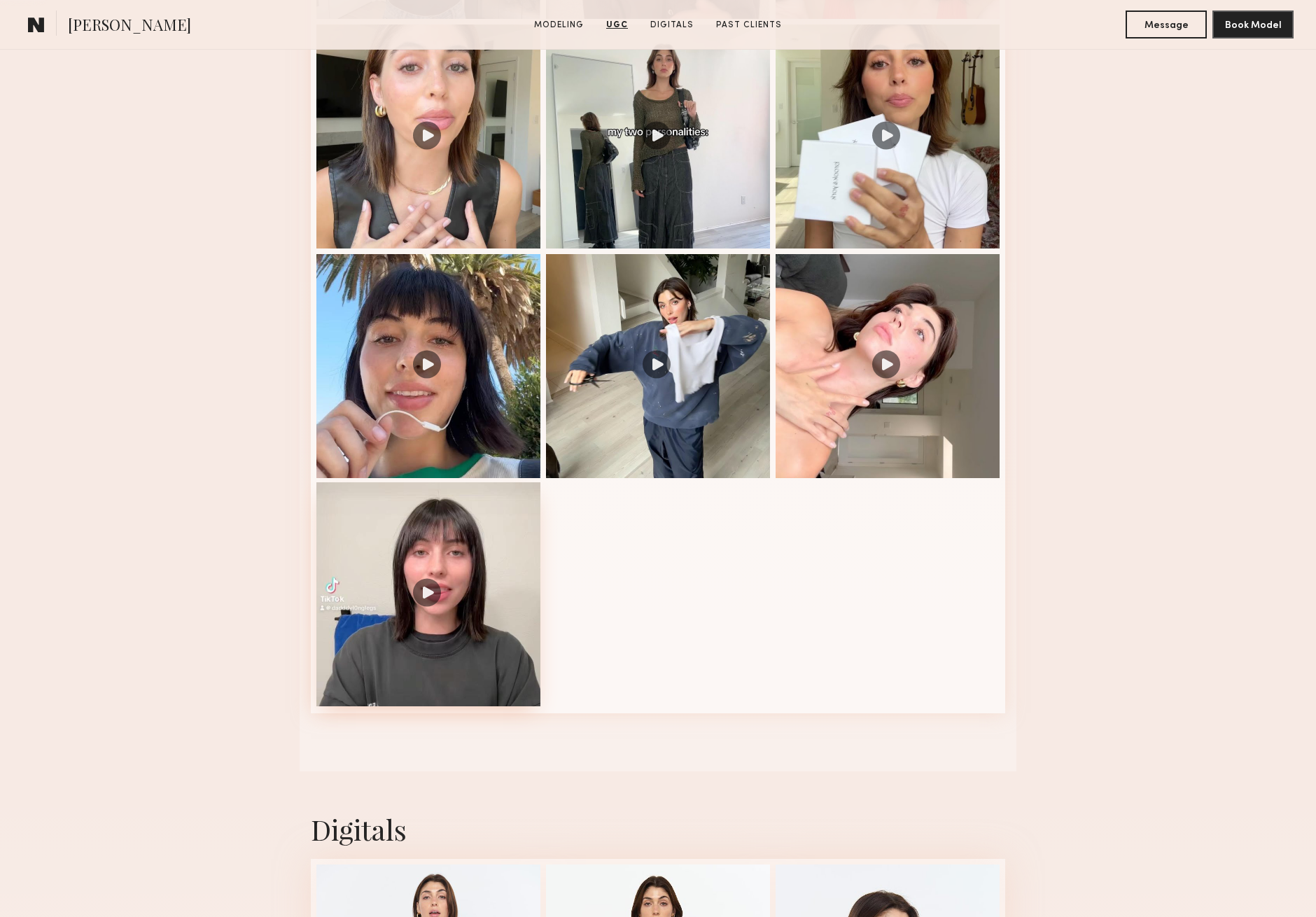
click at [428, 592] on div at bounding box center [429, 594] width 224 height 224
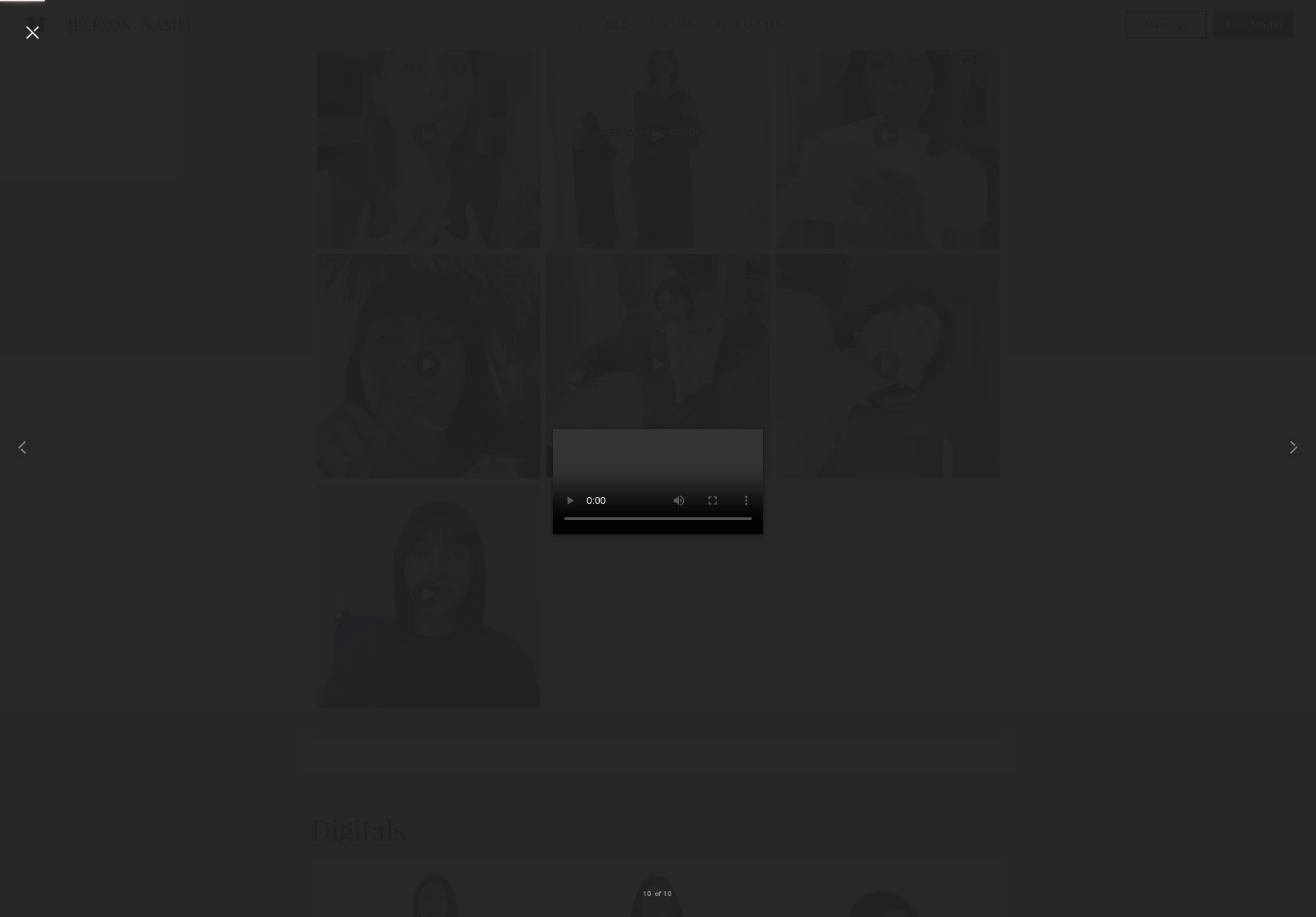
click at [763, 534] on video at bounding box center [658, 482] width 210 height 105
click at [555, 534] on video at bounding box center [658, 482] width 210 height 105
click at [210, 136] on div at bounding box center [658, 447] width 1316 height 850
click at [31, 32] on div at bounding box center [32, 32] width 23 height 23
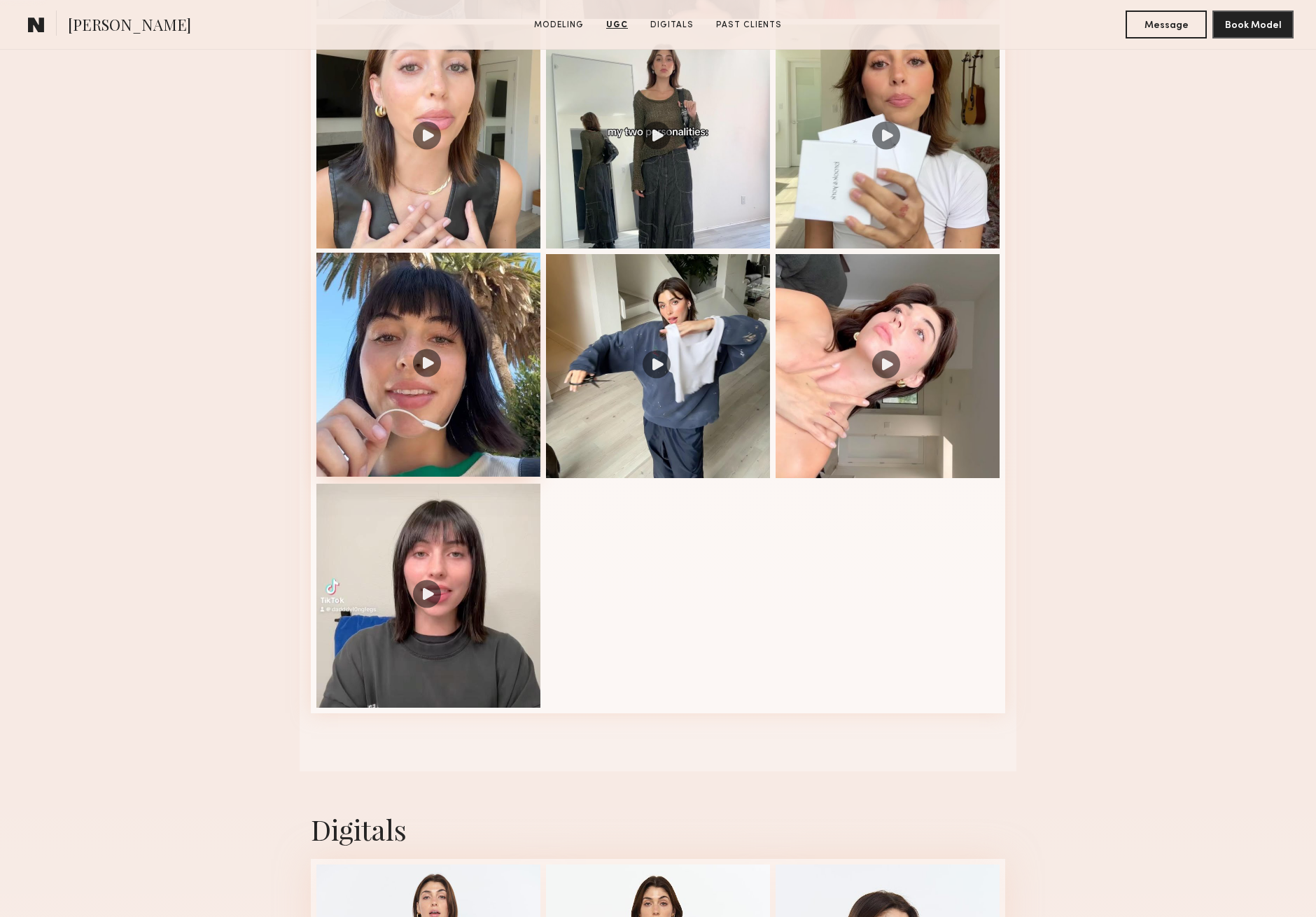
click at [425, 364] on div at bounding box center [429, 364] width 224 height 224
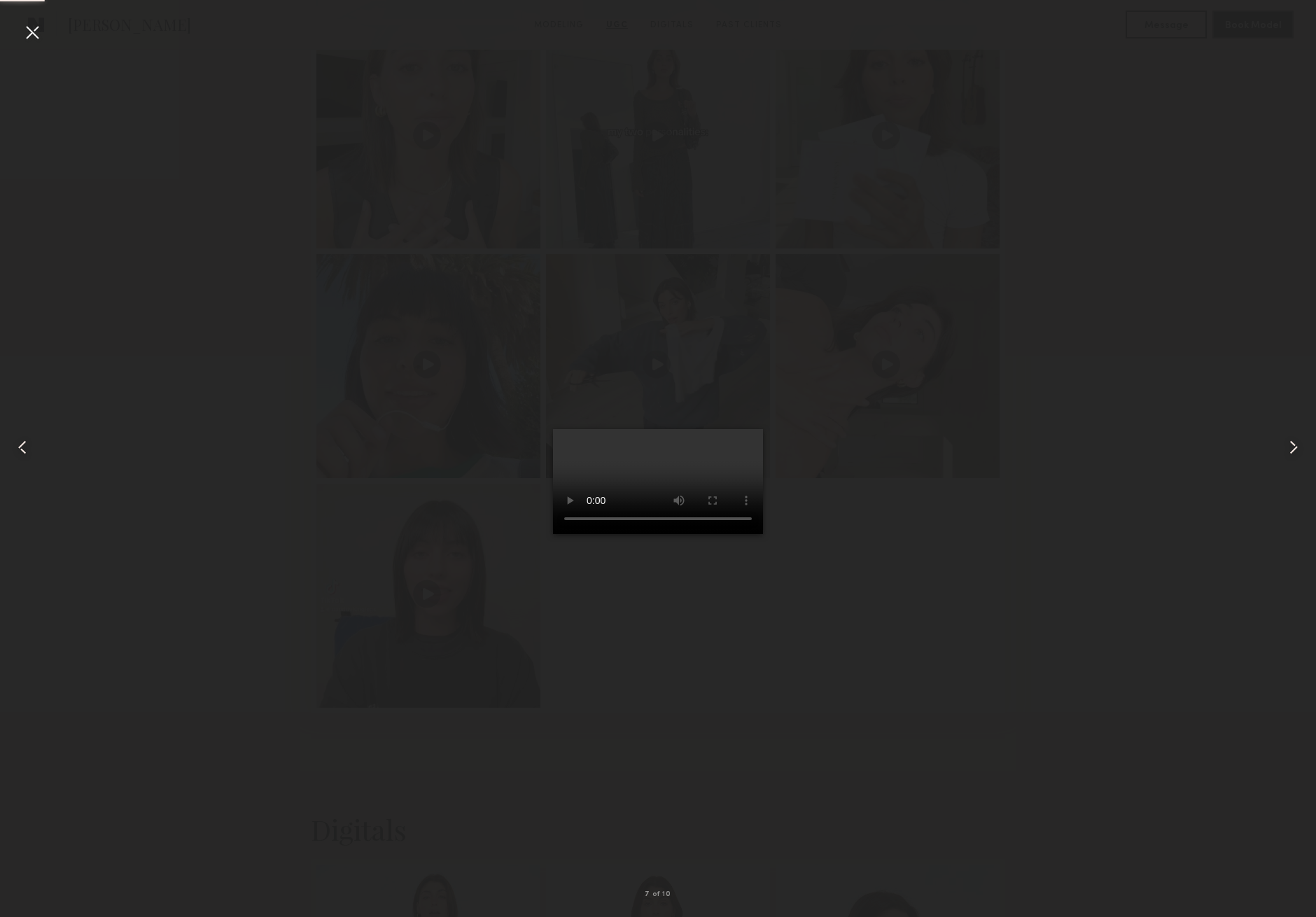
click at [37, 31] on div at bounding box center [32, 32] width 23 height 23
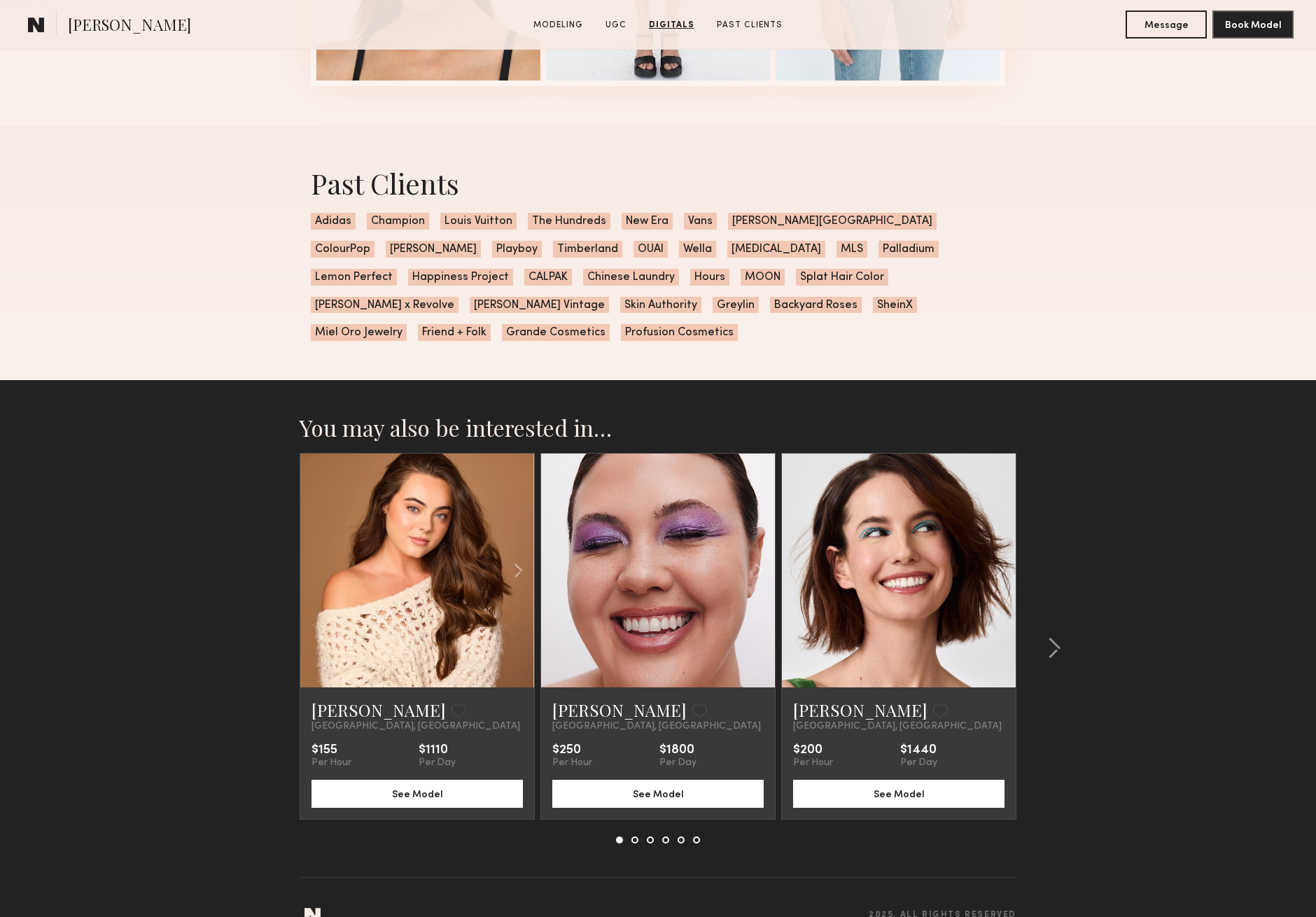
scroll to position [2967, 0]
click at [626, 586] on link at bounding box center [658, 571] width 80 height 234
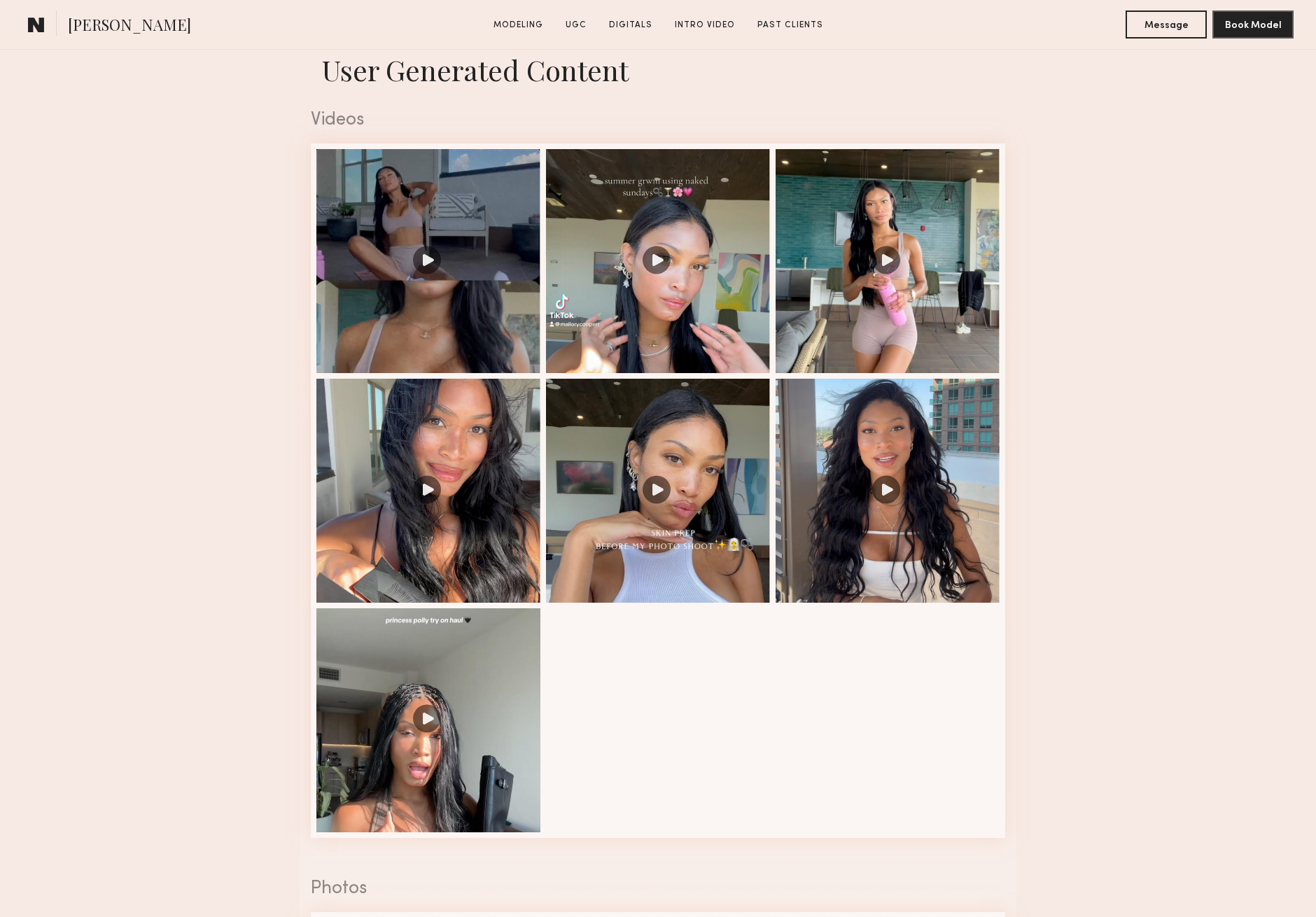
scroll to position [1378, 0]
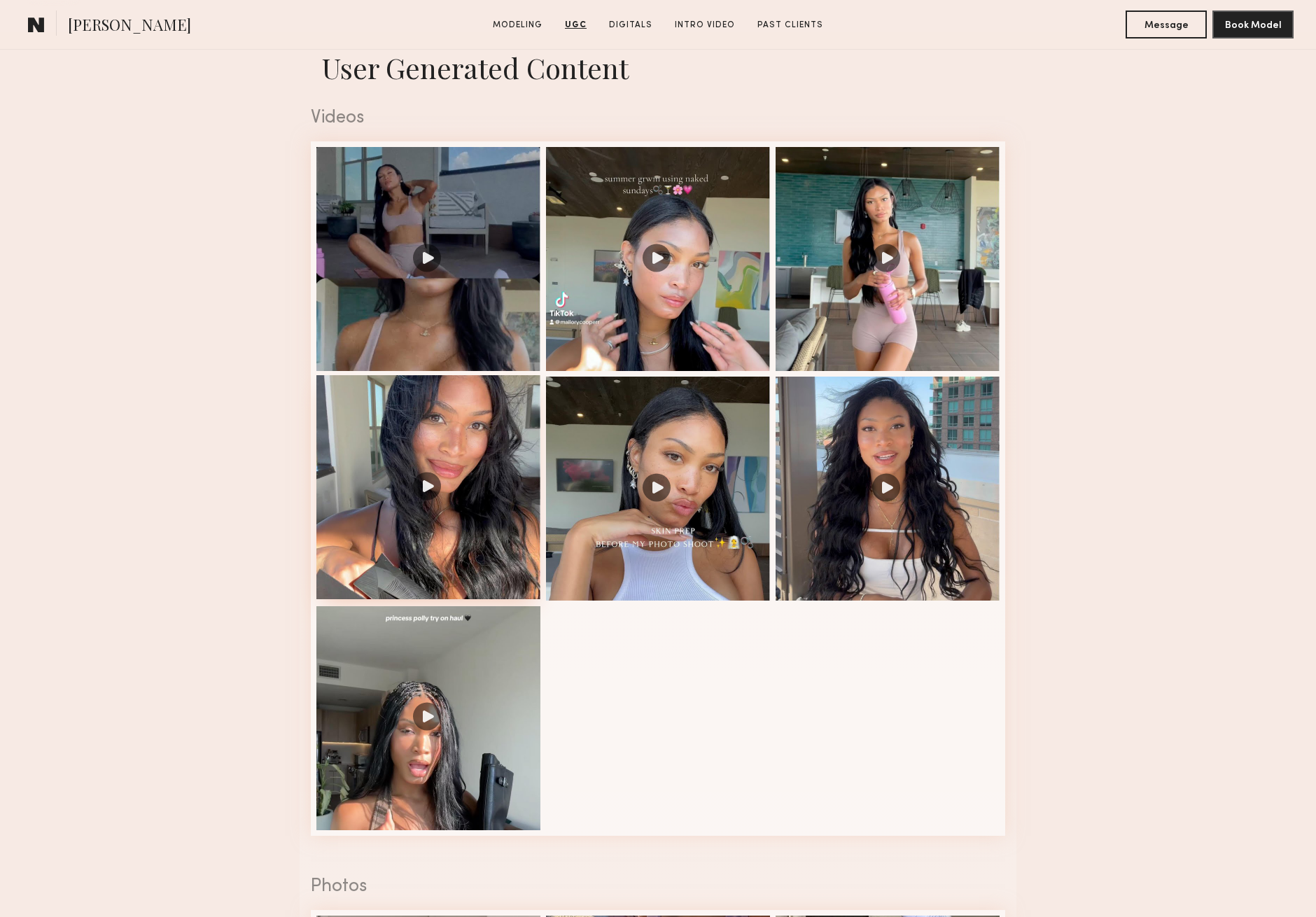
click at [424, 486] on div at bounding box center [429, 487] width 224 height 224
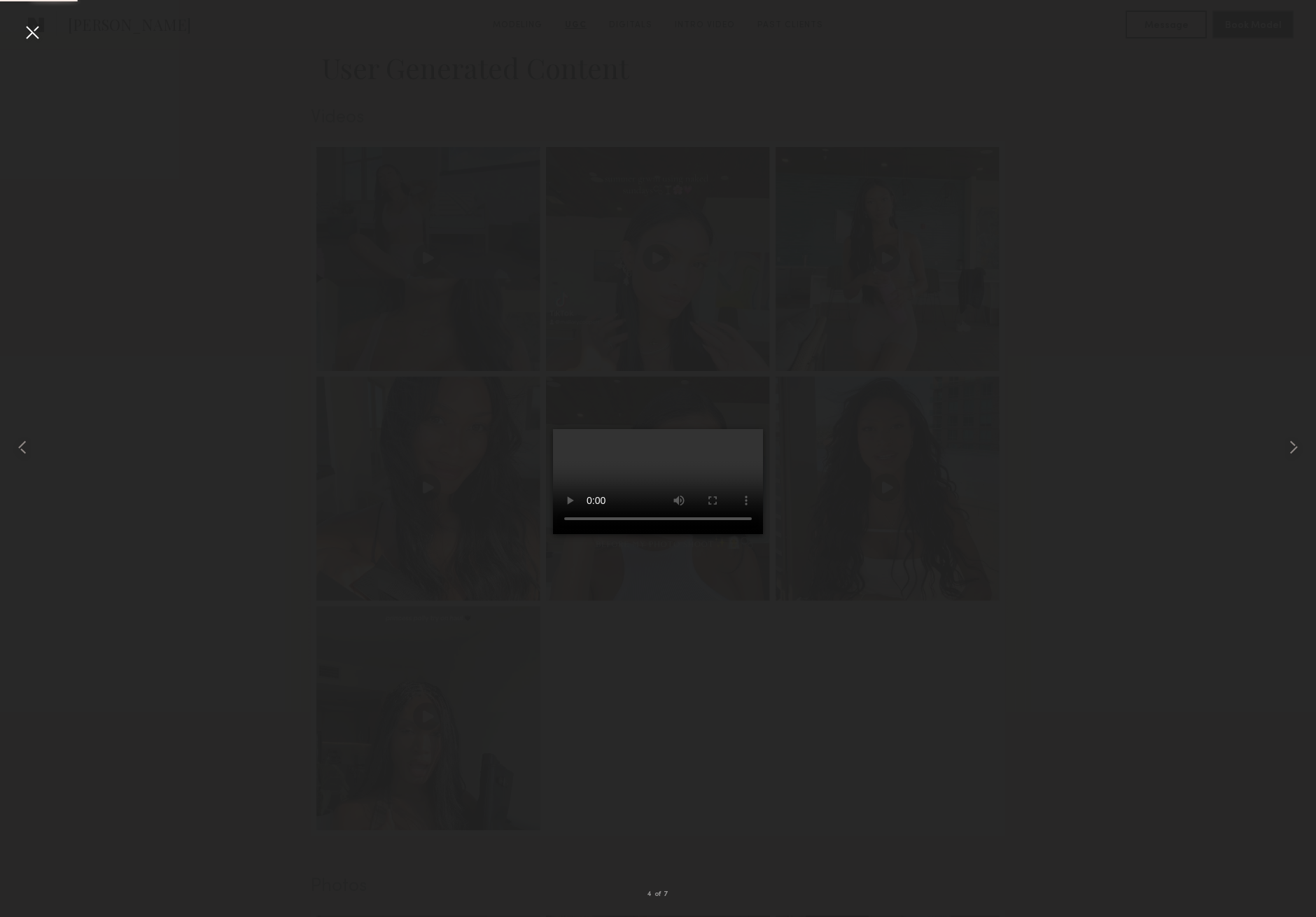
click at [32, 36] on div at bounding box center [32, 32] width 23 height 23
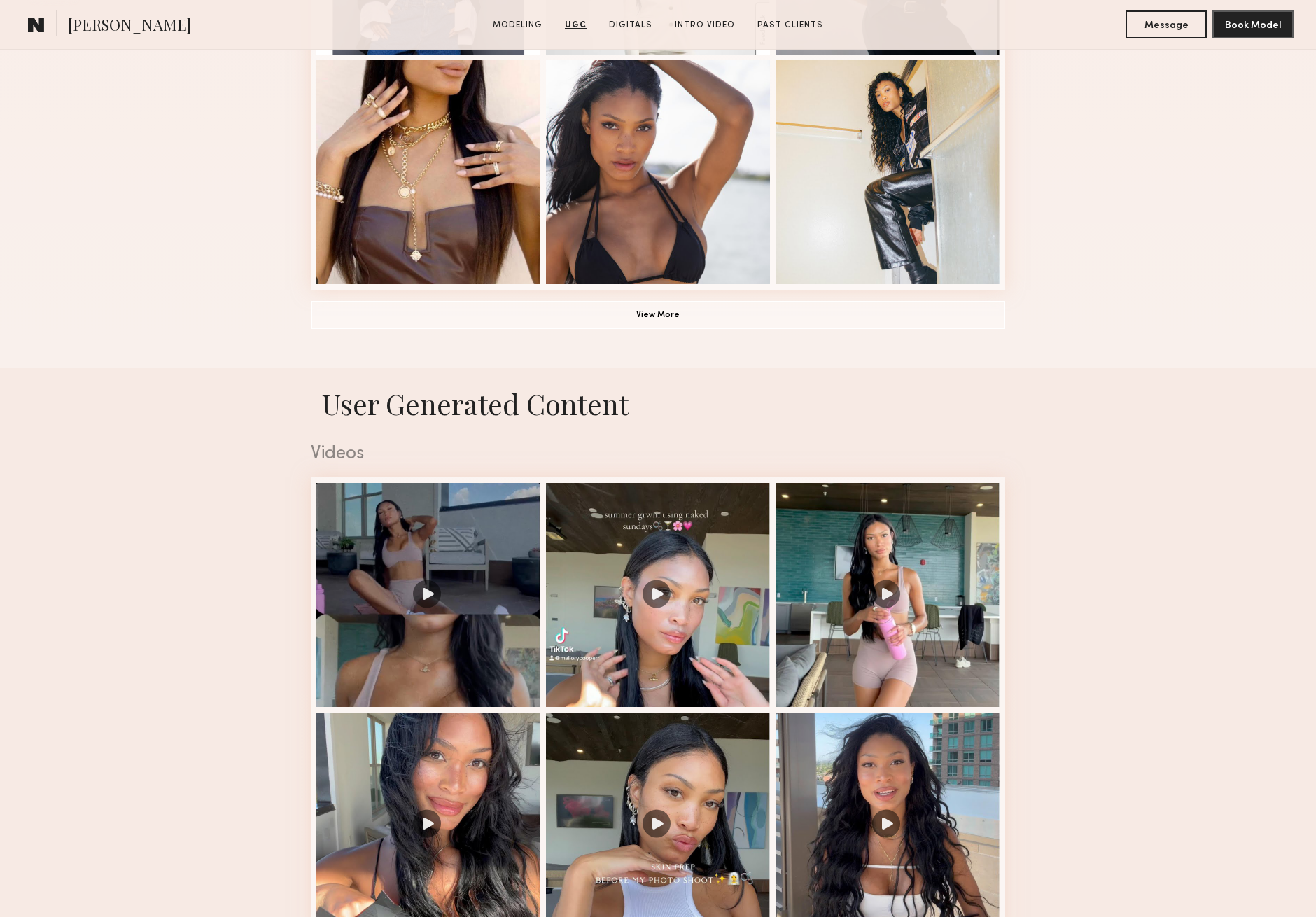
scroll to position [1016, 0]
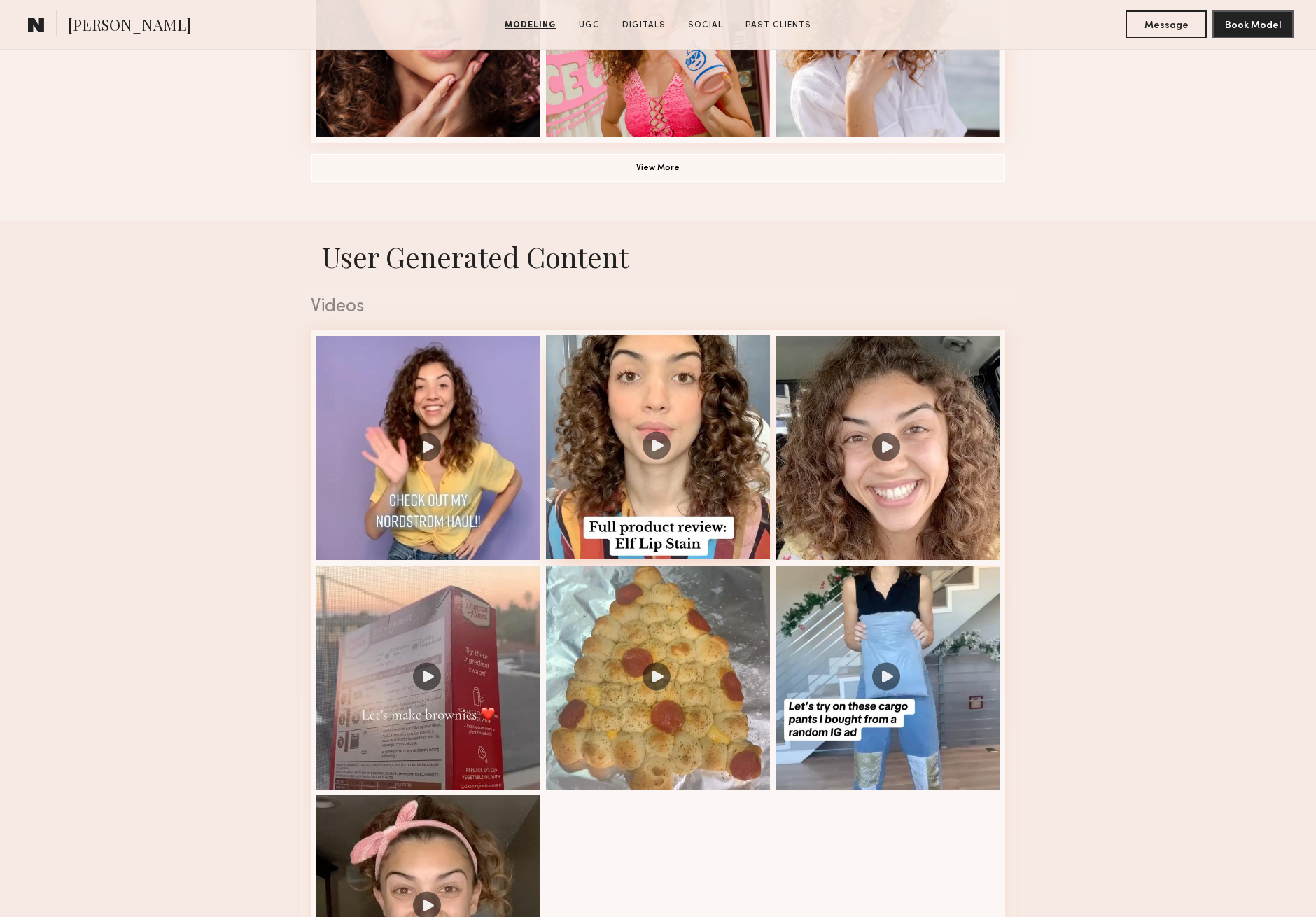
scroll to position [1224, 0]
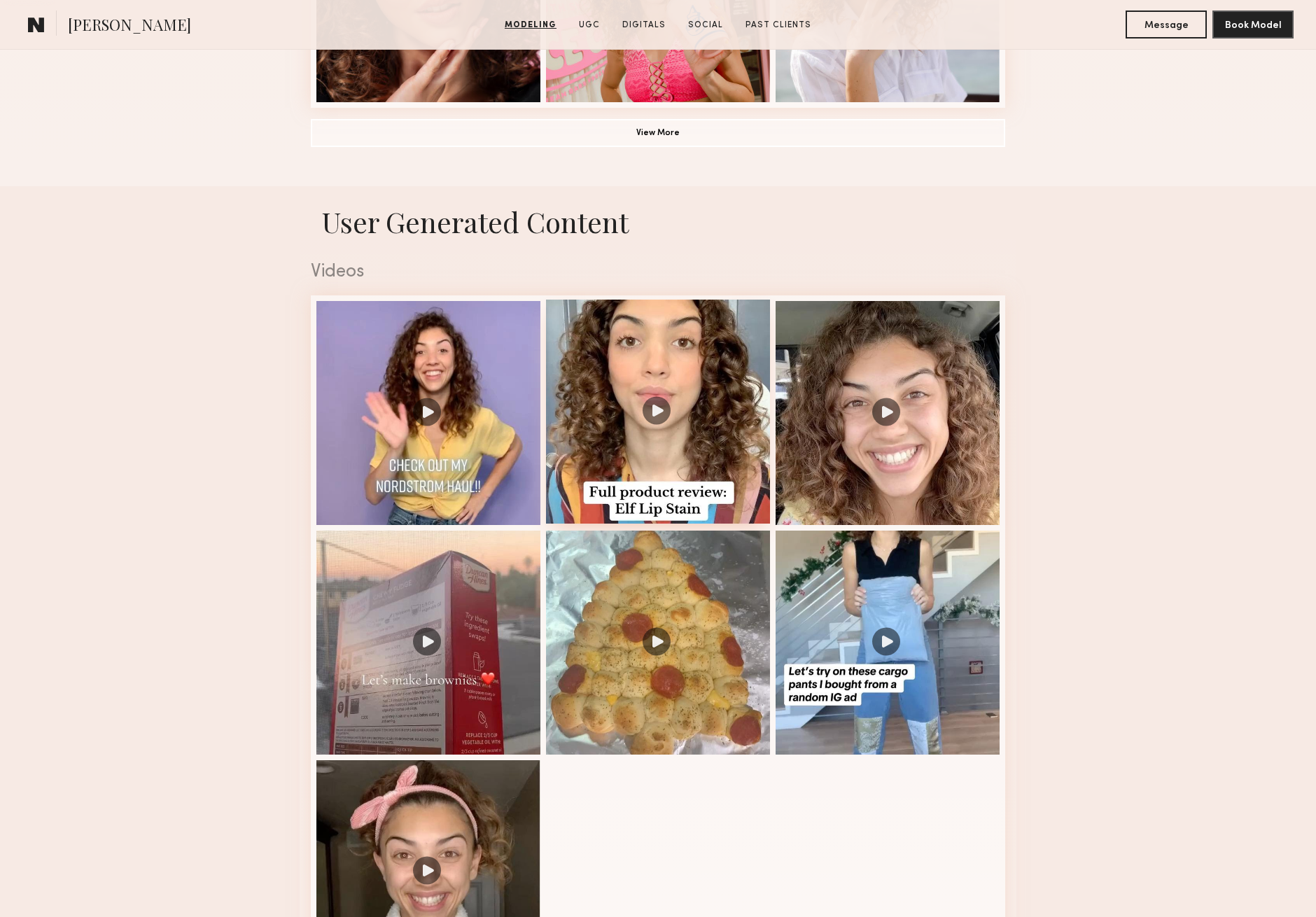
click at [660, 412] on div at bounding box center [658, 411] width 224 height 224
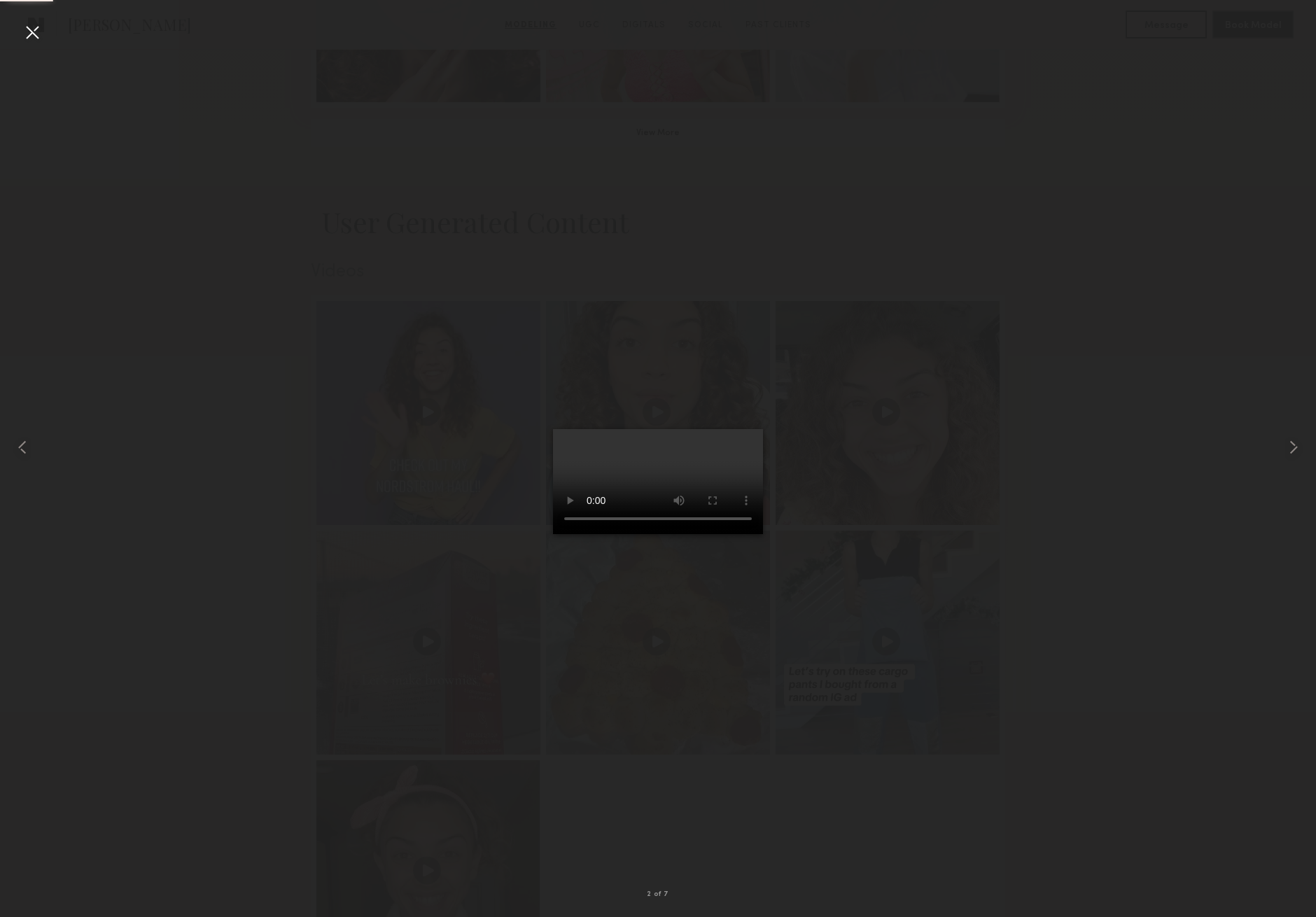
click at [763, 534] on video at bounding box center [658, 482] width 210 height 105
click at [33, 30] on div at bounding box center [32, 32] width 23 height 23
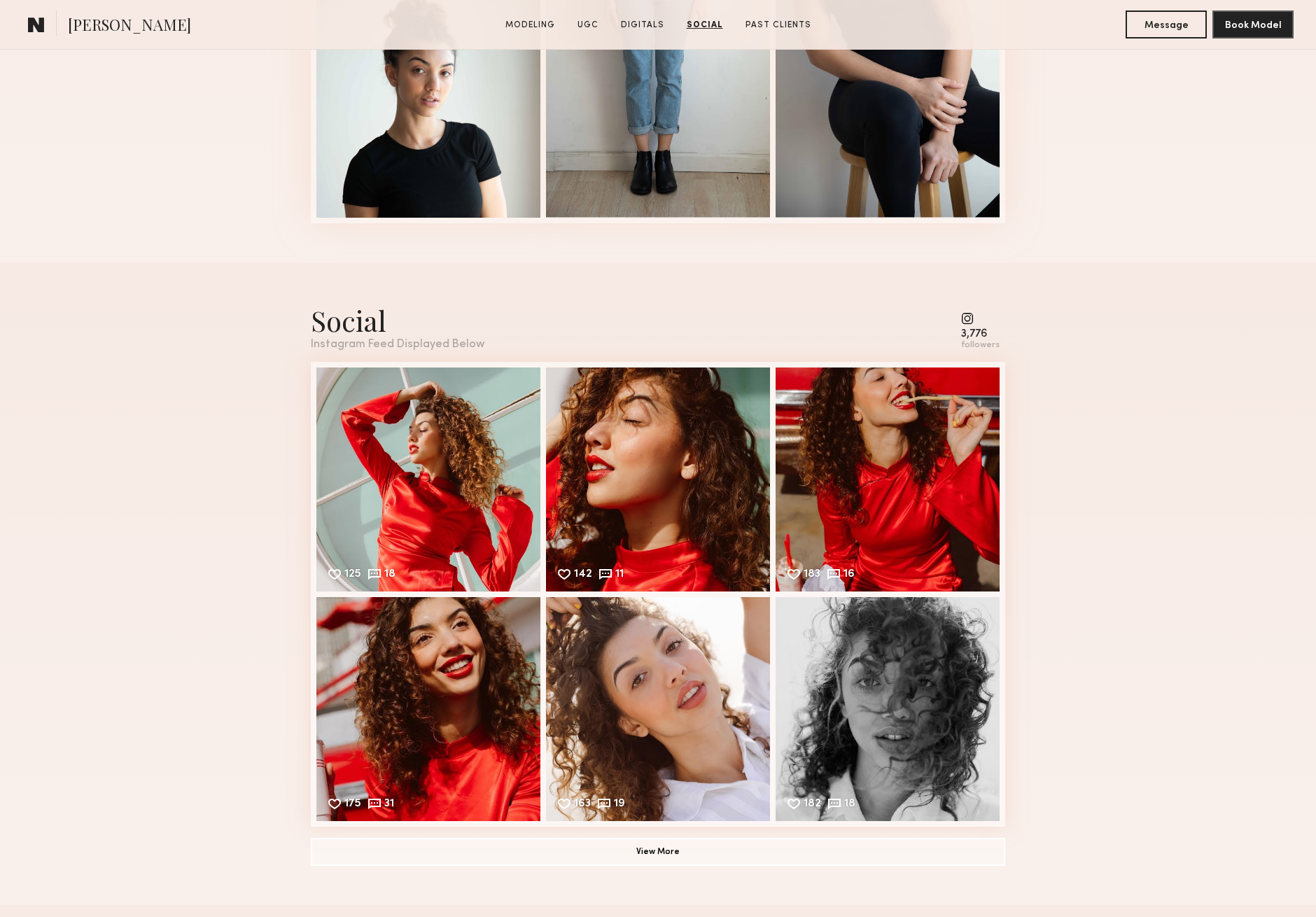
scroll to position [2596, 0]
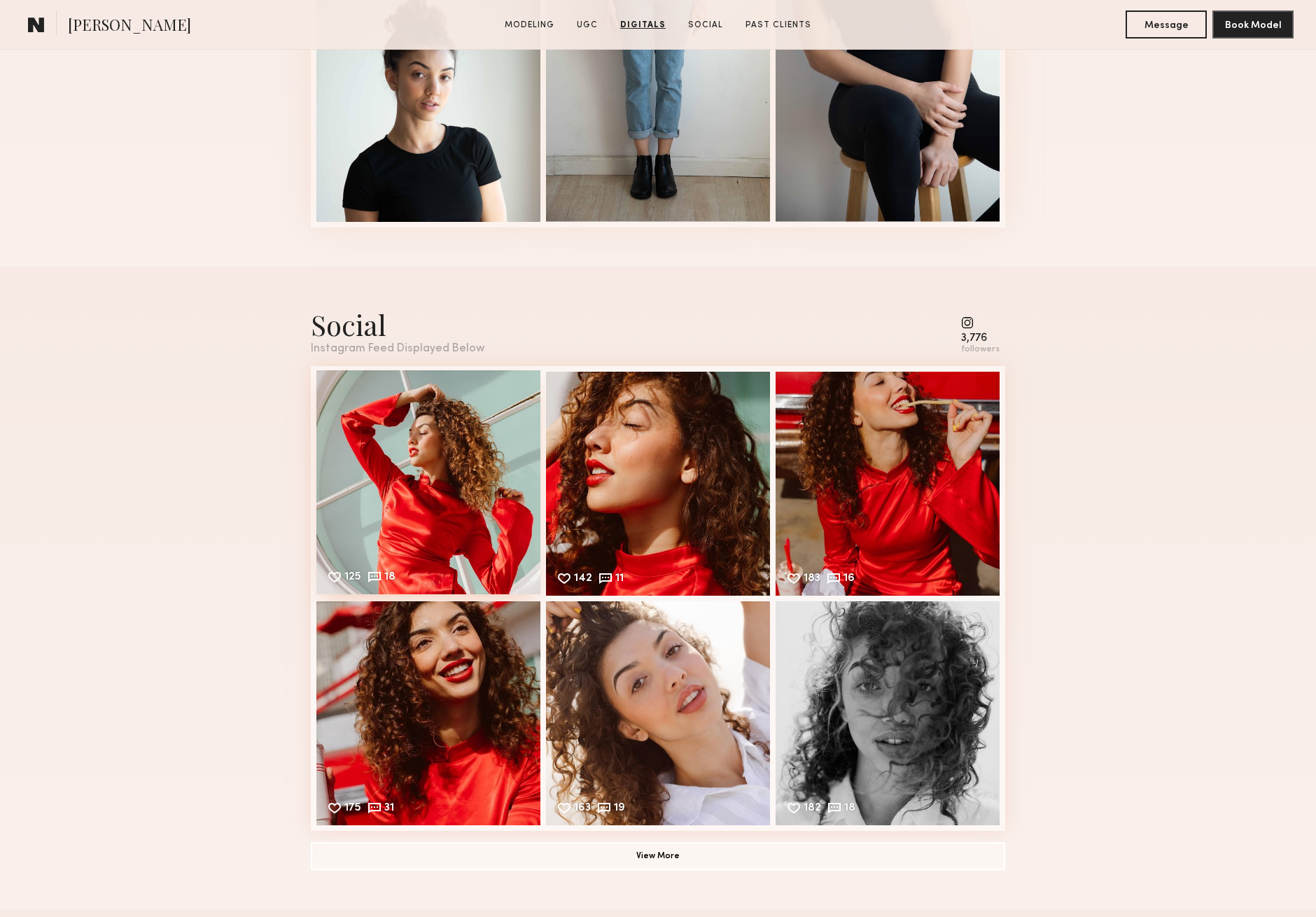
click at [405, 461] on div "125 18 Likes & comments displayed to show model’s engagement" at bounding box center [429, 482] width 224 height 224
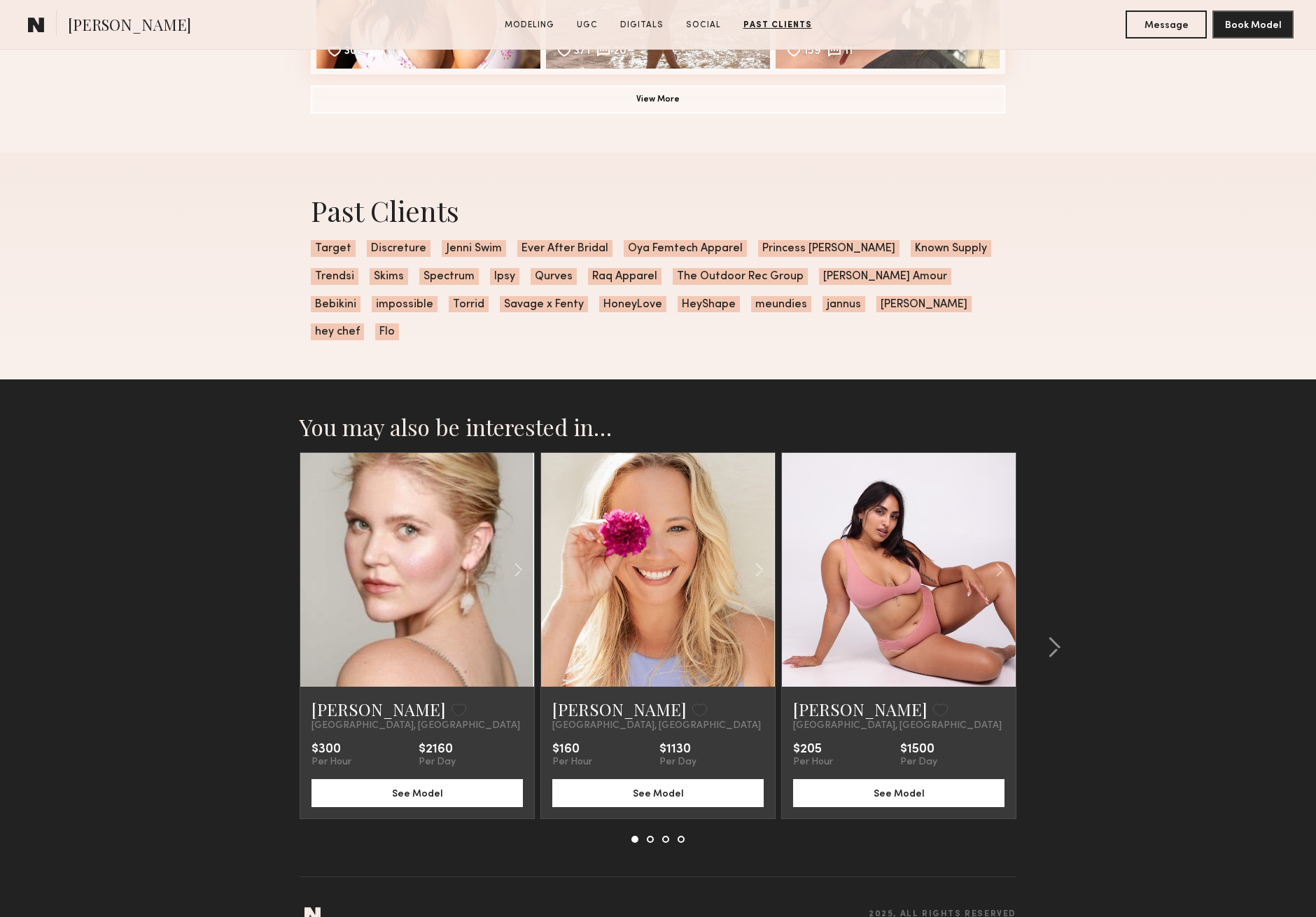
scroll to position [3867, 0]
click at [414, 562] on link at bounding box center [417, 570] width 80 height 234
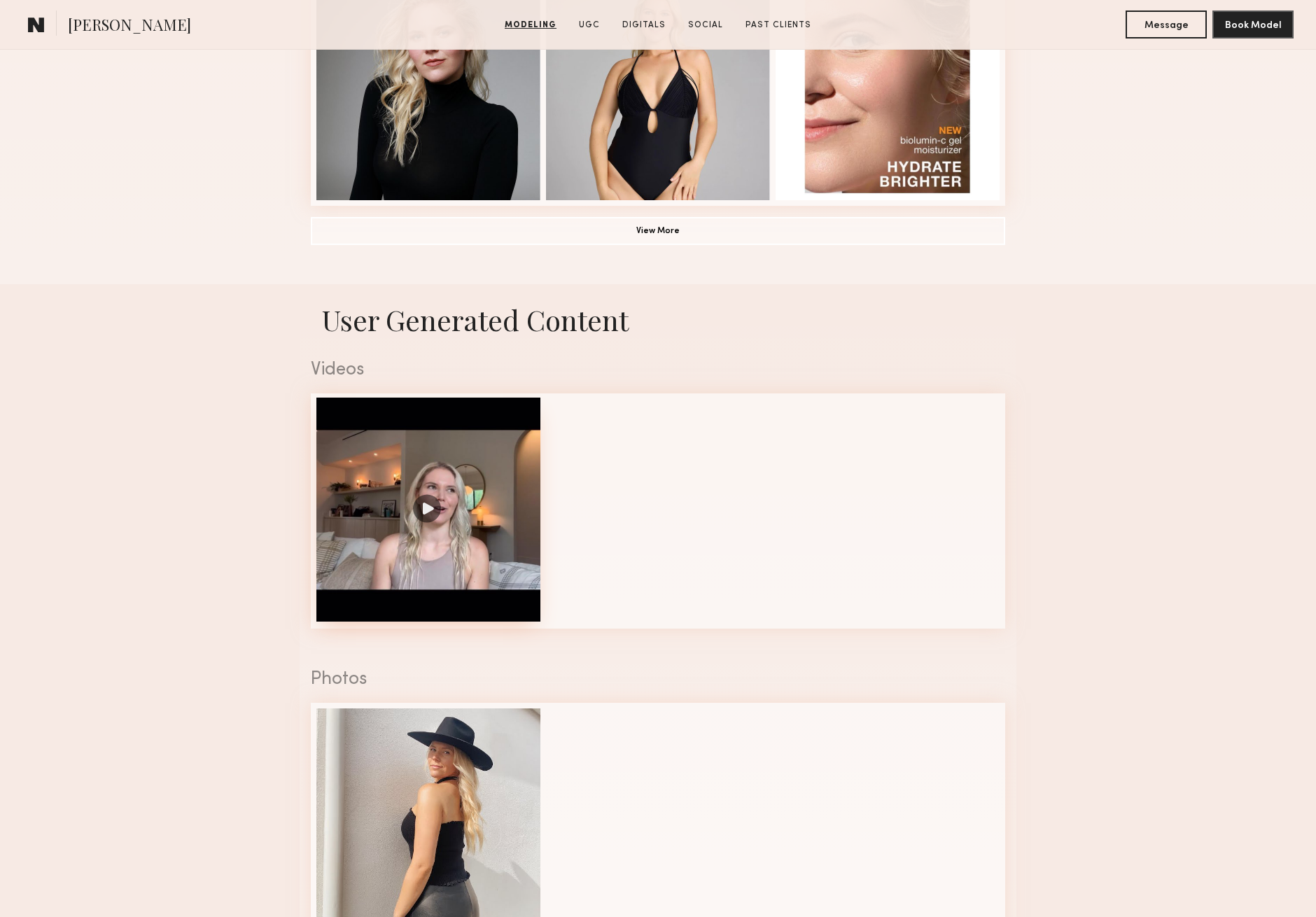
scroll to position [1132, 0]
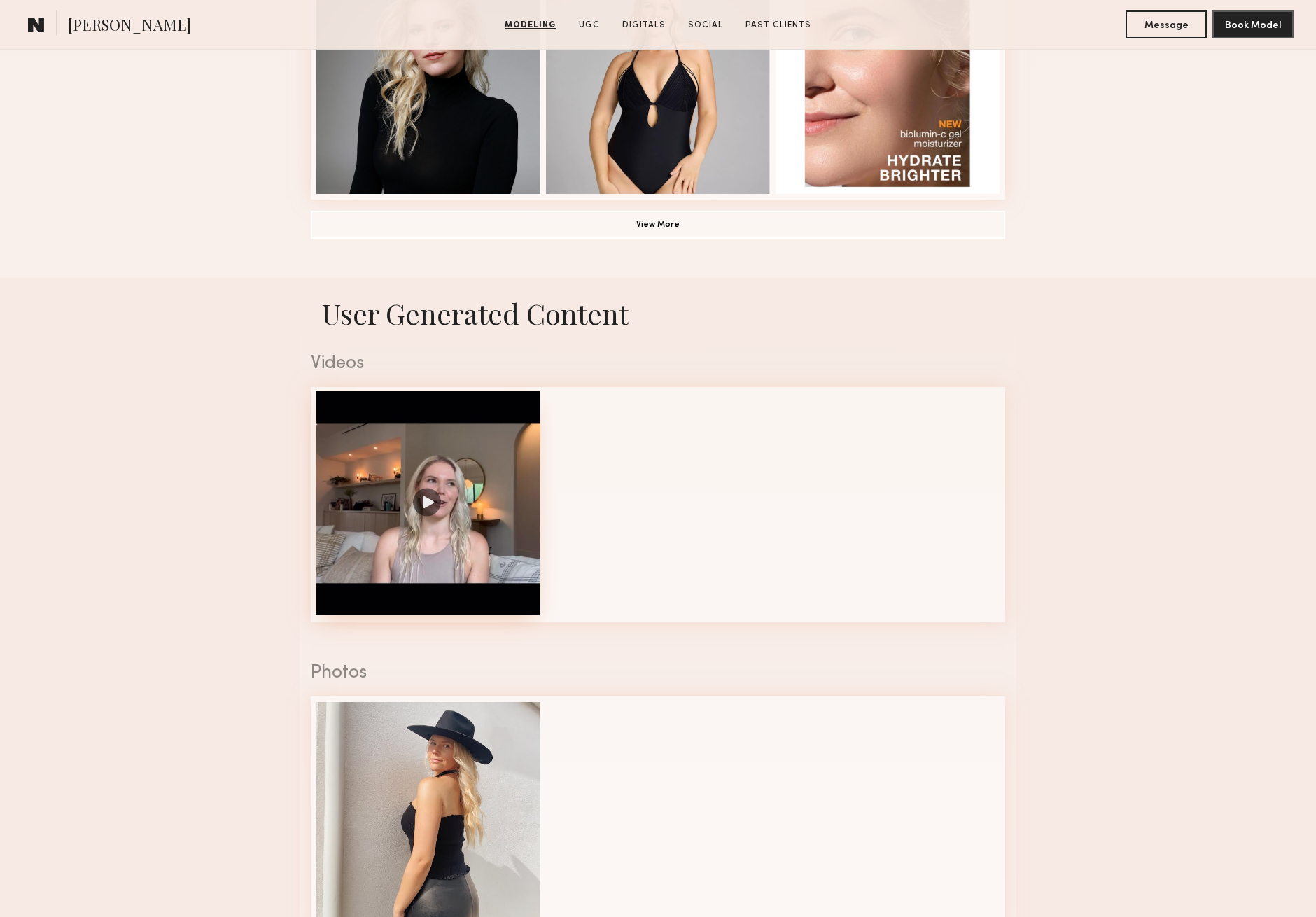
click at [424, 497] on div at bounding box center [429, 503] width 224 height 224
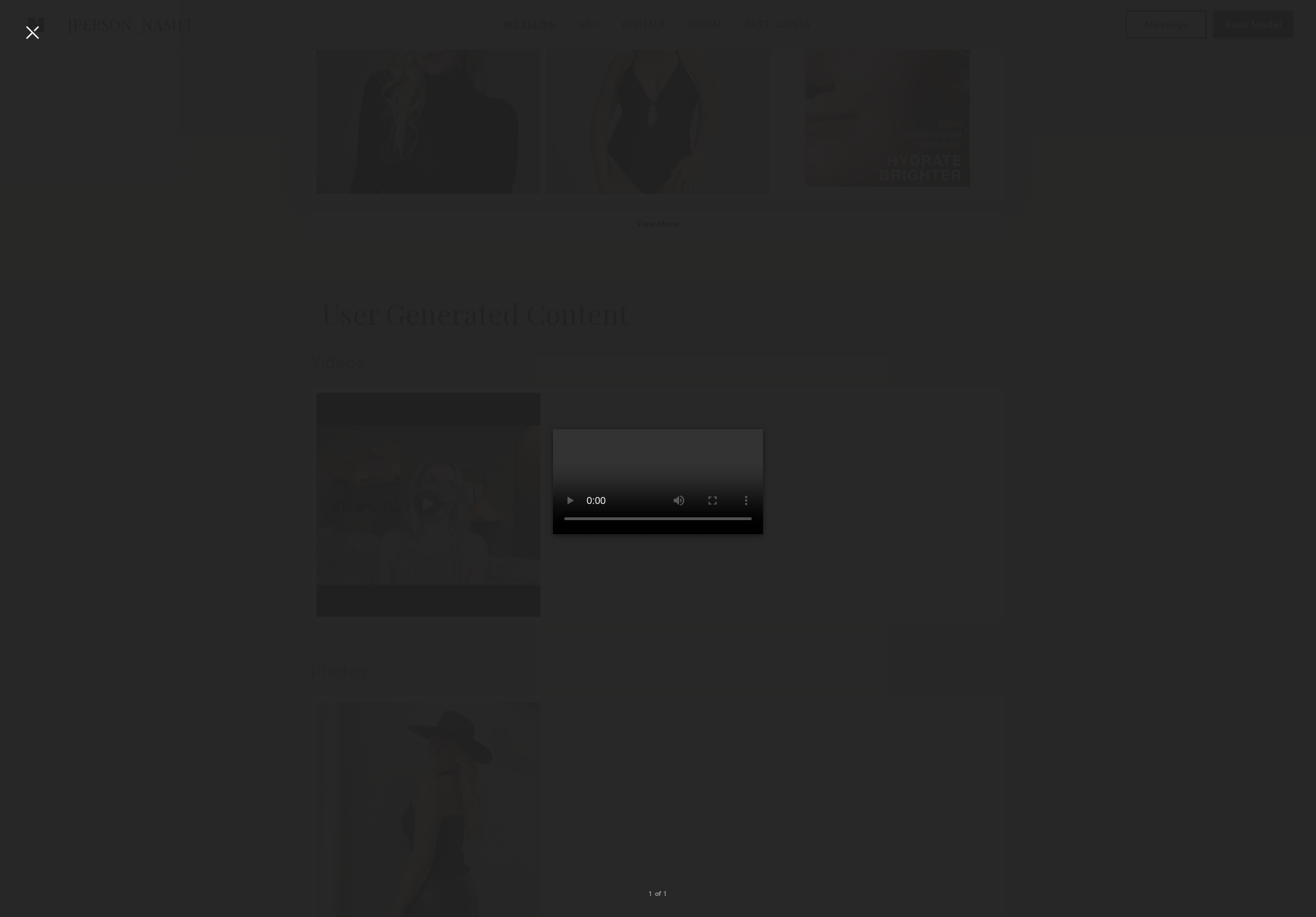
click at [763, 429] on video at bounding box center [658, 482] width 210 height 105
click at [30, 37] on div at bounding box center [32, 32] width 23 height 23
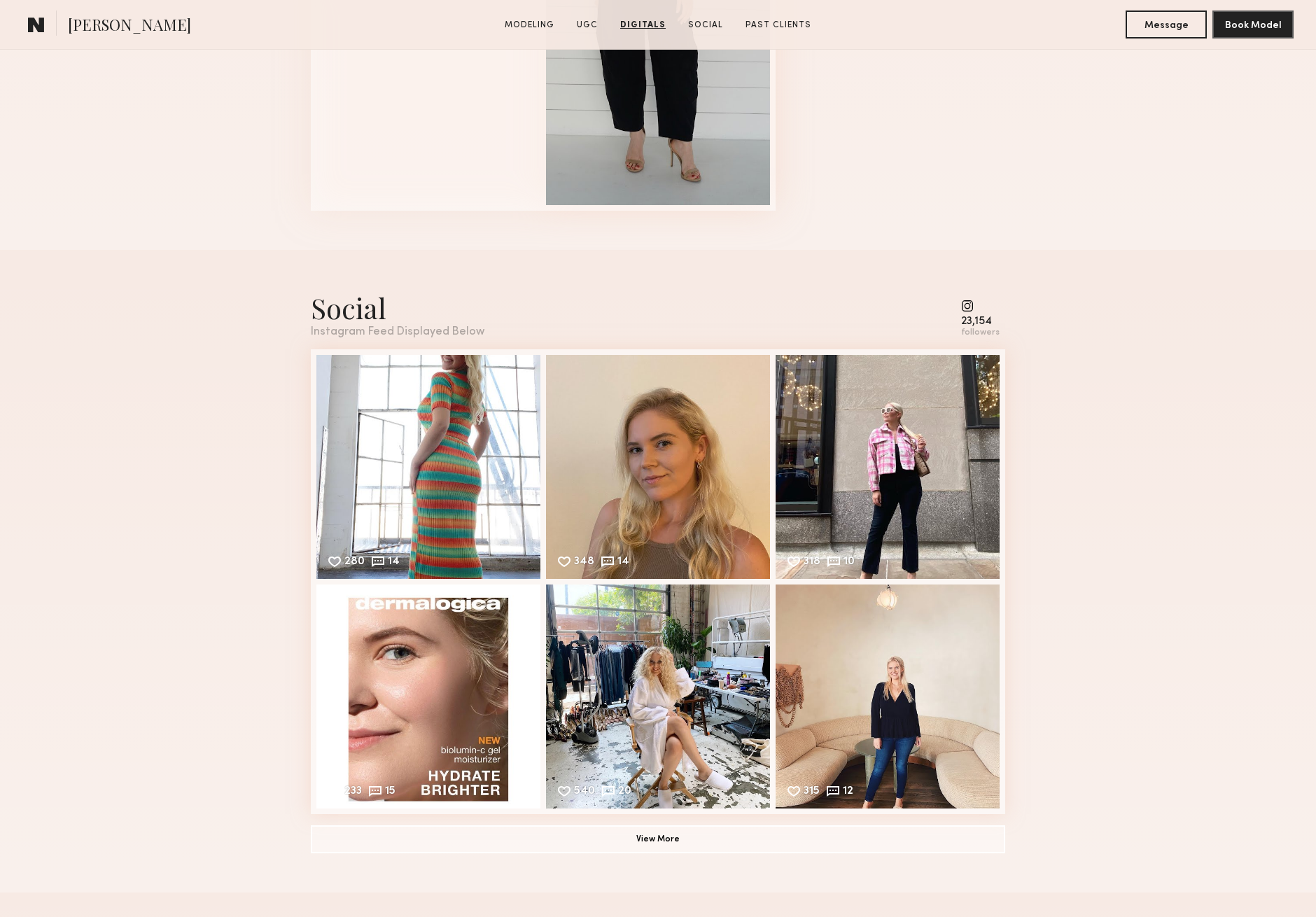
scroll to position [2441, 0]
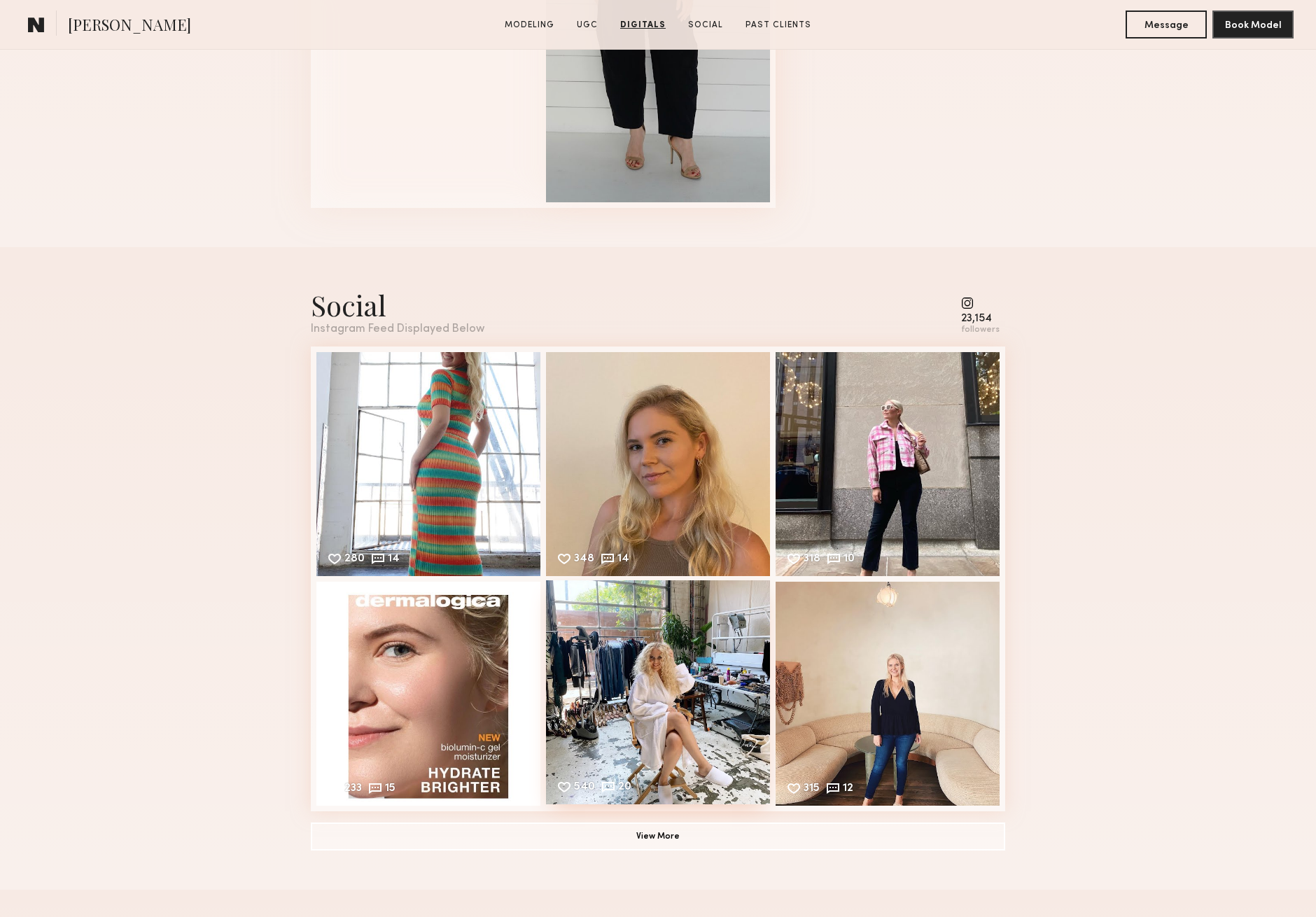
click at [588, 607] on div "540 20 Likes & comments displayed to show model’s engagement" at bounding box center [658, 692] width 224 height 224
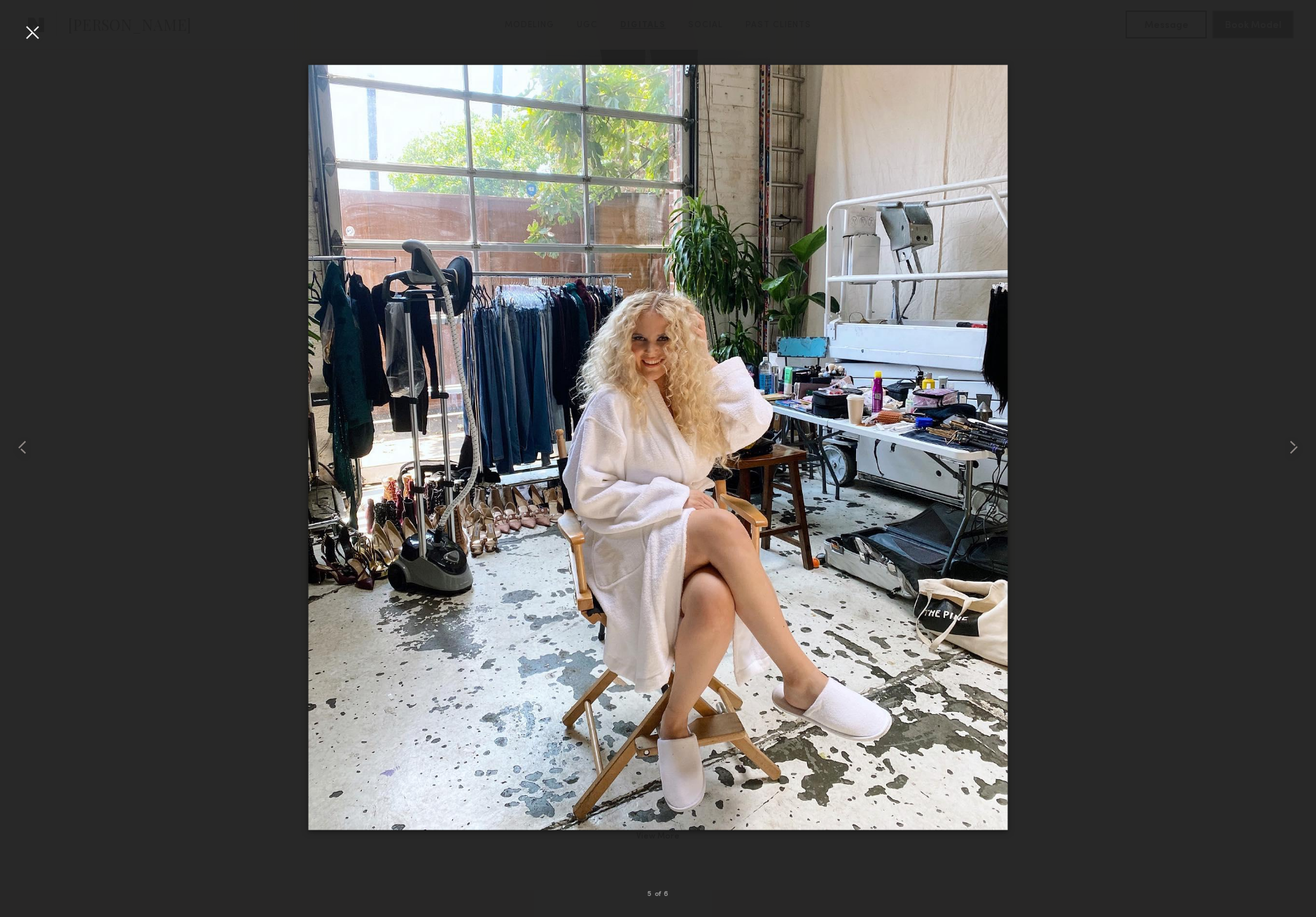
click at [34, 37] on div at bounding box center [32, 32] width 23 height 23
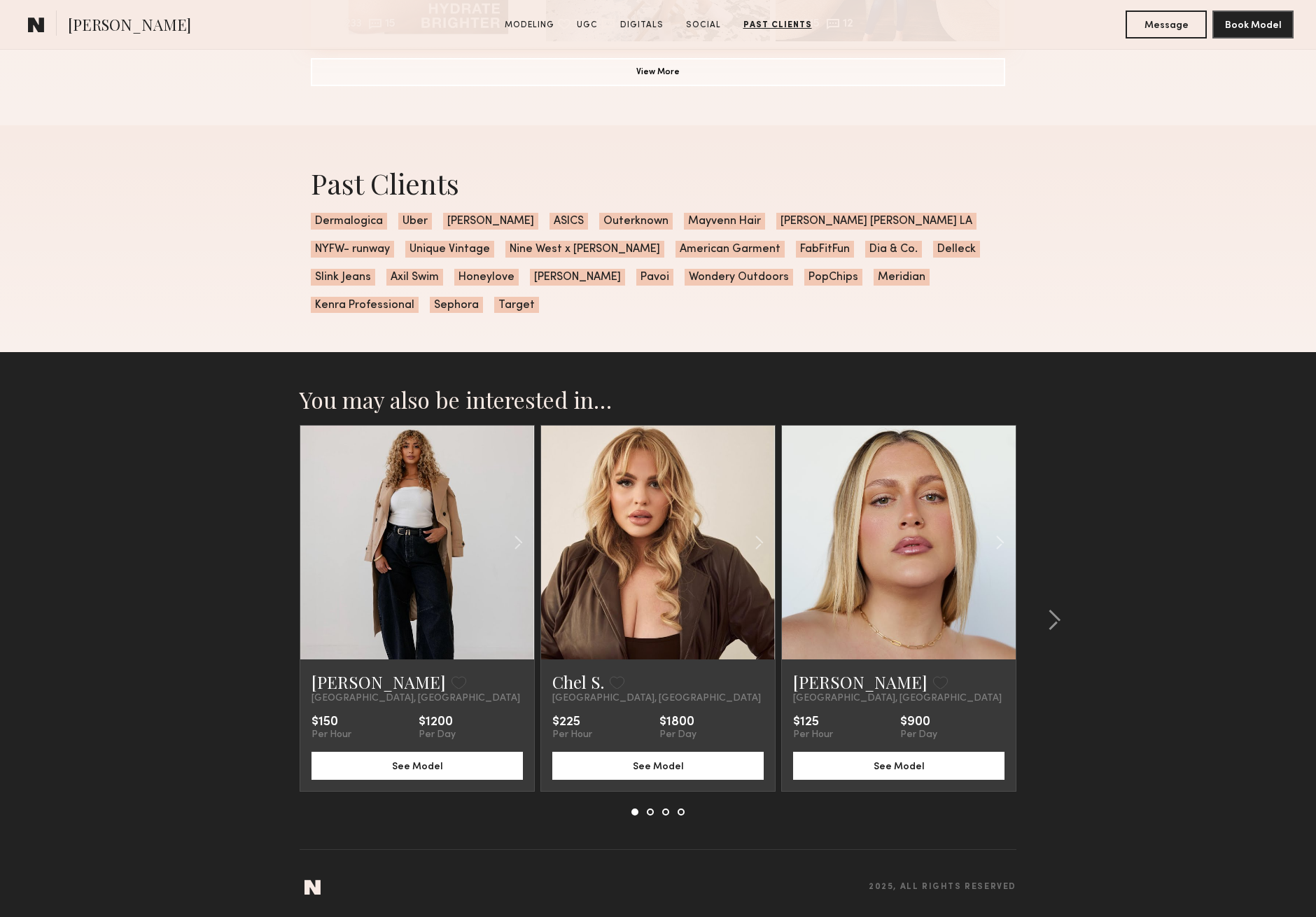
scroll to position [3205, 0]
click at [418, 537] on link at bounding box center [417, 543] width 80 height 234
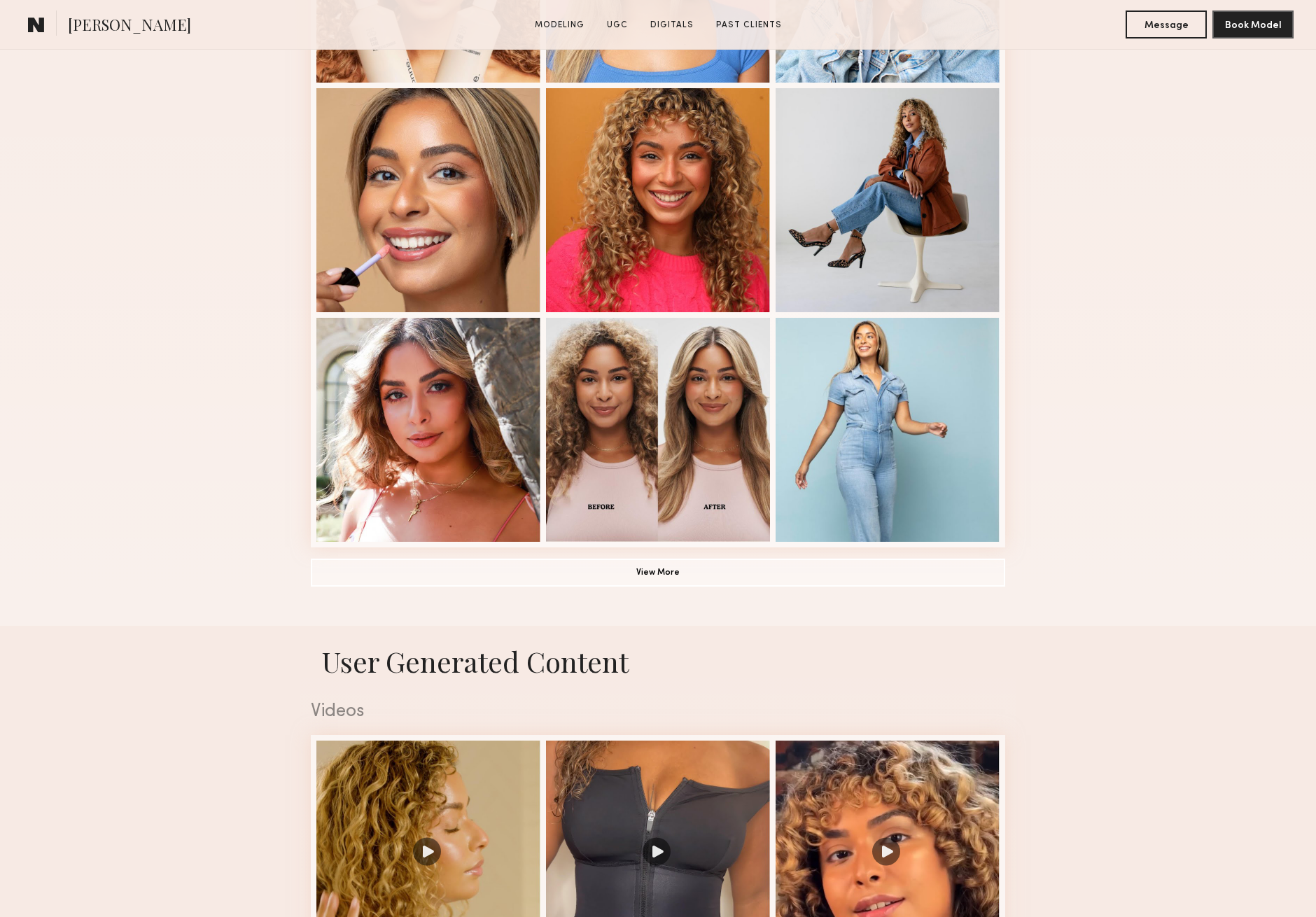
scroll to position [791, 0]
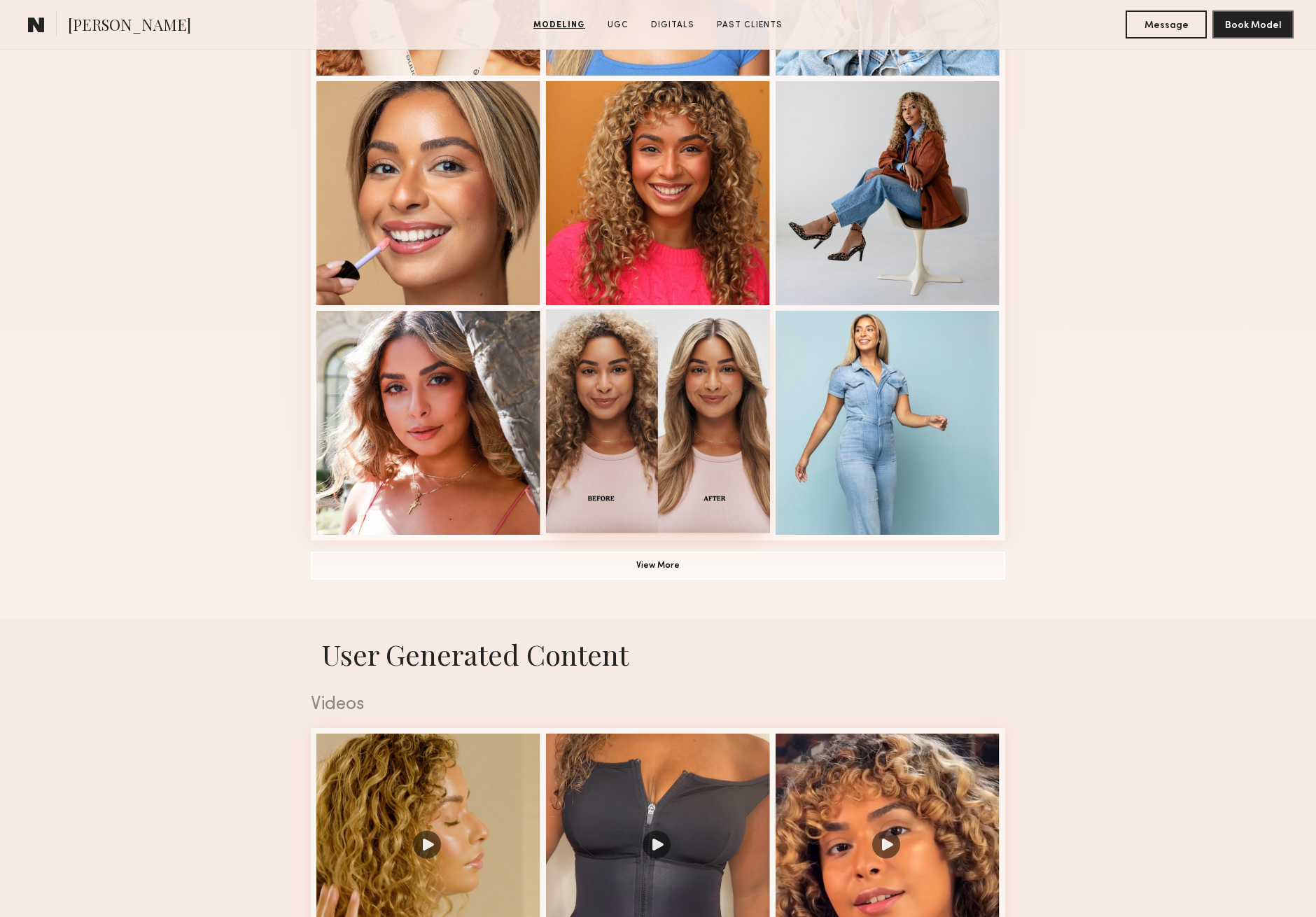
click at [657, 367] on div at bounding box center [658, 421] width 224 height 224
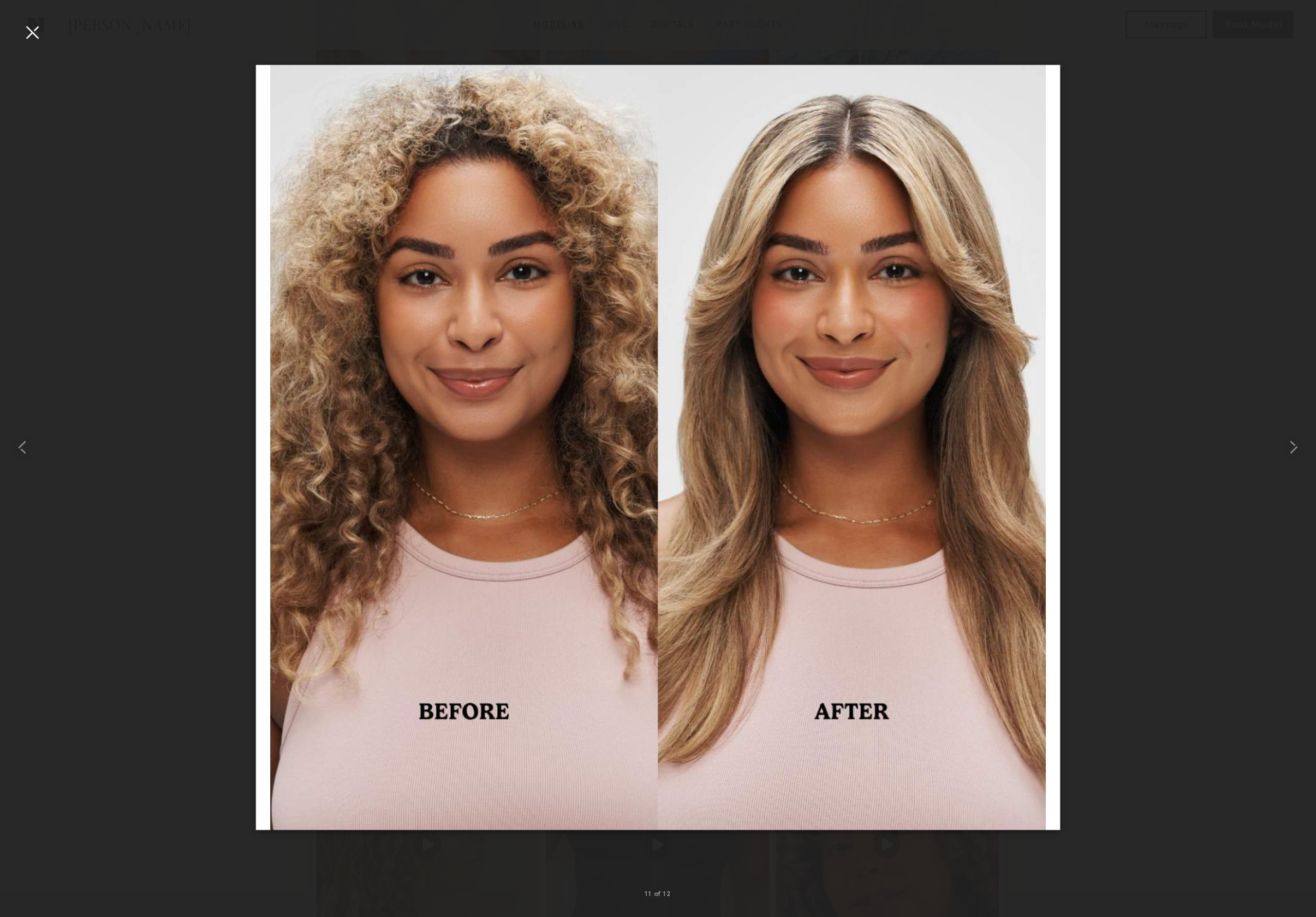
click at [35, 32] on div at bounding box center [32, 32] width 23 height 23
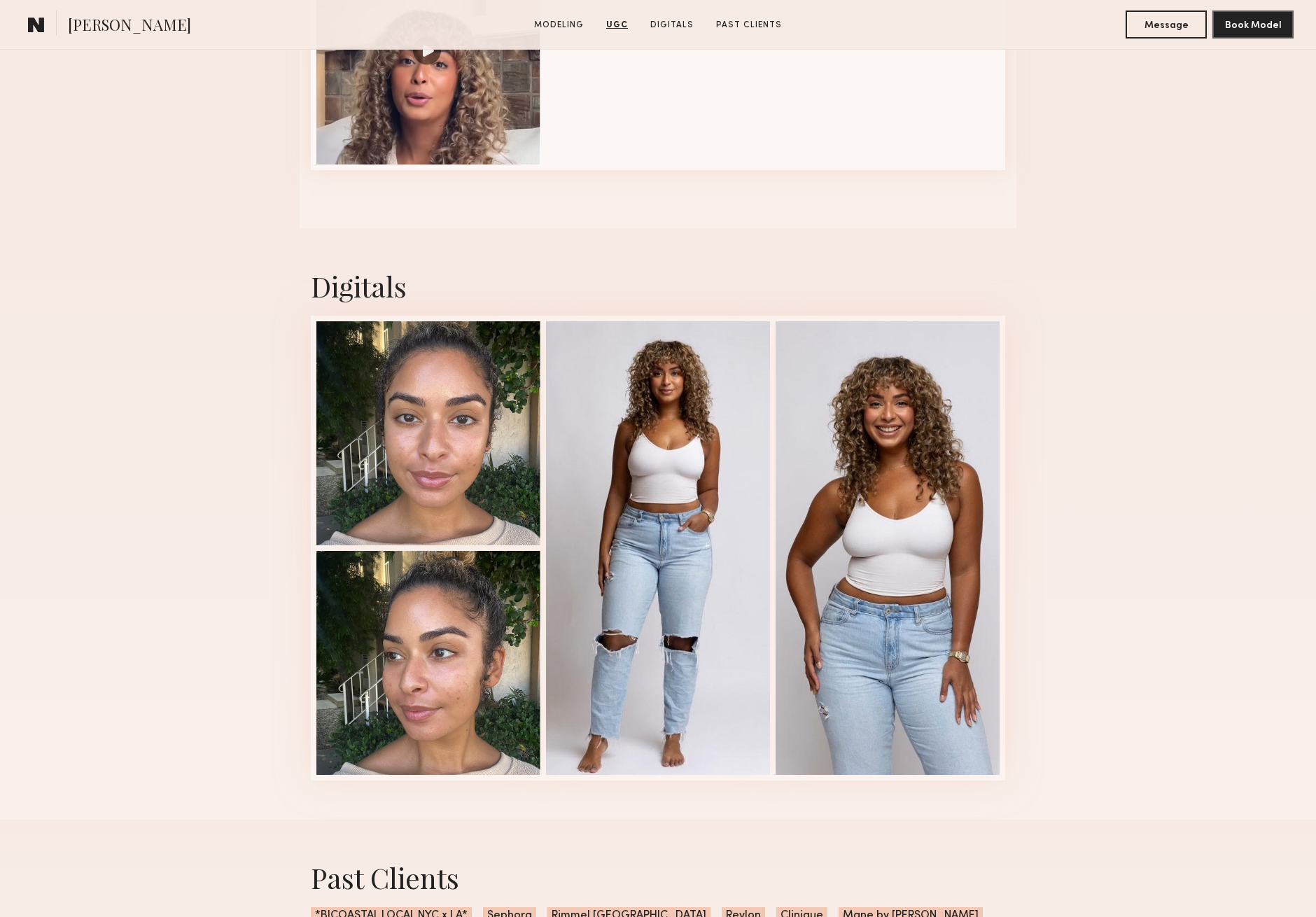
scroll to position [2046, 0]
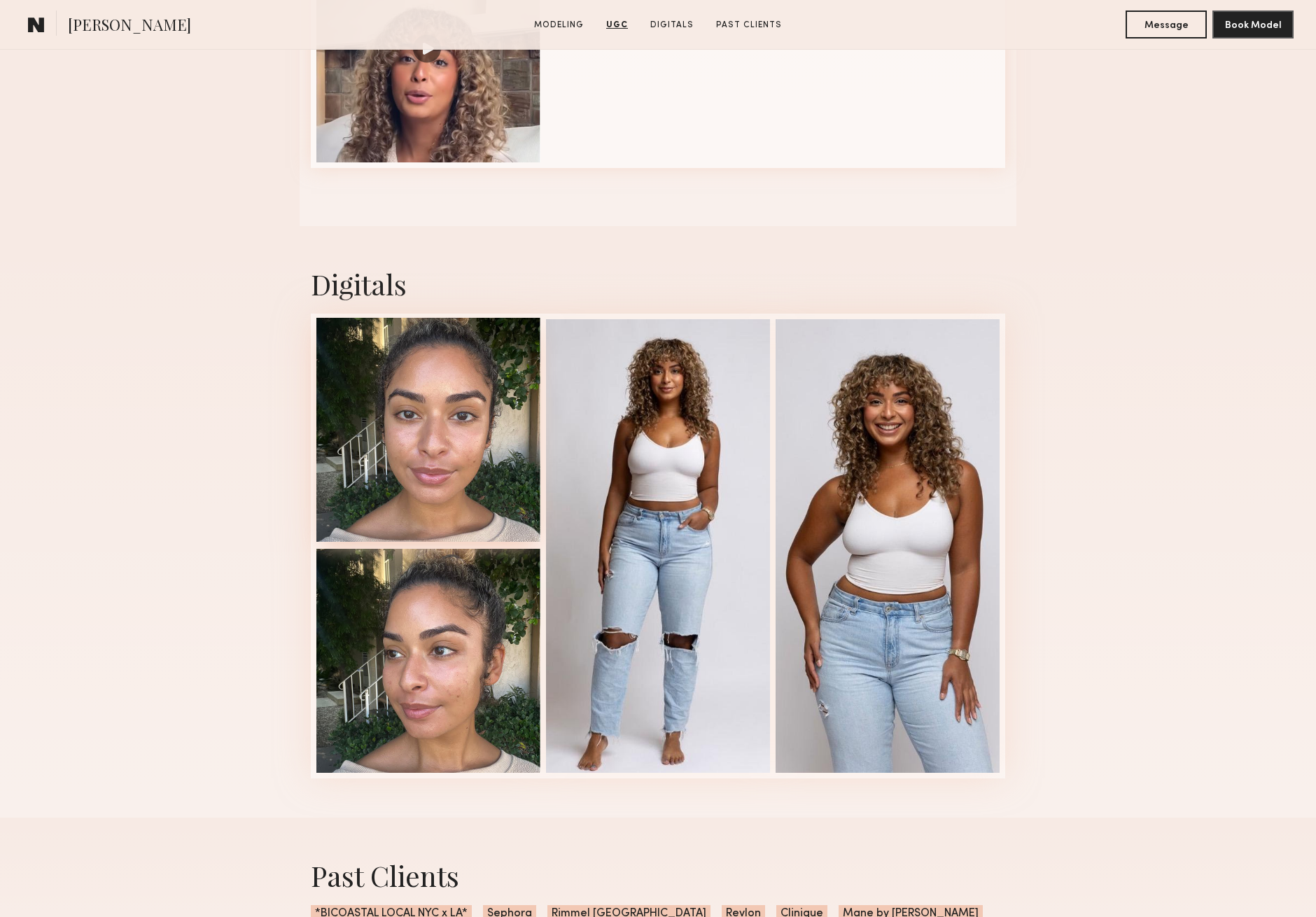
click at [406, 429] on div at bounding box center [429, 429] width 224 height 224
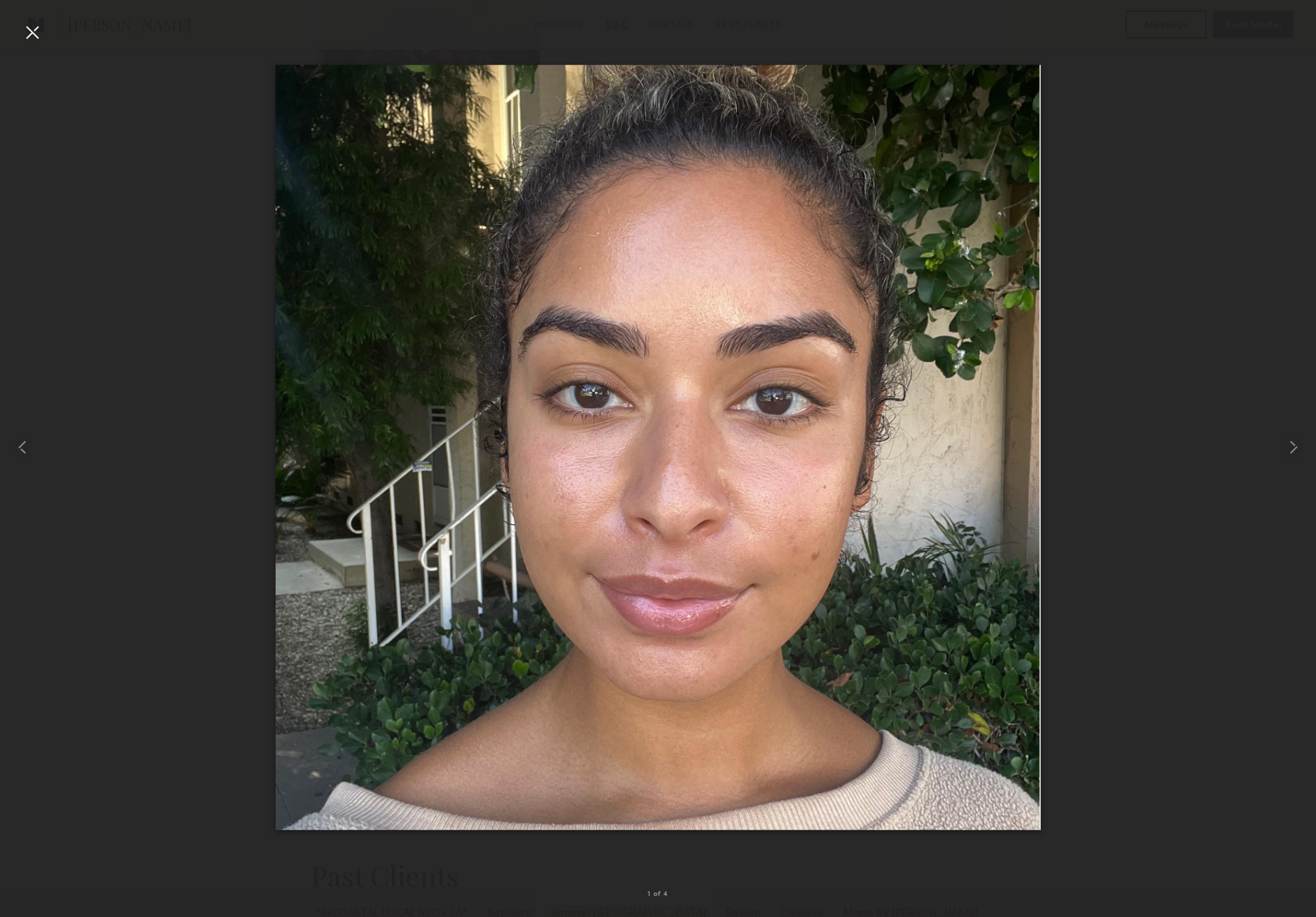
click at [1086, 436] on div at bounding box center [658, 447] width 1316 height 850
click at [26, 27] on div at bounding box center [32, 32] width 23 height 23
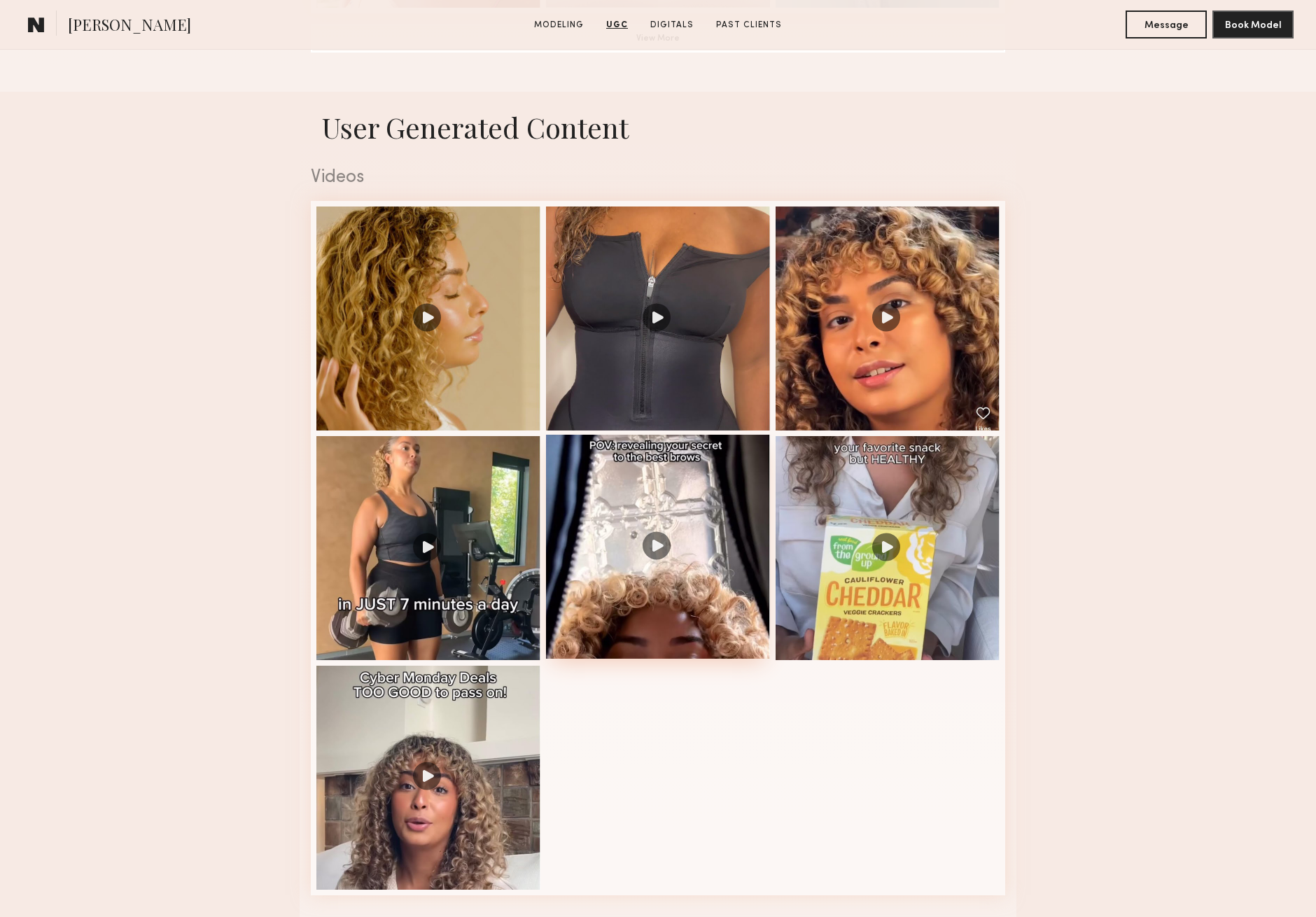
scroll to position [1198, 0]
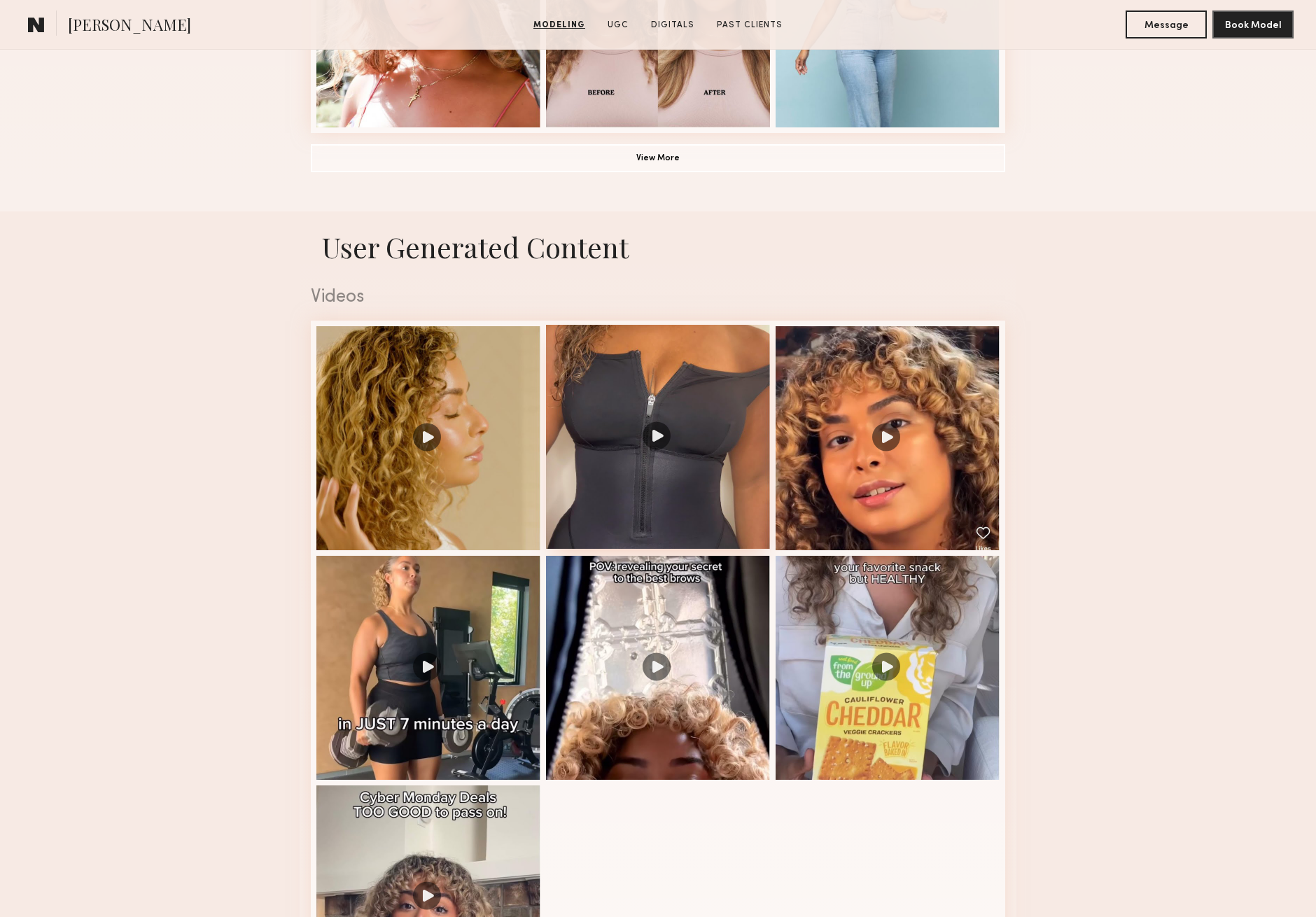
click at [661, 440] on div at bounding box center [658, 436] width 224 height 224
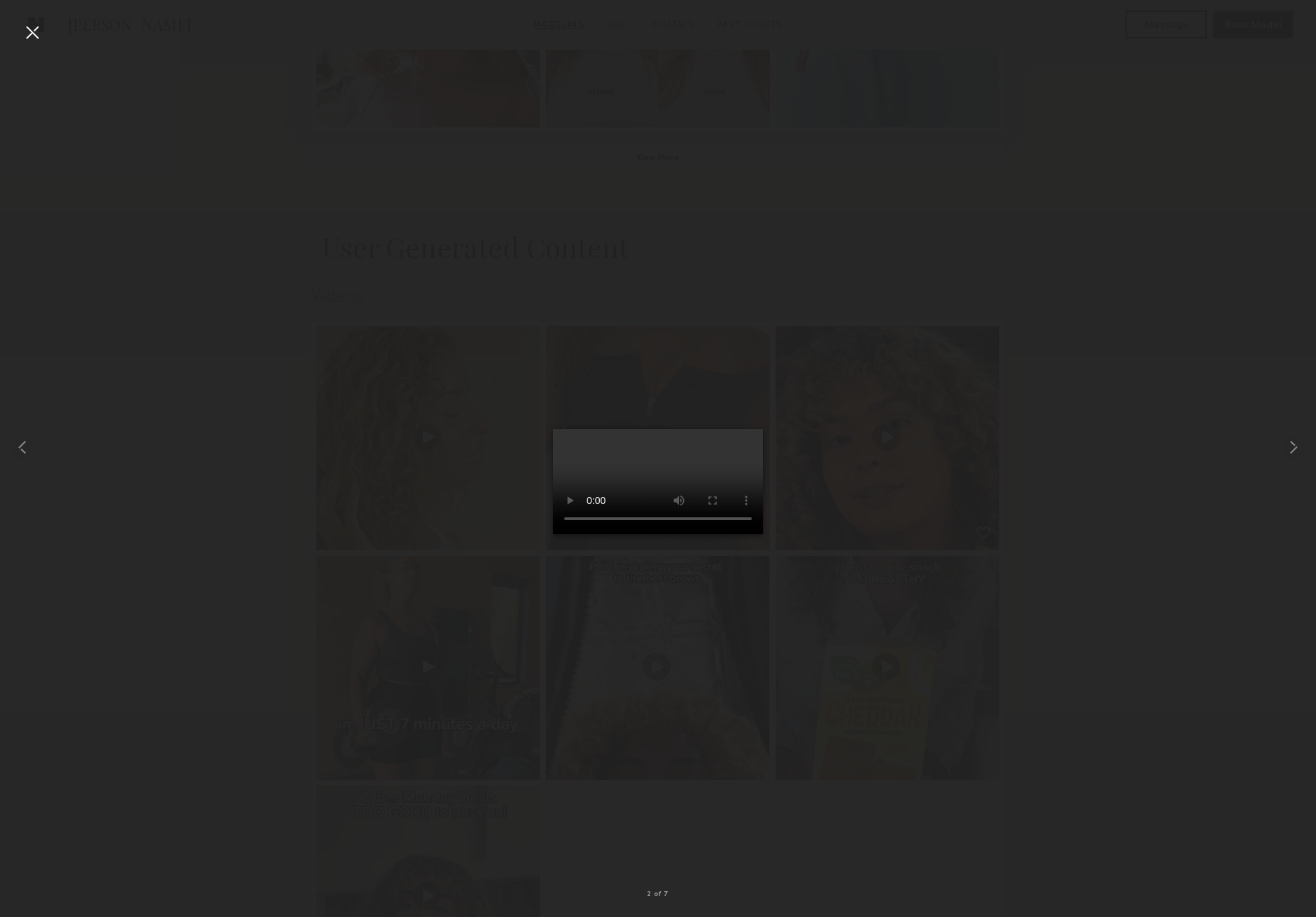
click at [26, 30] on div at bounding box center [32, 32] width 23 height 23
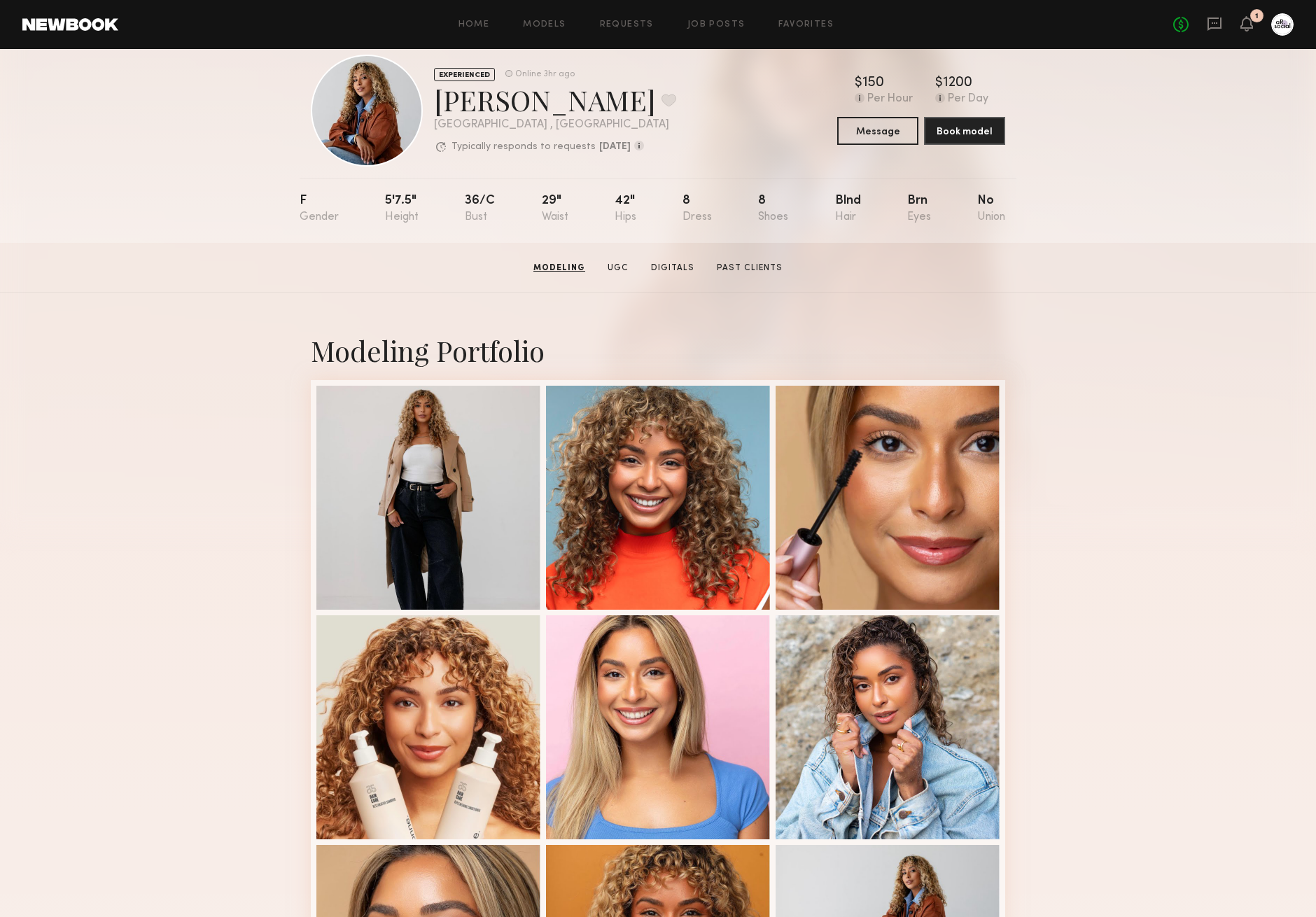
scroll to position [2, 0]
